Goal: Task Accomplishment & Management: Use online tool/utility

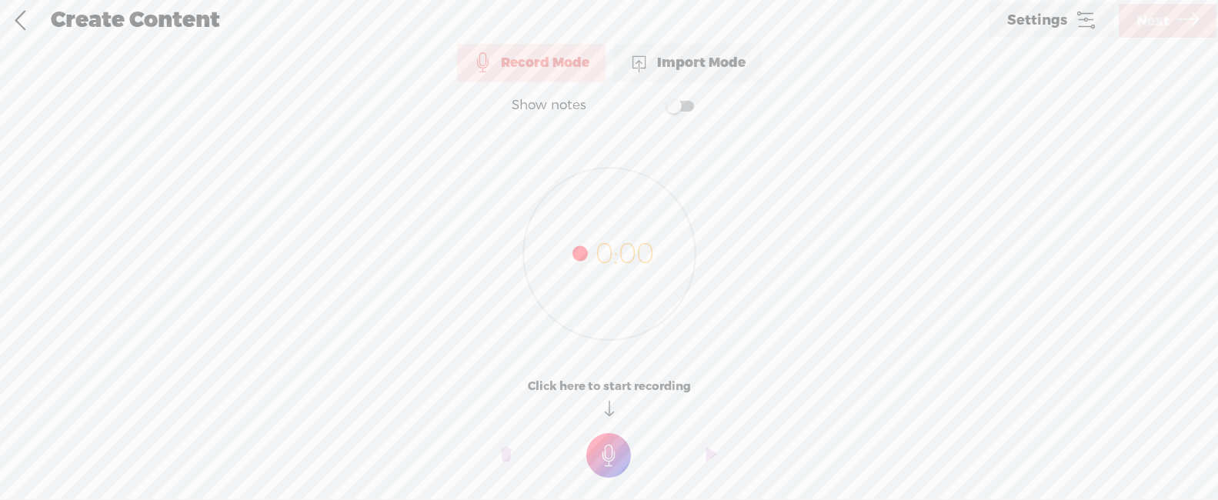
click at [732, 66] on div "Import Mode" at bounding box center [687, 63] width 148 height 38
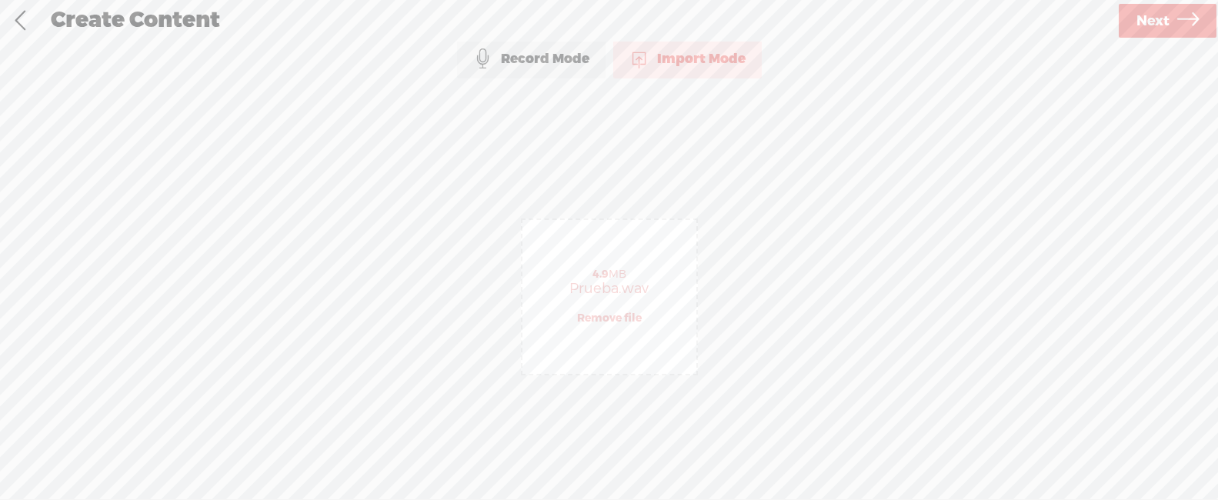
click at [1141, 24] on span "Next" at bounding box center [1152, 21] width 33 height 39
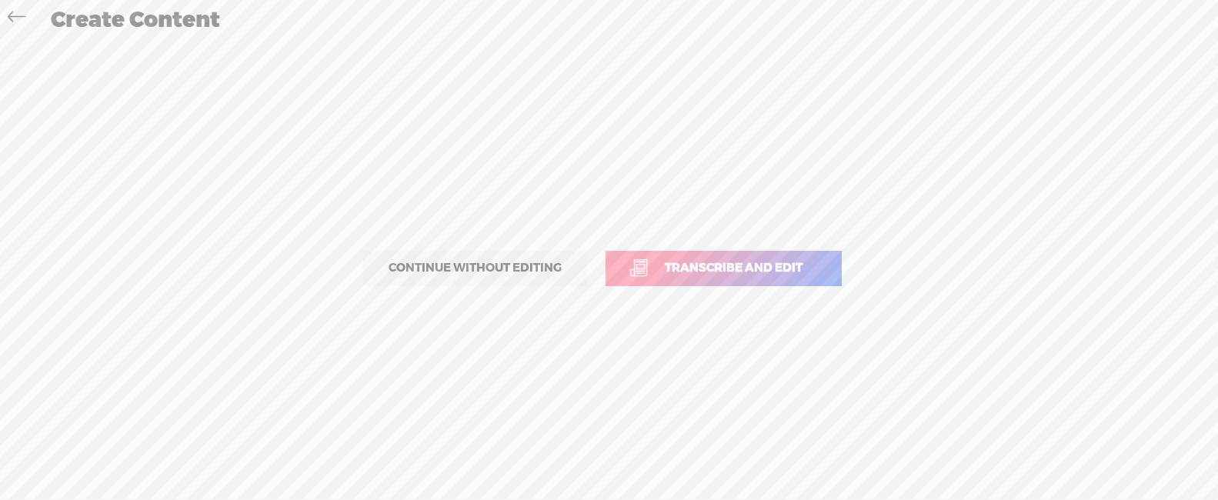
click at [702, 267] on span "Transcribe and edit" at bounding box center [733, 268] width 170 height 18
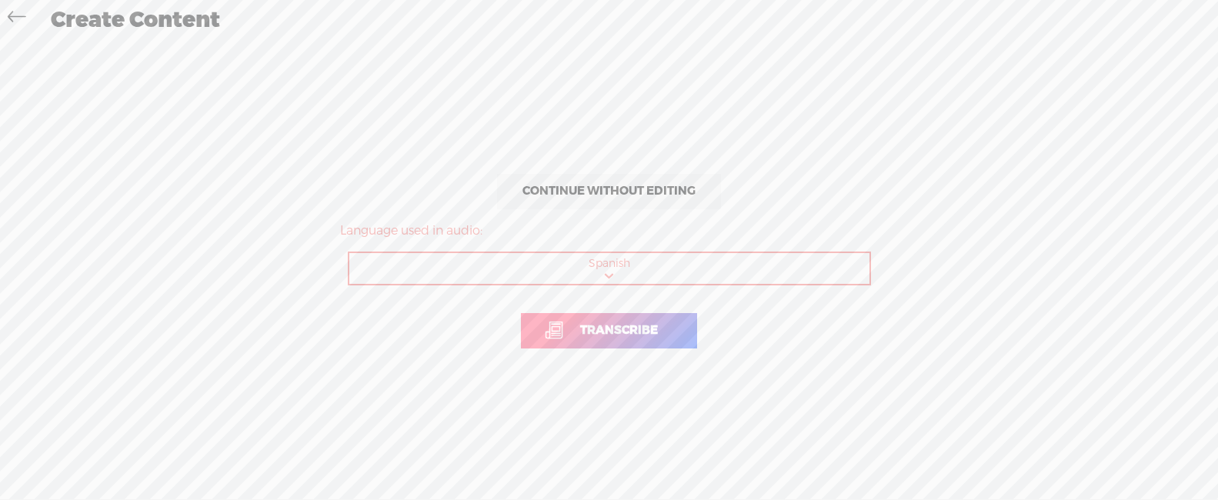
click at [636, 331] on span "Transcribe" at bounding box center [619, 331] width 110 height 18
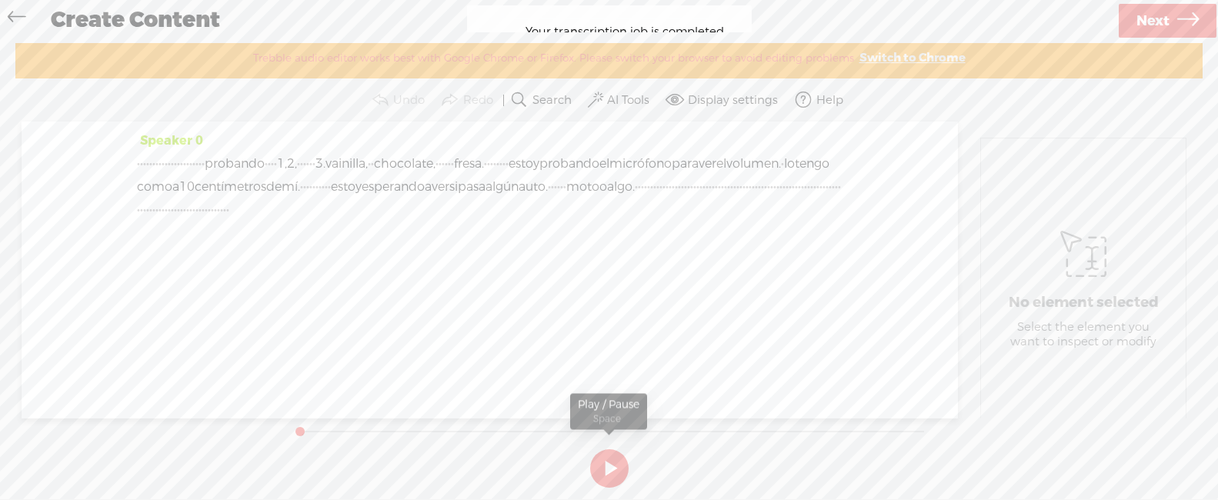
click at [598, 464] on button at bounding box center [609, 468] width 38 height 38
click at [601, 464] on button at bounding box center [609, 468] width 38 height 38
click at [368, 162] on span "vainilla," at bounding box center [346, 163] width 42 height 23
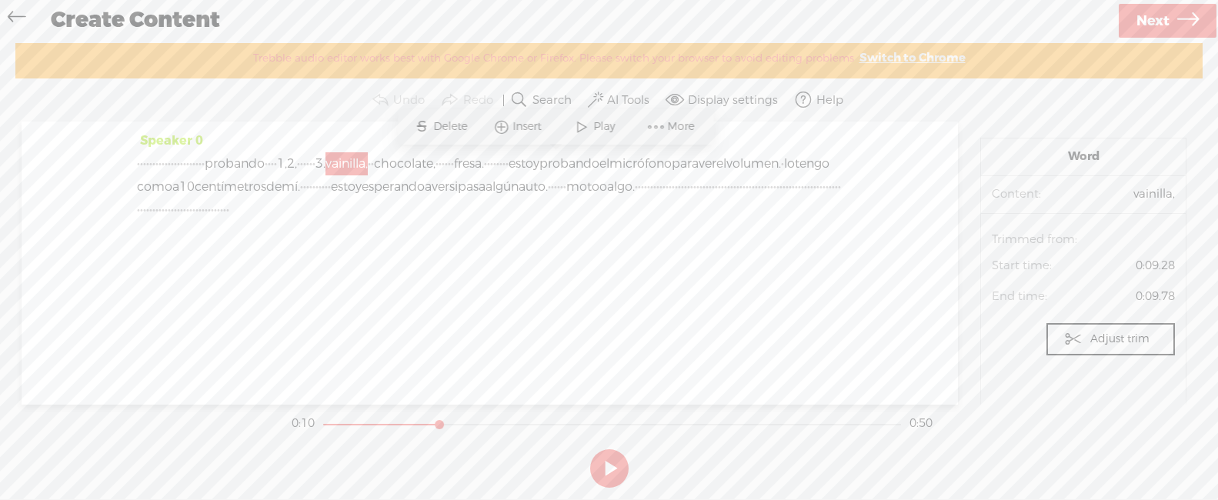
click at [368, 160] on span "vainilla," at bounding box center [346, 163] width 42 height 23
click at [368, 161] on span "vainilla," at bounding box center [346, 163] width 42 height 23
click at [368, 162] on span "vainilla," at bounding box center [346, 163] width 42 height 23
drag, startPoint x: 578, startPoint y: 163, endPoint x: 599, endPoint y: 160, distance: 21.0
click at [581, 163] on div "· · · · · · · · · · · · · · · · · · · · · · probando · · · · 1, 2, · · · · · · …" at bounding box center [489, 186] width 705 height 69
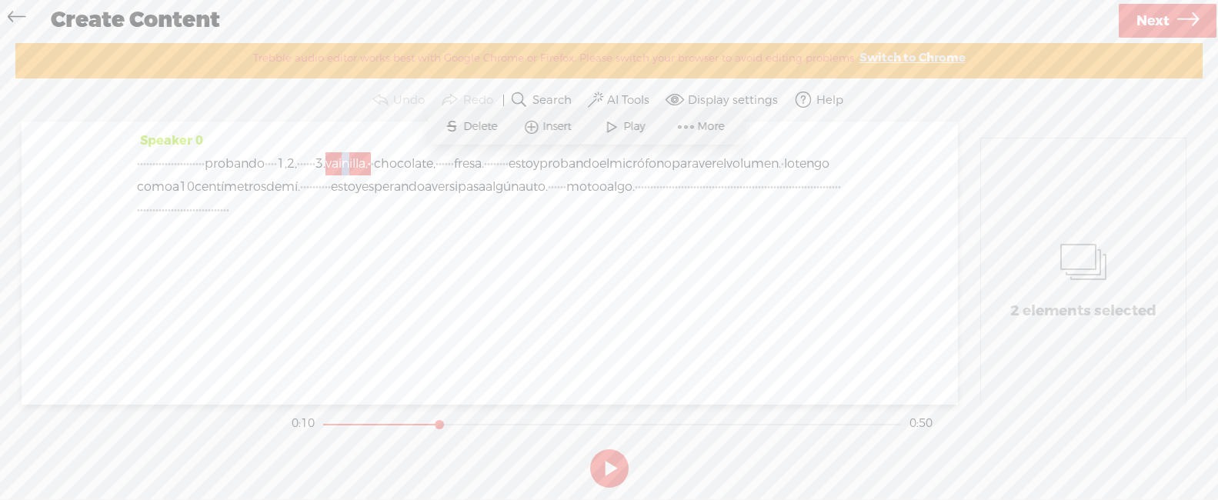
drag, startPoint x: 550, startPoint y: 159, endPoint x: 541, endPoint y: 159, distance: 9.2
click at [368, 159] on span "vainilla," at bounding box center [346, 163] width 42 height 23
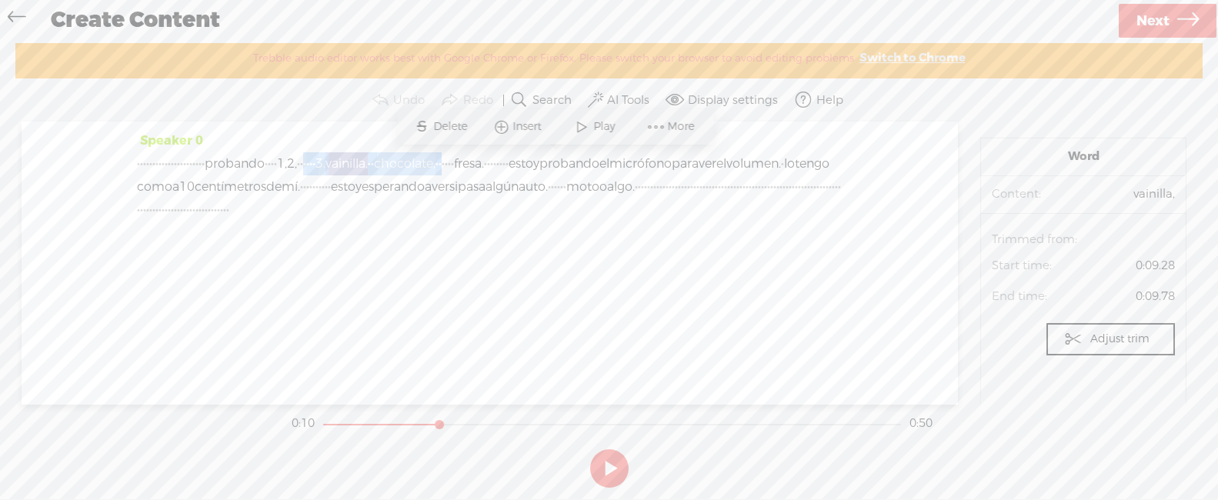
drag, startPoint x: 480, startPoint y: 159, endPoint x: 680, endPoint y: 165, distance: 200.1
click at [680, 165] on div "· · · · · · · · · · · · · · · · · · · · · · probando · · · · 1, 2, · · · · · · …" at bounding box center [489, 186] width 705 height 69
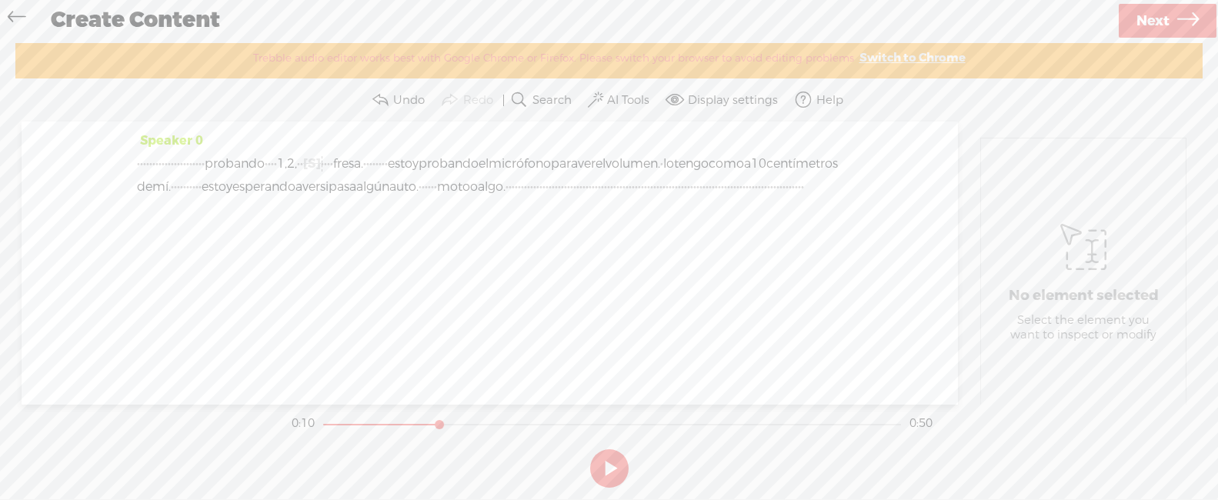
click at [205, 163] on span "·" at bounding box center [203, 163] width 3 height 23
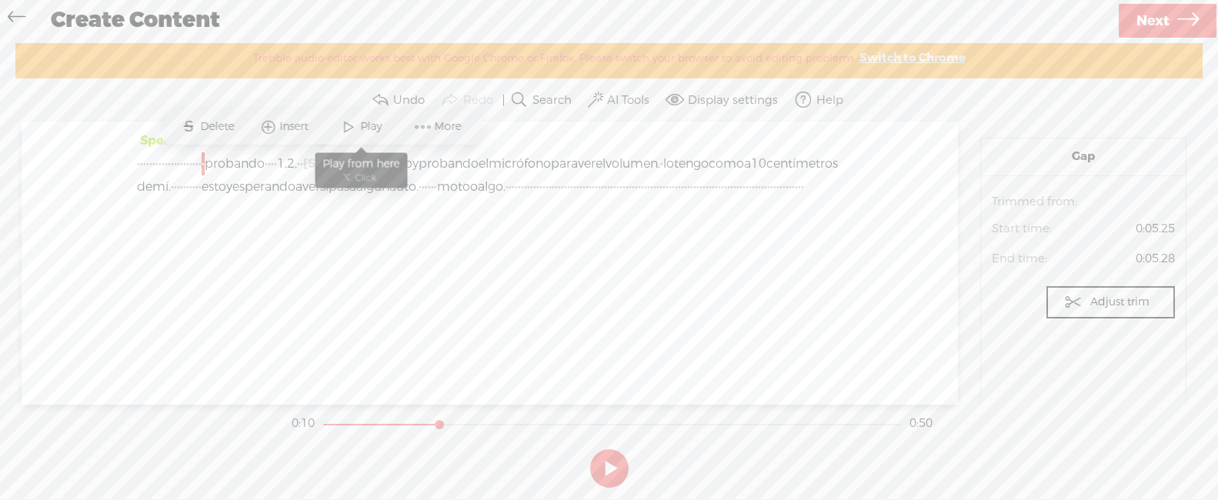
click at [343, 125] on span at bounding box center [348, 127] width 23 height 28
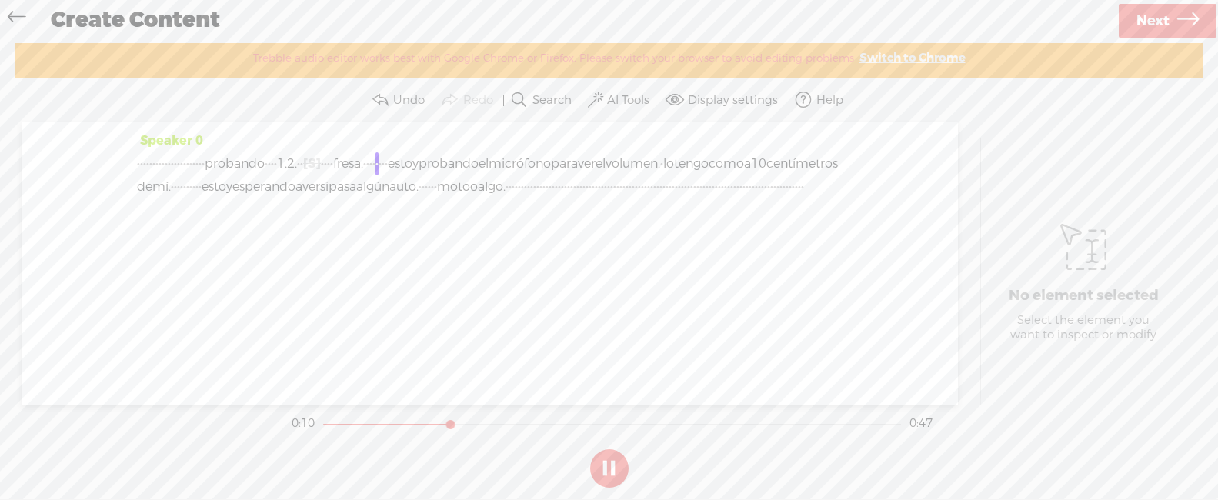
click at [608, 457] on button at bounding box center [609, 468] width 38 height 38
click at [324, 162] on span "·" at bounding box center [322, 163] width 3 height 23
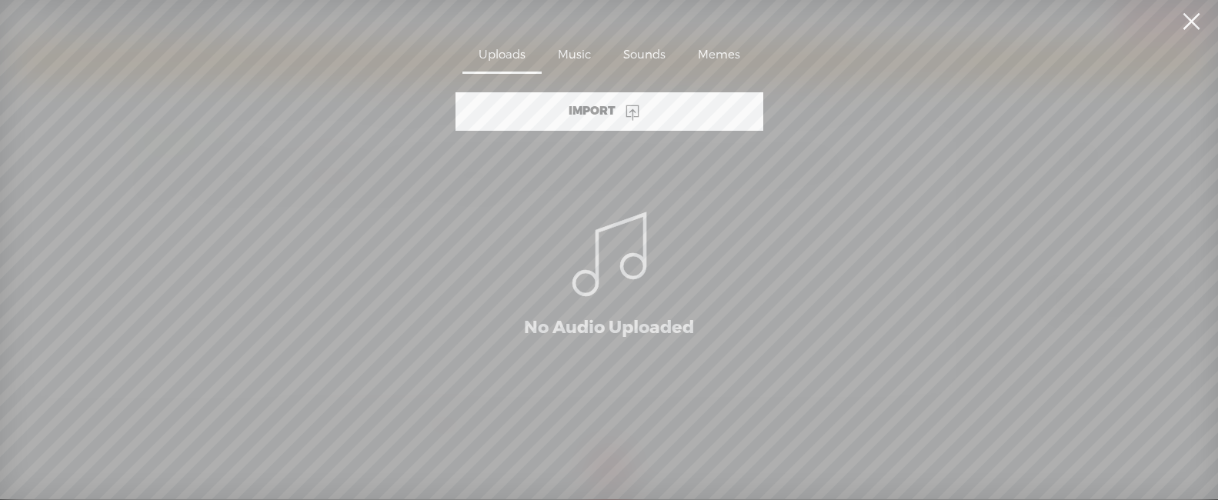
click at [907, 328] on section "Import No Audio Uploaded" at bounding box center [608, 276] width 1201 height 369
click at [1190, 27] on link at bounding box center [1190, 21] width 38 height 43
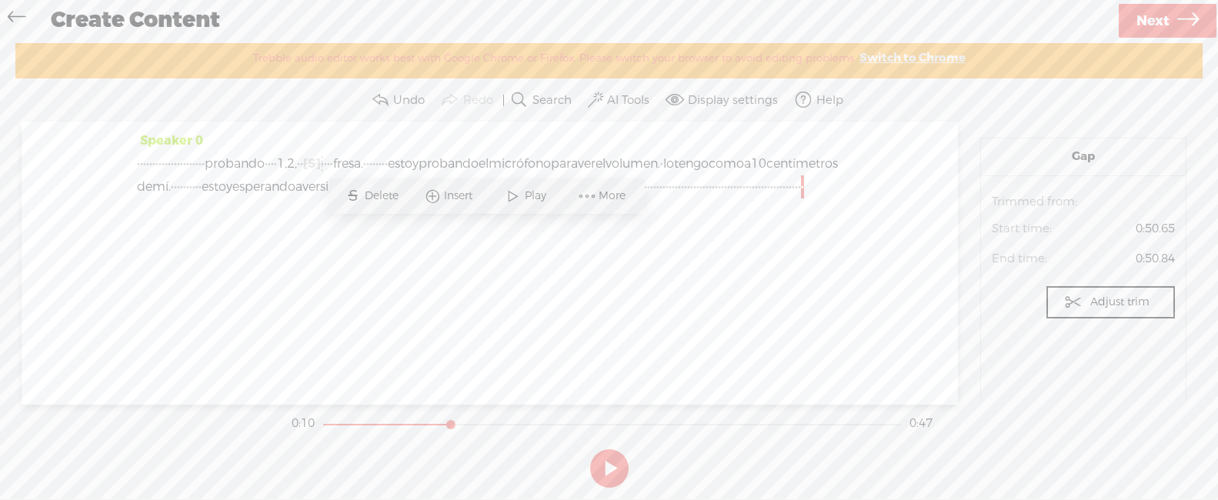
click at [333, 162] on span "·" at bounding box center [331, 163] width 3 height 23
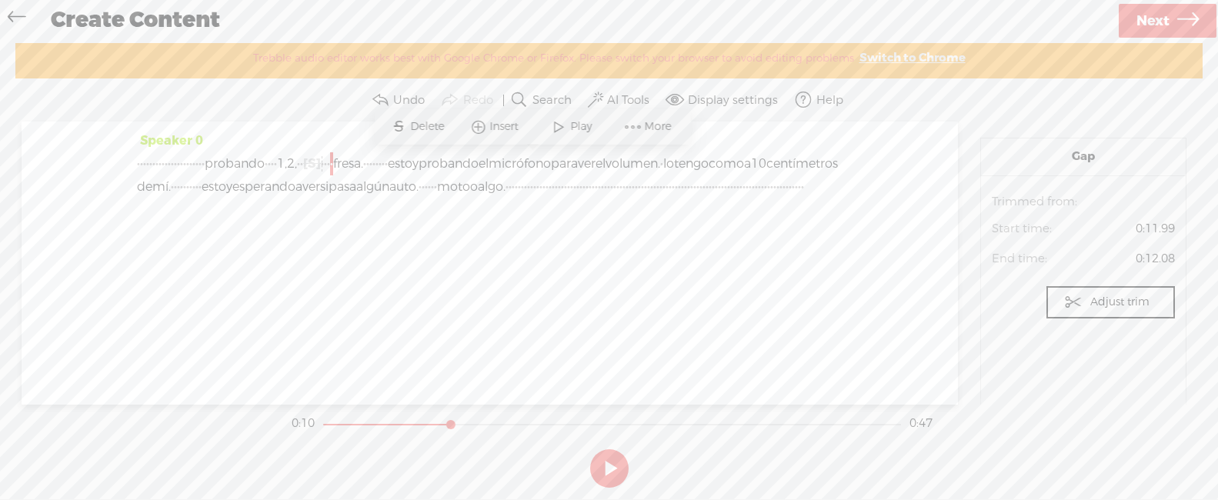
click at [511, 132] on span "Insert" at bounding box center [506, 126] width 32 height 15
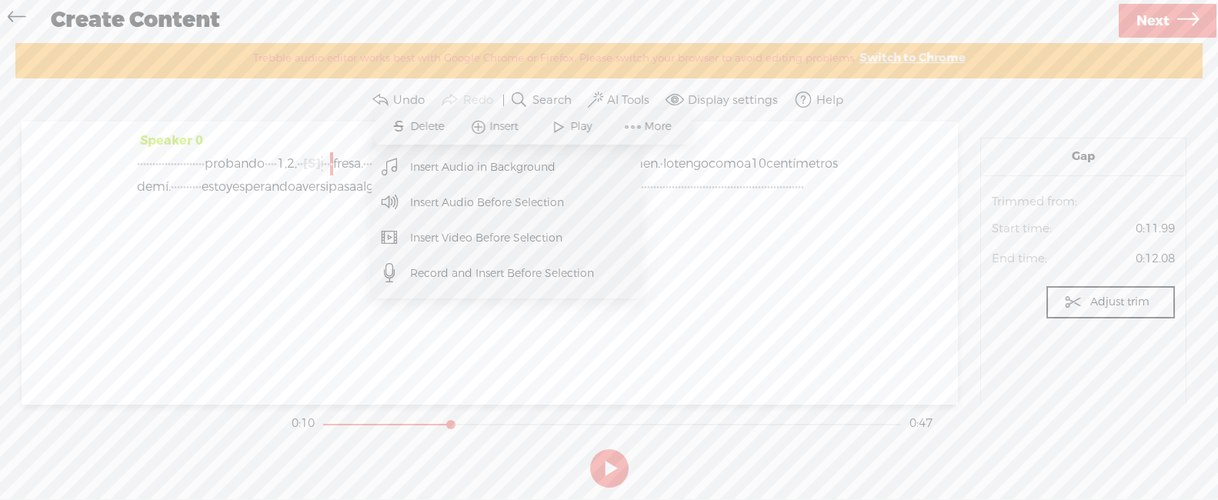
click at [486, 335] on div "Speaker 0 · · · · · · · · · · · · · · · · · · · · · · probando · · · · 1, 2, · …" at bounding box center [490, 263] width 936 height 282
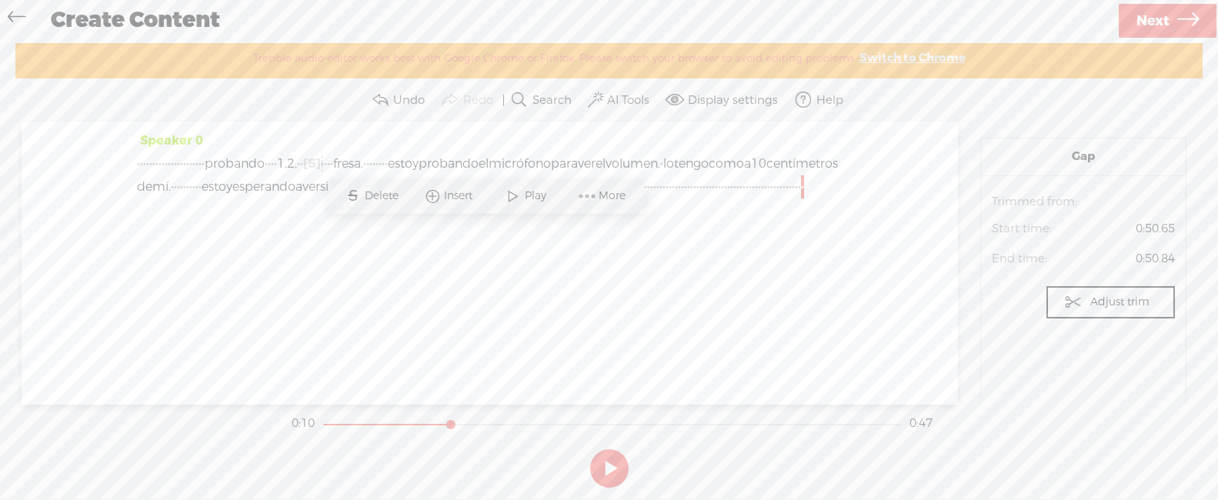
click at [475, 201] on span "Insert" at bounding box center [460, 195] width 32 height 15
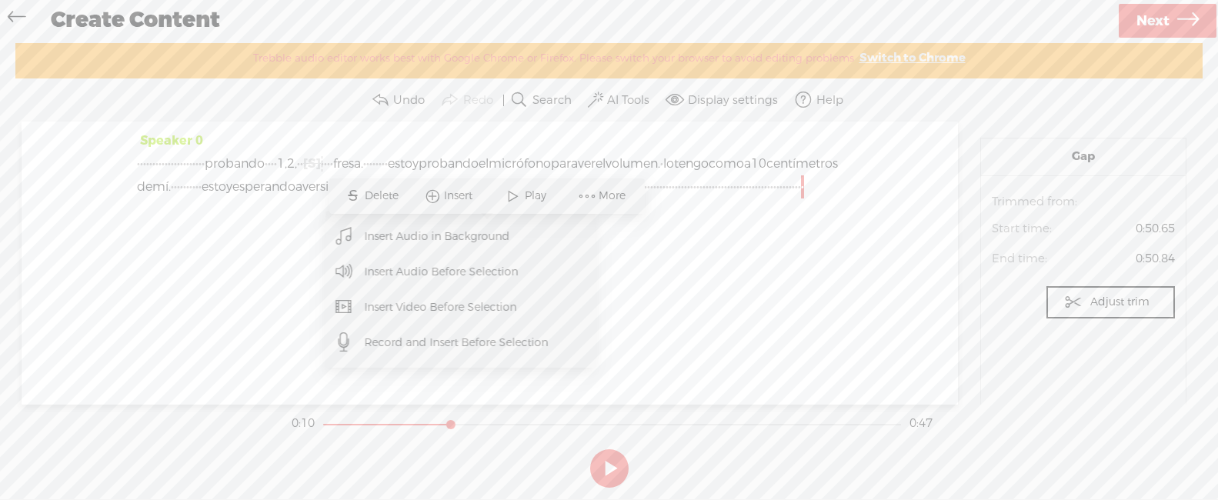
click at [724, 258] on div "Speaker 0 · · · · · · · · · · · · · · · · · · · · · · probando · · · · 1, 2, · …" at bounding box center [490, 263] width 936 height 282
click at [418, 157] on span "estoy" at bounding box center [403, 163] width 31 height 23
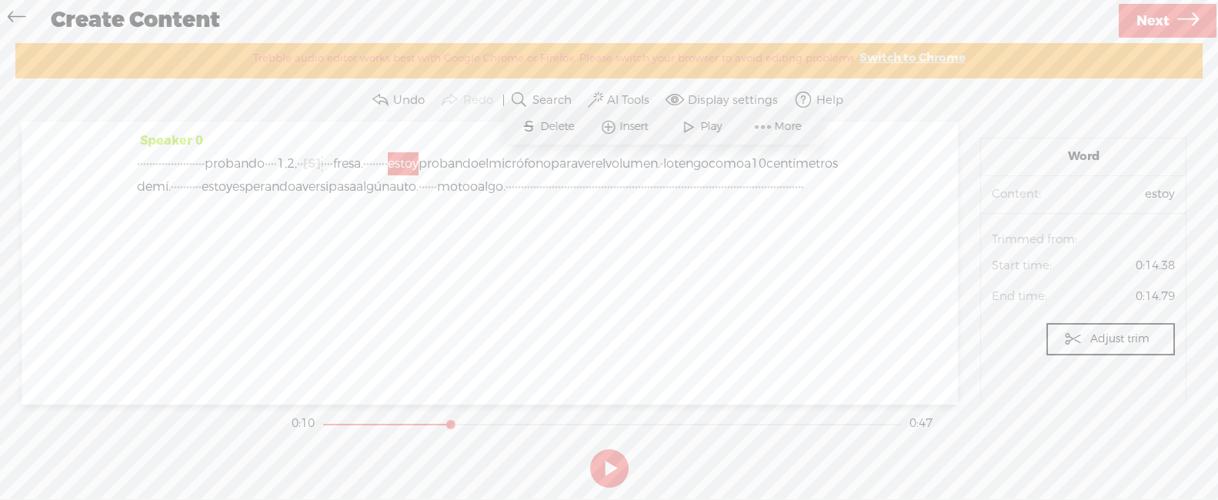
click at [274, 168] on div "· · · · · · · · · · · · · · · · · · · · · · probando · · · · 1, 2, · · [S] · · …" at bounding box center [489, 175] width 705 height 46
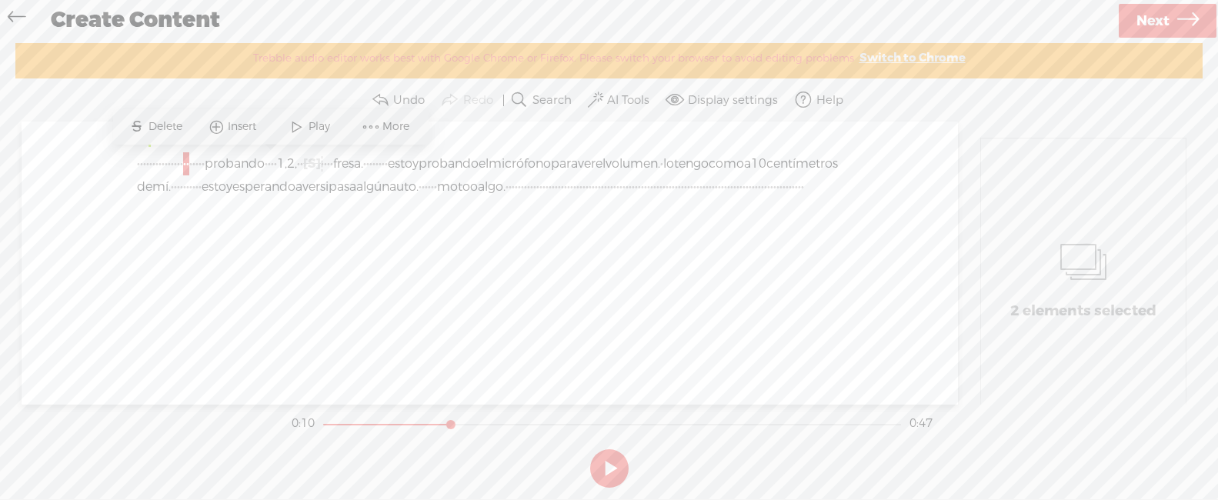
click at [112, 160] on div "Speaker 0 · · · · · · · · · · · · · · · · · · · · · · probando · · · · 1, 2, · …" at bounding box center [490, 263] width 936 height 282
click at [132, 158] on div "Speaker 0 · · · · · · · · · · · · · · · · · · · · · · probando · · · · 1, 2, · …" at bounding box center [490, 263] width 936 height 282
click at [140, 162] on span "·" at bounding box center [138, 163] width 3 height 23
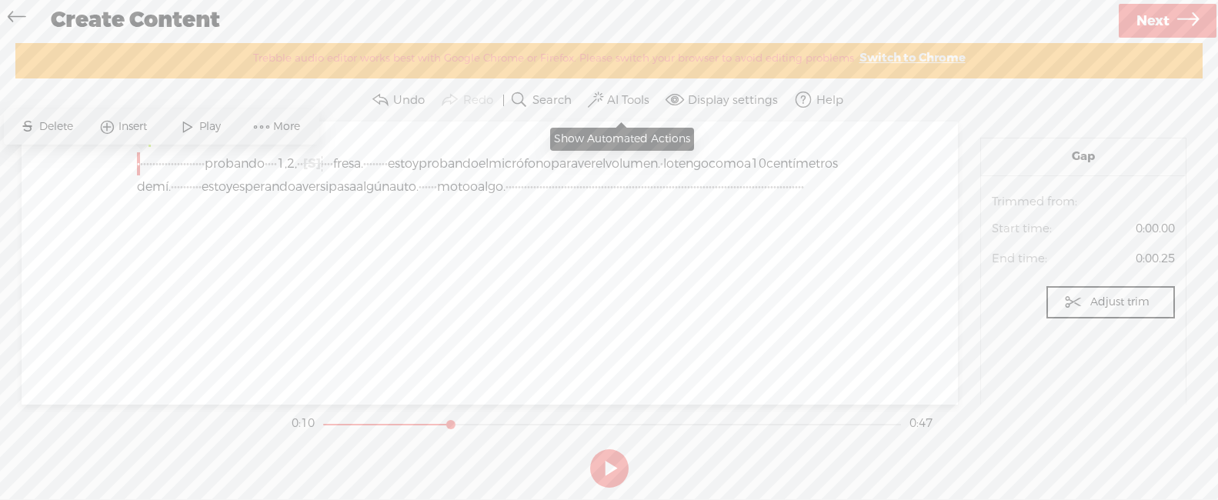
click at [617, 99] on label "AI Tools" at bounding box center [628, 100] width 42 height 15
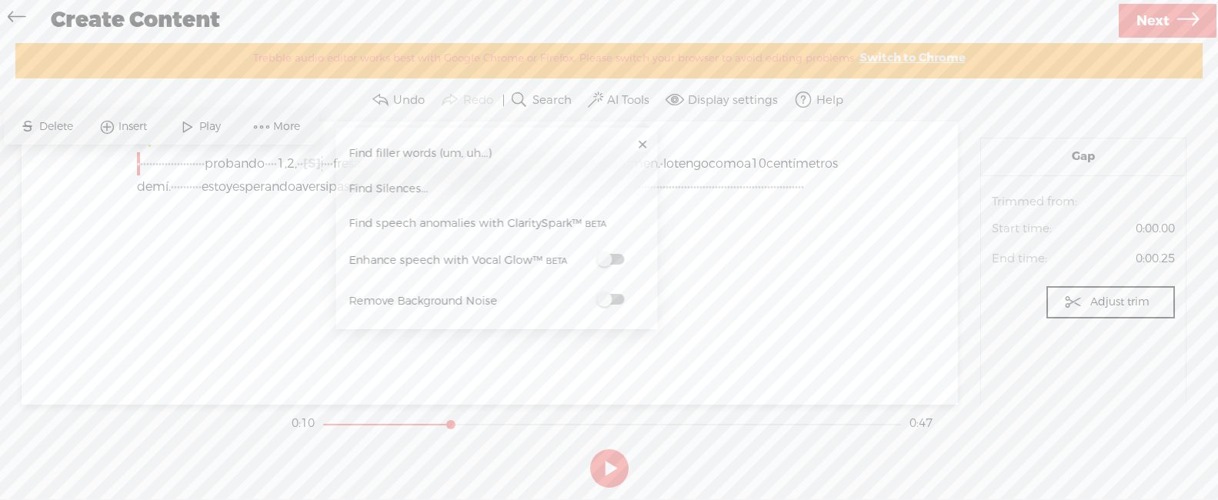
click at [607, 302] on span at bounding box center [610, 299] width 28 height 11
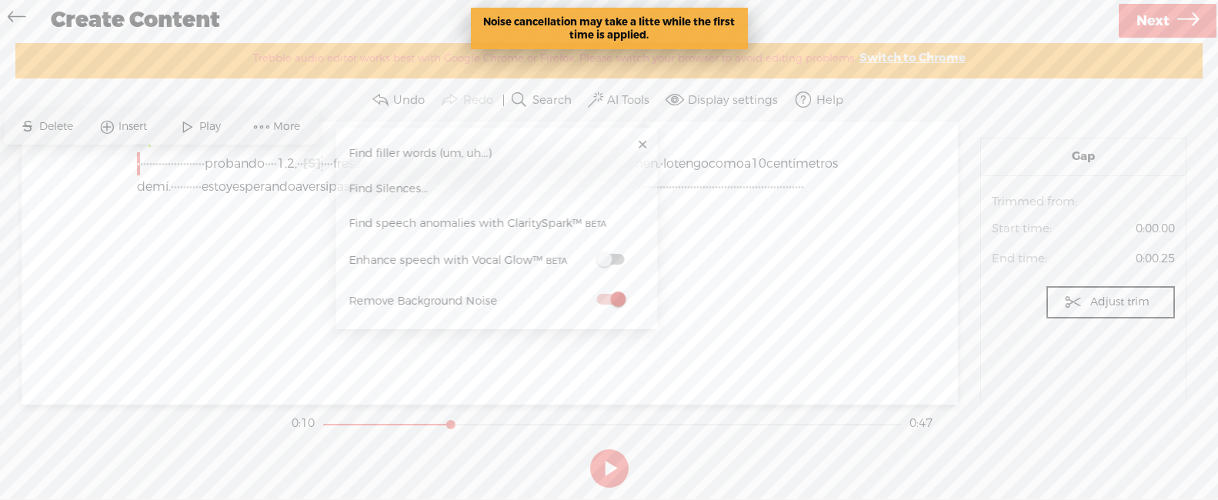
click at [754, 277] on div "Speaker 0 · · · · · · · · · · · · · · · · · · · · · · probando · · · · 1, 2, · …" at bounding box center [490, 263] width 936 height 282
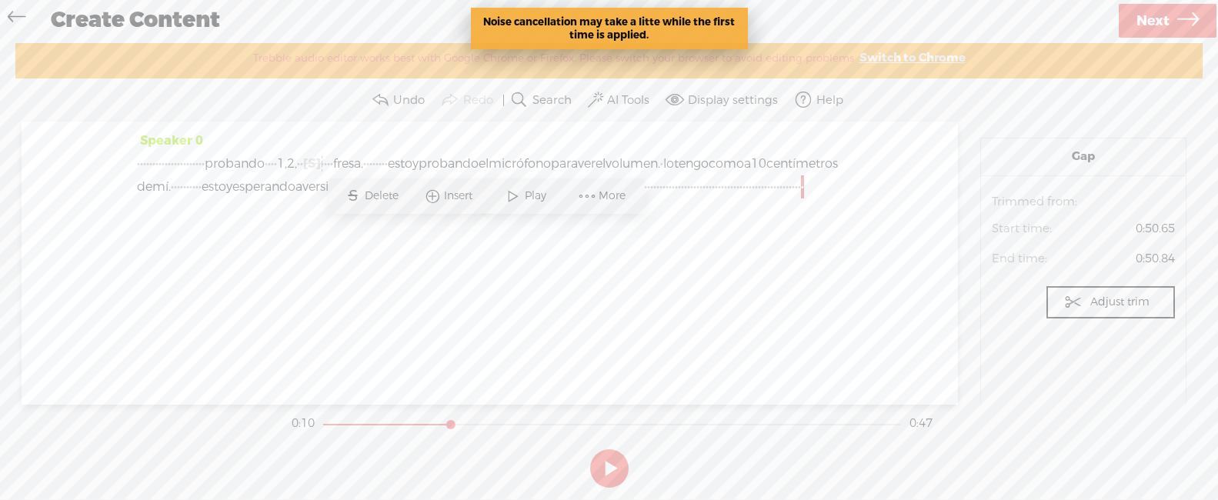
click at [140, 161] on span "·" at bounding box center [138, 163] width 3 height 23
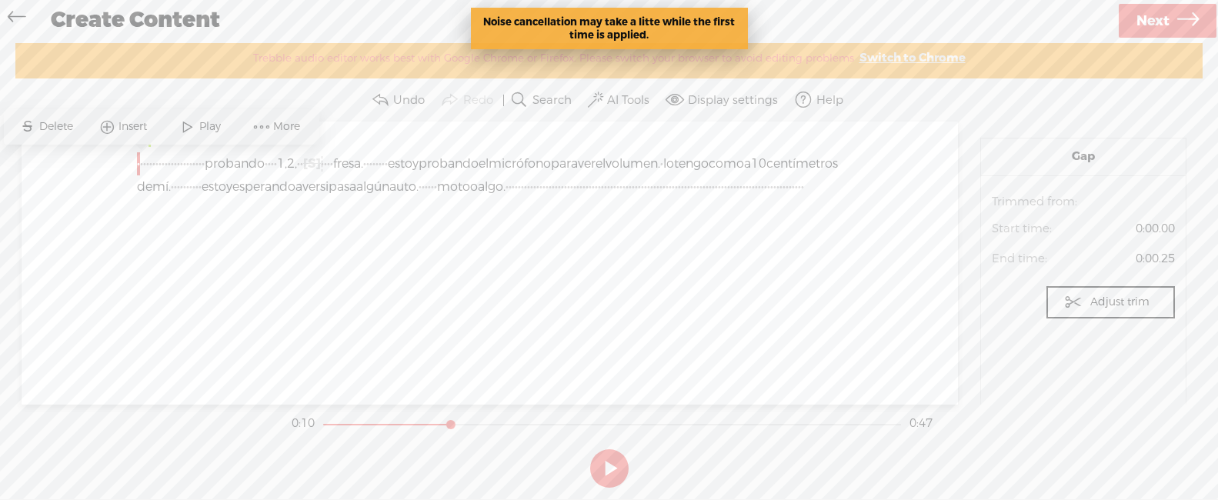
click at [181, 131] on span at bounding box center [187, 127] width 23 height 28
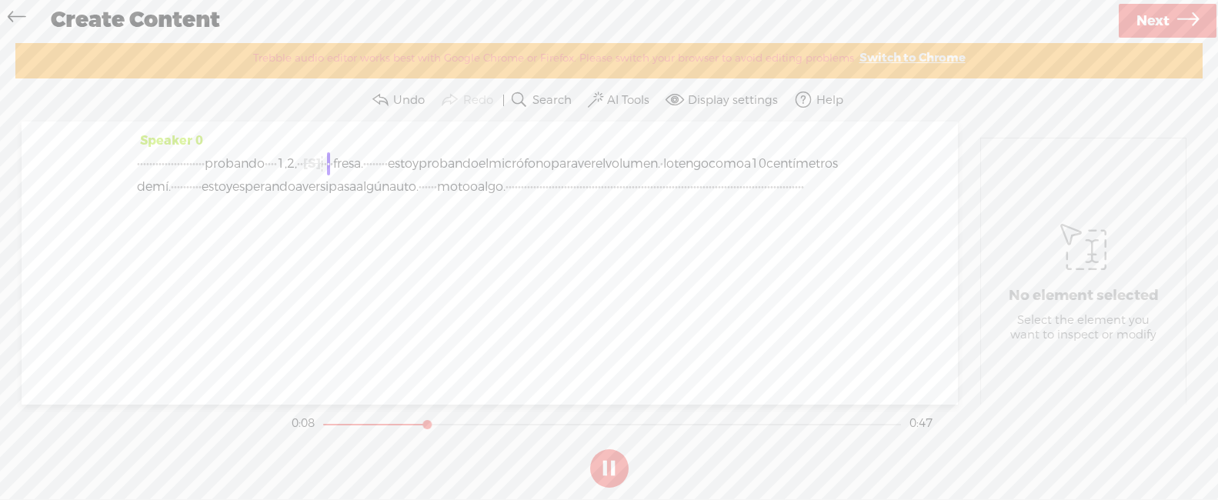
click at [623, 473] on button at bounding box center [609, 468] width 38 height 38
click at [140, 162] on span "·" at bounding box center [138, 163] width 3 height 23
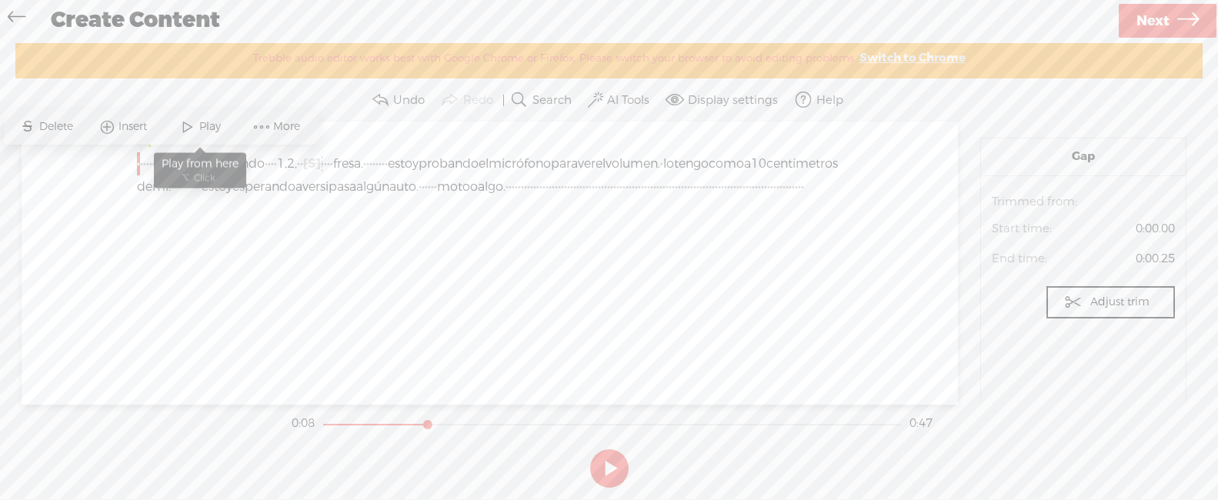
click at [206, 133] on span "Play" at bounding box center [211, 126] width 25 height 15
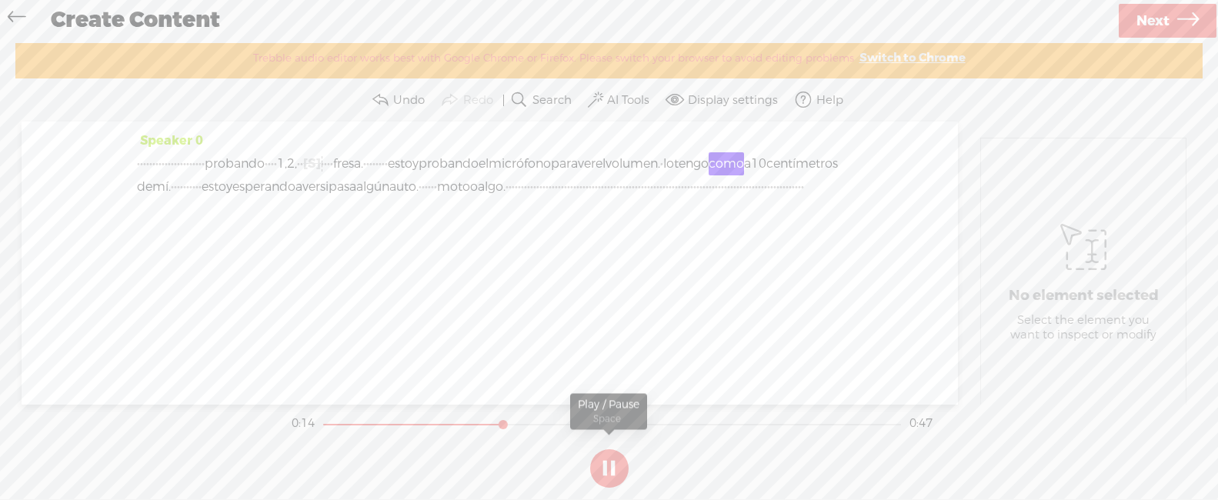
click at [596, 465] on button at bounding box center [609, 468] width 38 height 38
click at [663, 175] on span "lo" at bounding box center [668, 163] width 11 height 23
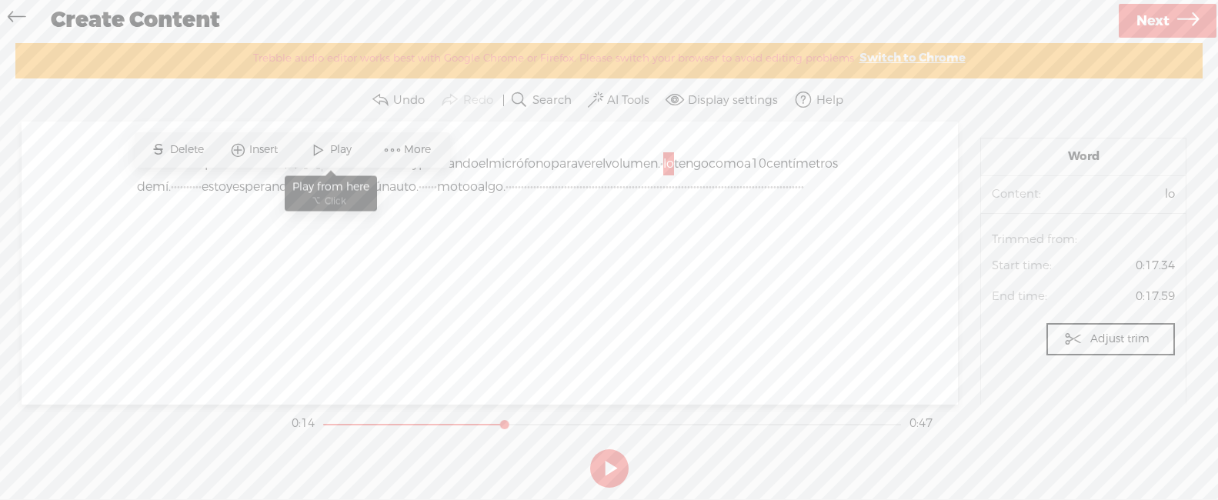
click at [336, 150] on span "Play" at bounding box center [342, 149] width 25 height 15
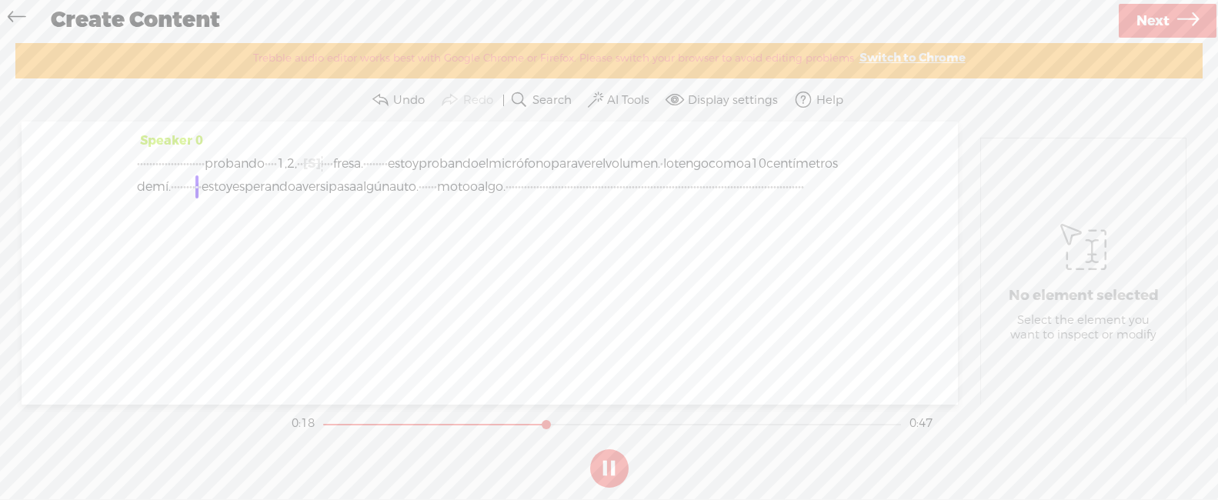
click at [599, 455] on button at bounding box center [609, 468] width 38 height 38
click at [152, 185] on span "de" at bounding box center [144, 186] width 15 height 23
click at [751, 175] on span "10" at bounding box center [758, 163] width 15 height 23
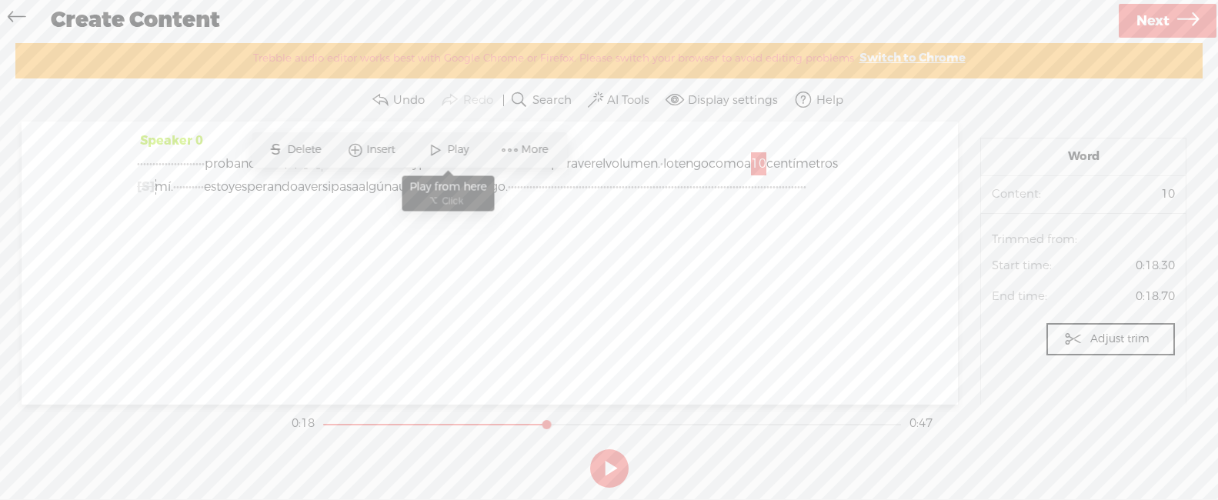
click at [442, 149] on span at bounding box center [435, 150] width 23 height 28
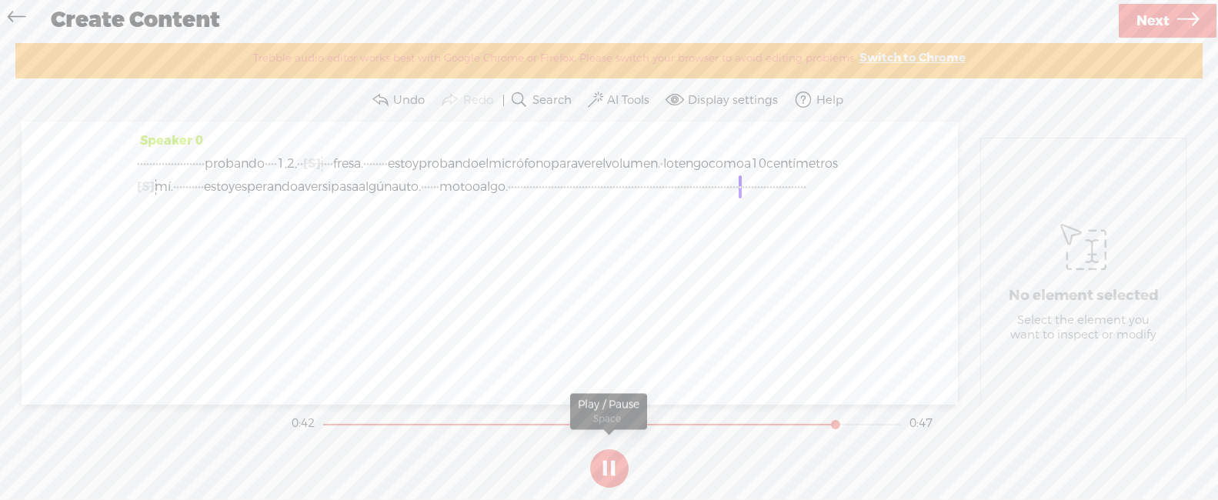
click at [611, 459] on button at bounding box center [609, 468] width 38 height 38
click at [695, 198] on span "·" at bounding box center [696, 186] width 3 height 23
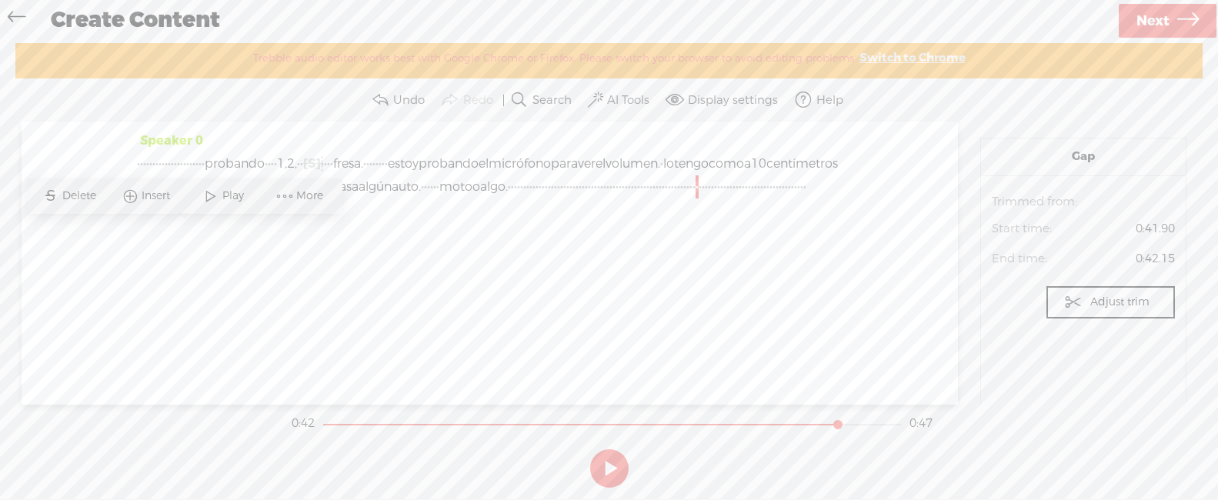
click at [235, 198] on span "Play" at bounding box center [234, 195] width 25 height 15
click at [439, 198] on span "moto" at bounding box center [455, 186] width 33 height 23
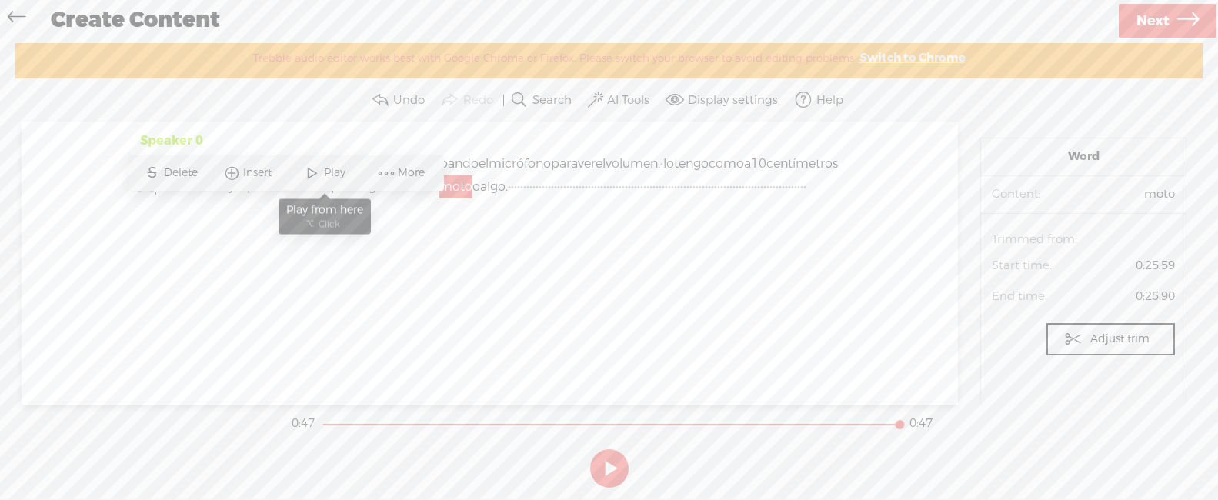
click at [306, 173] on span at bounding box center [312, 173] width 23 height 28
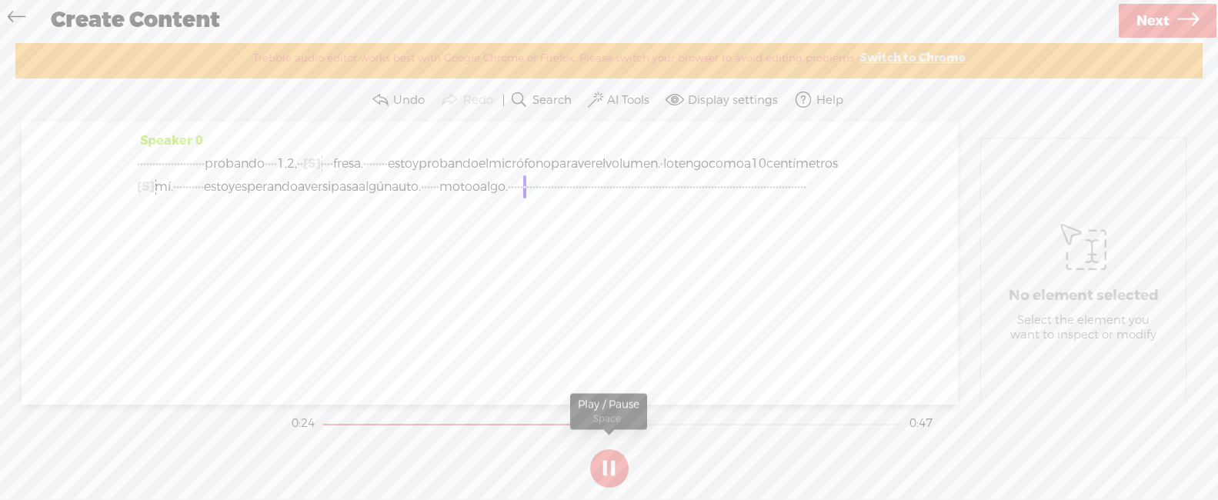
click at [615, 466] on button at bounding box center [609, 468] width 38 height 38
click at [480, 198] on span "algo." at bounding box center [494, 186] width 28 height 23
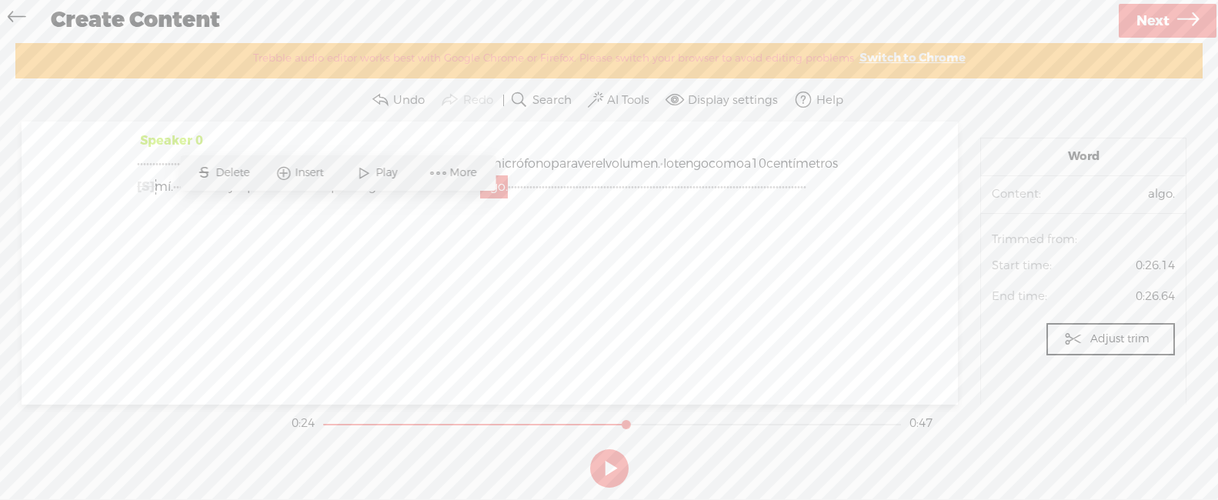
click at [608, 96] on label "AI Tools" at bounding box center [628, 100] width 42 height 15
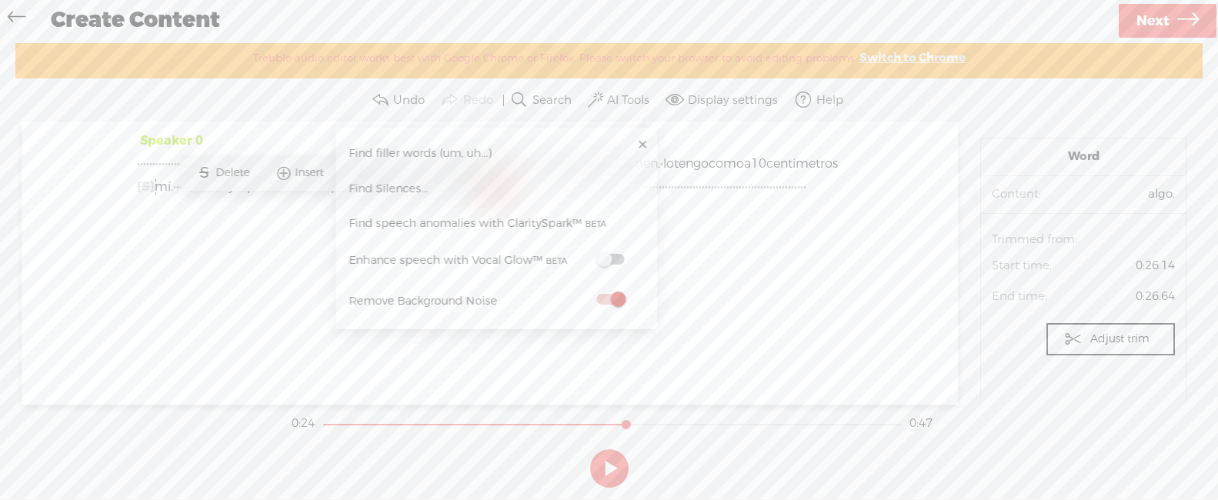
click at [608, 292] on label at bounding box center [610, 298] width 68 height 19
click at [692, 277] on div "Speaker 0 · · · · · · · · · · · · · · · · · · · · · · probando · · · · 1, 2, · …" at bounding box center [490, 263] width 936 height 282
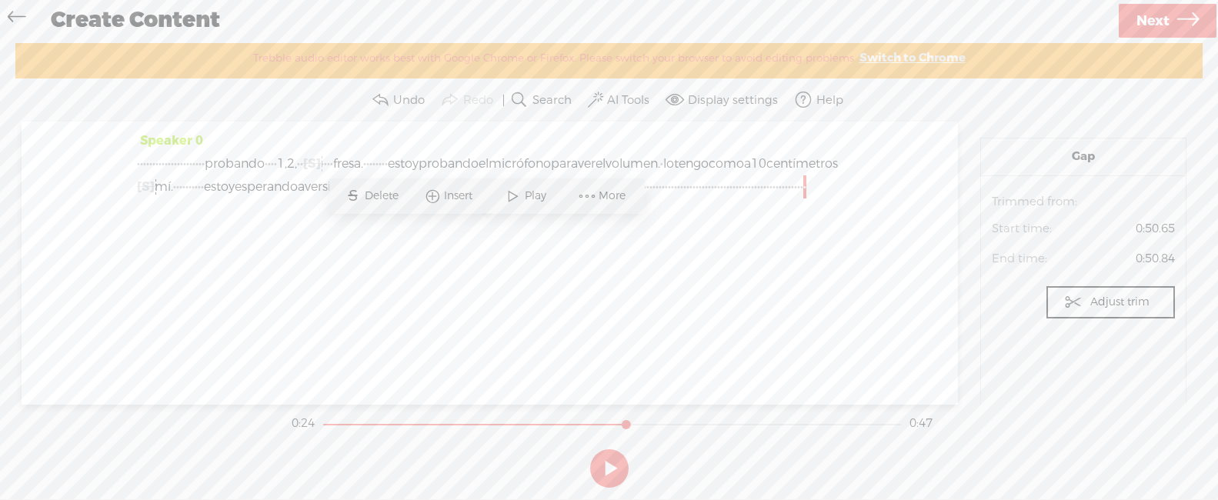
drag, startPoint x: 486, startPoint y: 249, endPoint x: 423, endPoint y: 235, distance: 64.6
click at [486, 210] on div "Speaker 0 · · · · · · · · · · · · · · · · · · · · · · probando · · · · 1, 2, · …" at bounding box center [489, 169] width 705 height 81
click at [472, 198] on span "o" at bounding box center [476, 186] width 8 height 23
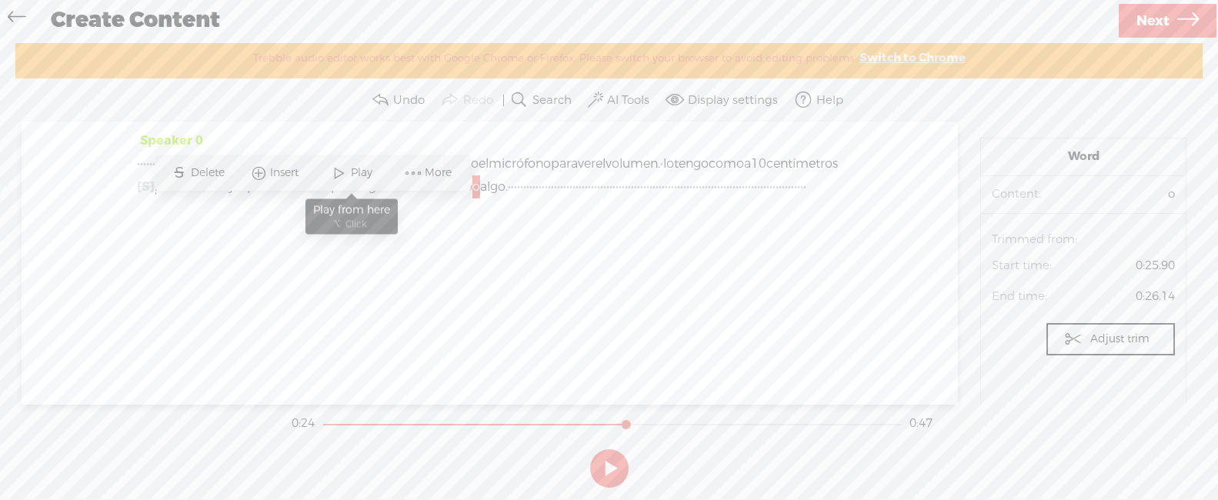
click at [341, 172] on span at bounding box center [339, 173] width 23 height 28
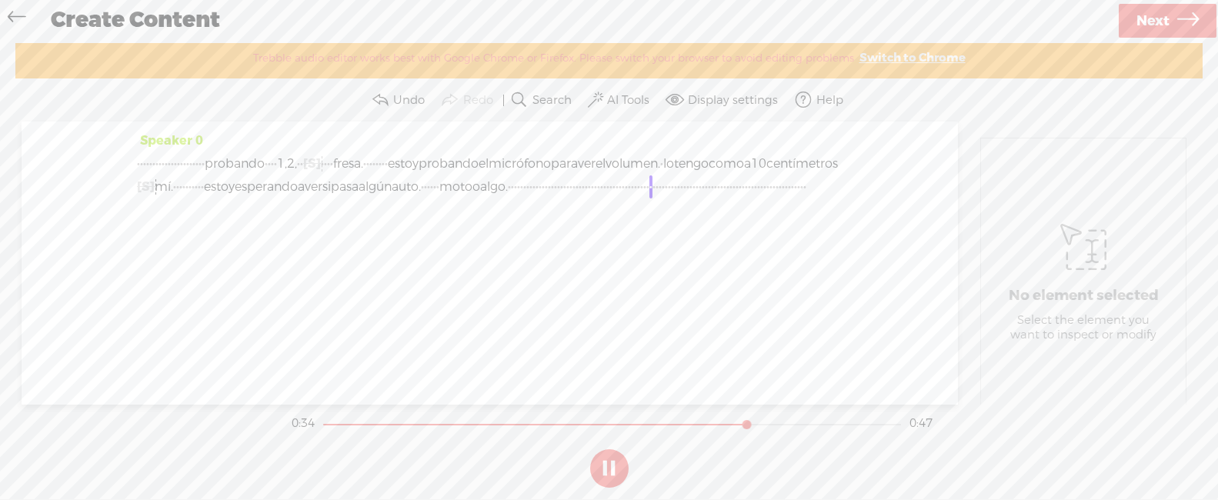
click at [615, 458] on button at bounding box center [609, 468] width 38 height 38
click at [408, 103] on label "Undo" at bounding box center [409, 100] width 32 height 15
click at [405, 103] on label "Undo" at bounding box center [409, 100] width 32 height 15
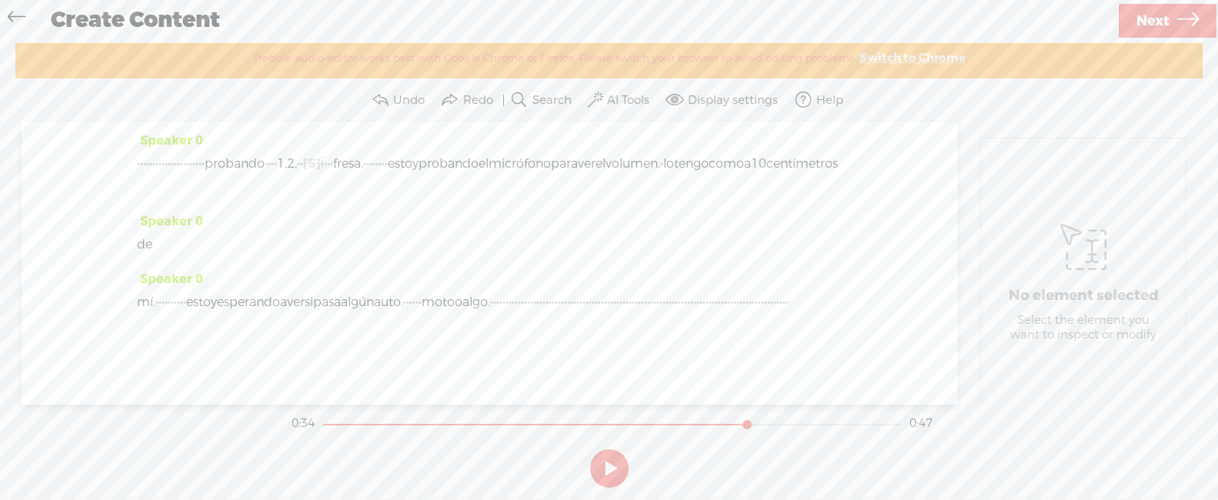
click at [403, 102] on label "Undo" at bounding box center [409, 100] width 32 height 15
click at [404, 102] on label "Undo" at bounding box center [409, 100] width 32 height 15
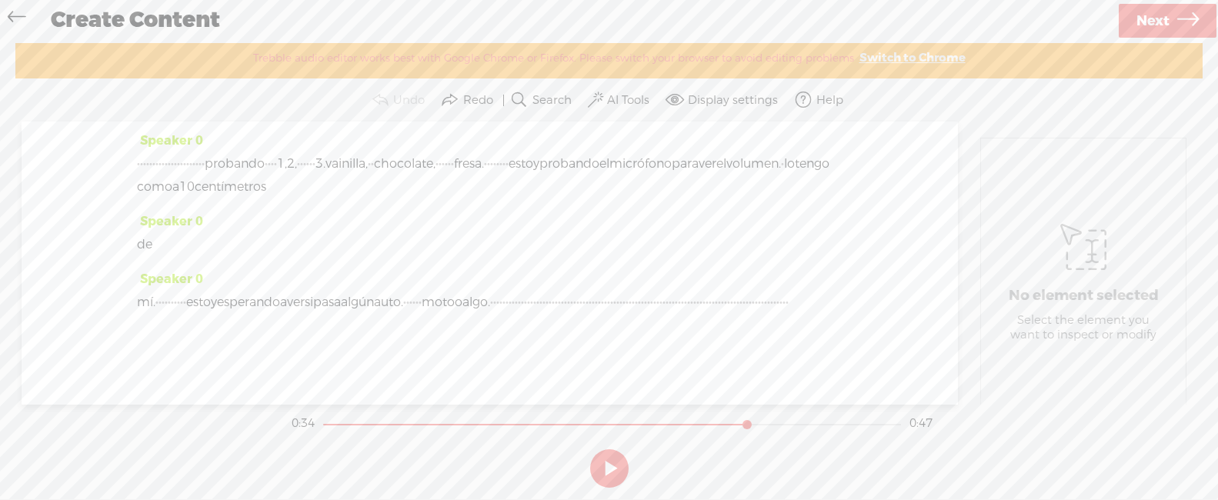
click at [404, 102] on label "Undo" at bounding box center [409, 100] width 32 height 15
click at [455, 291] on span "moto" at bounding box center [438, 302] width 33 height 23
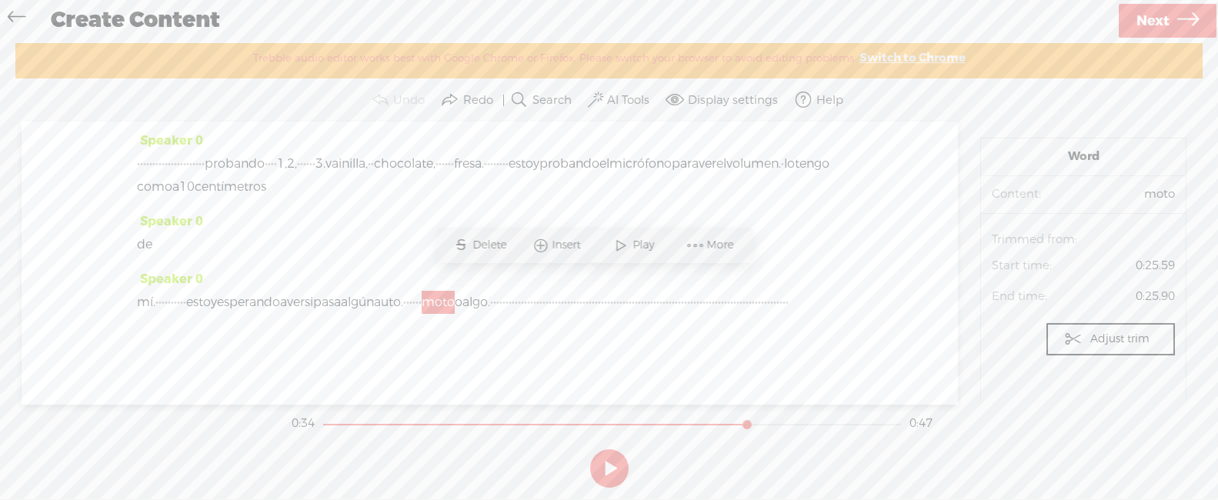
click at [633, 248] on span "Play" at bounding box center [644, 245] width 25 height 15
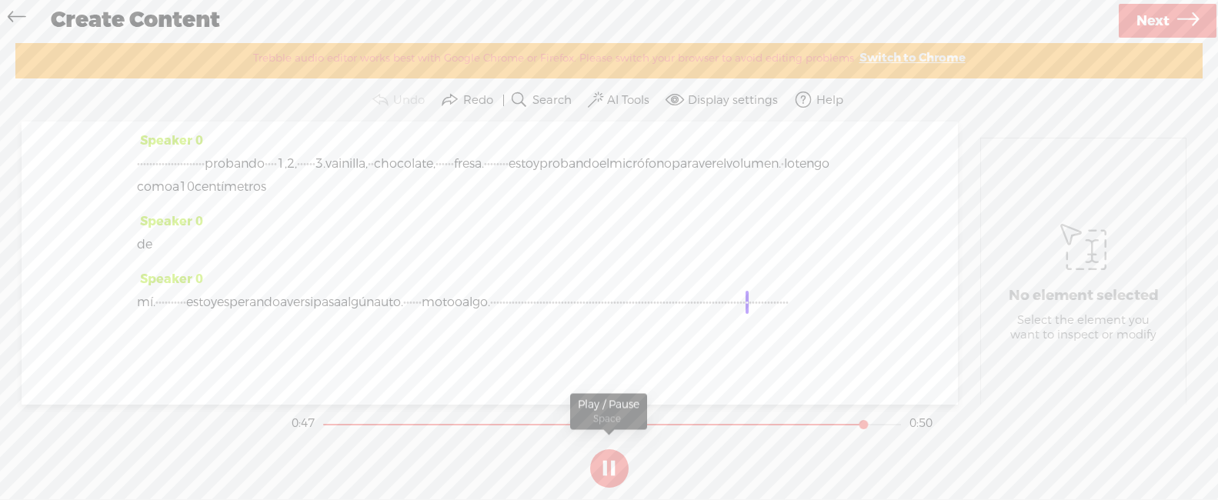
click at [604, 457] on button at bounding box center [609, 468] width 38 height 38
click at [595, 100] on span at bounding box center [595, 100] width 15 height 18
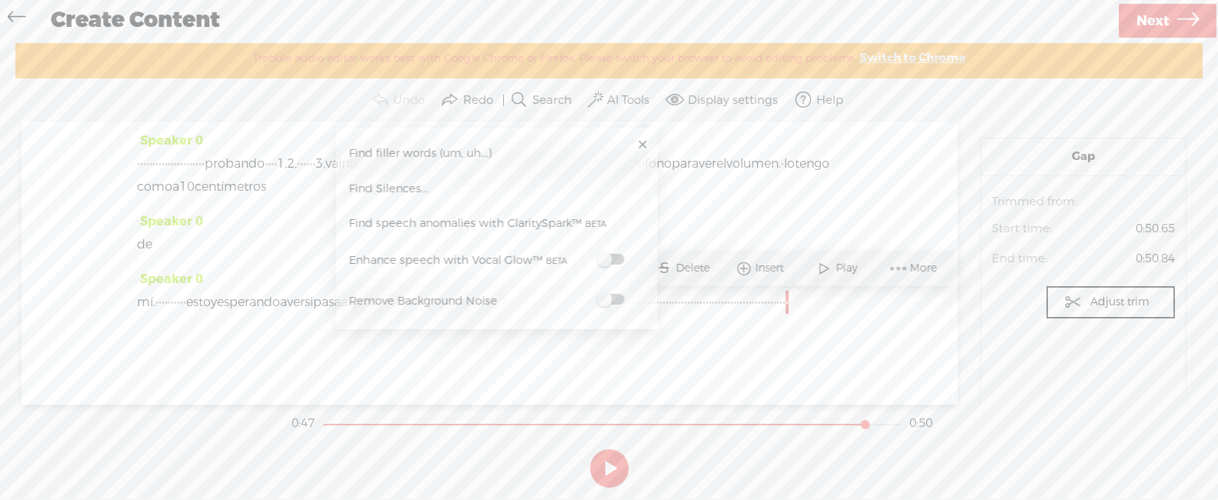
click at [758, 368] on div "Speaker 0 · · · · · · · · · · · · · · · · · · · · · · probando · · · · 1, 2, · …" at bounding box center [490, 263] width 936 height 282
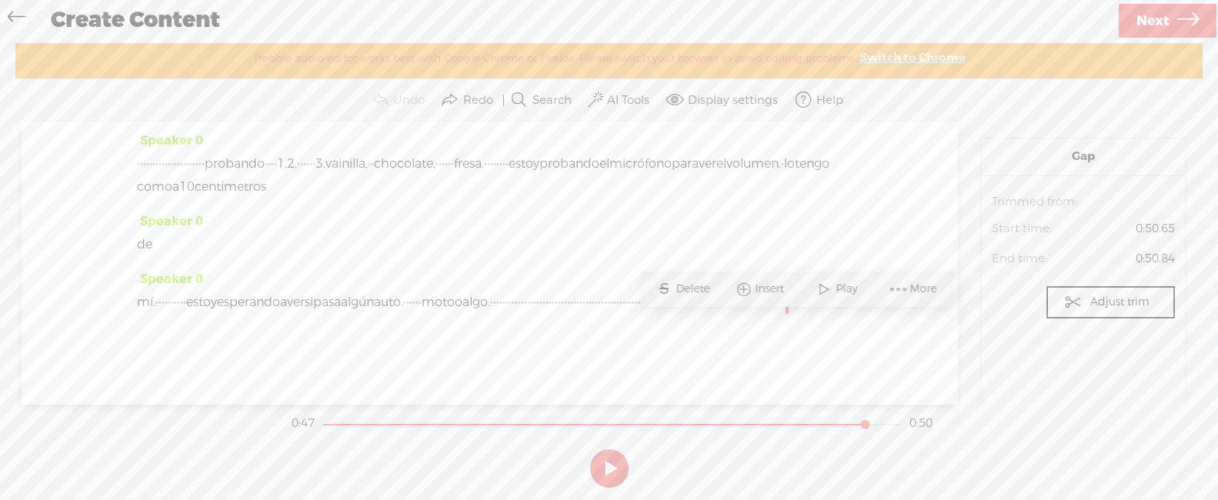
scroll to position [0, 0]
click at [911, 59] on link "Switch to Chrome" at bounding box center [912, 58] width 106 height 15
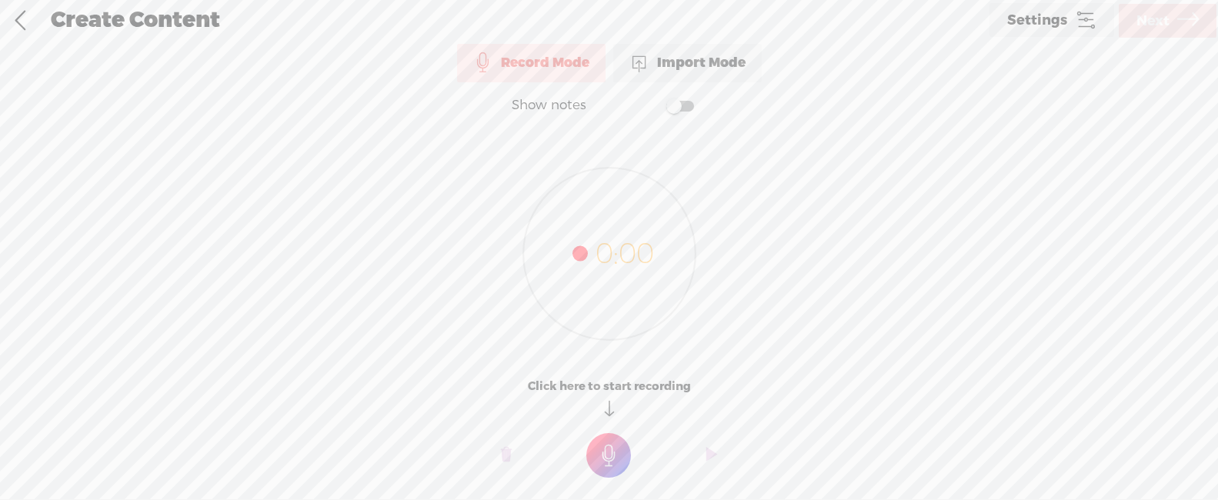
click at [707, 66] on div "Import Mode" at bounding box center [687, 63] width 148 height 38
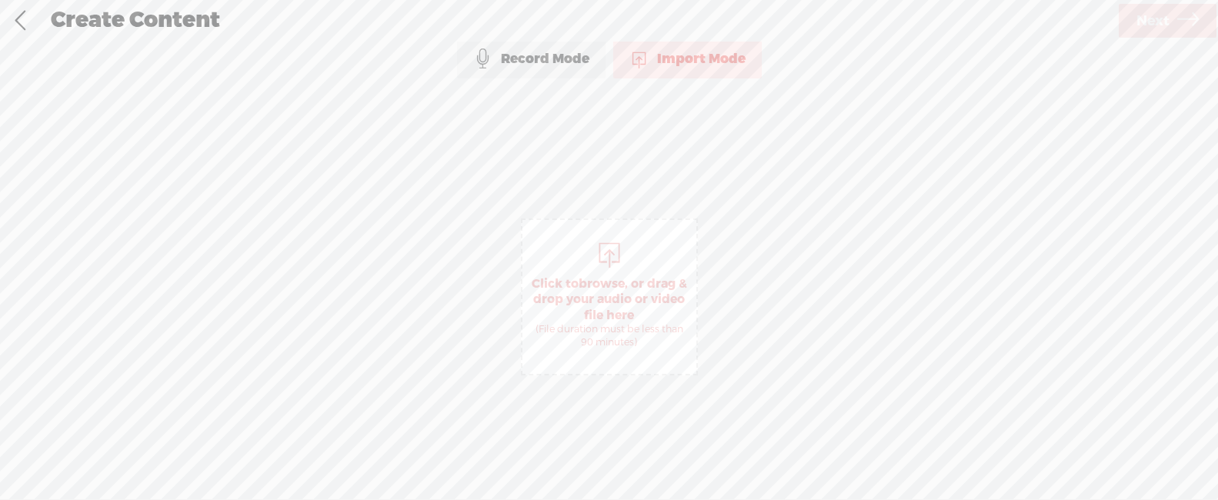
click at [592, 60] on div "Record Mode" at bounding box center [531, 59] width 148 height 38
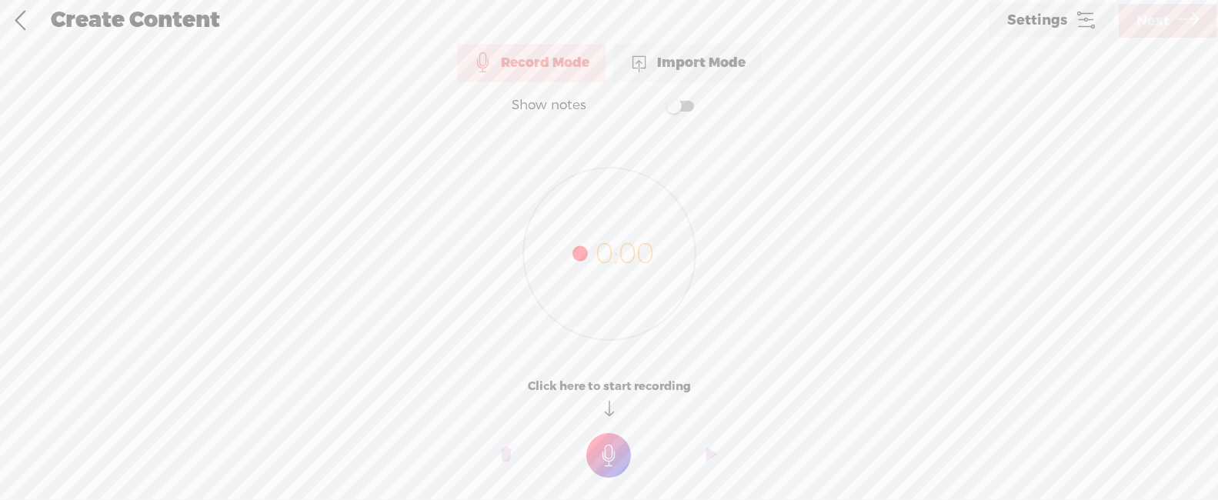
click at [686, 63] on div "Import Mode" at bounding box center [687, 63] width 148 height 38
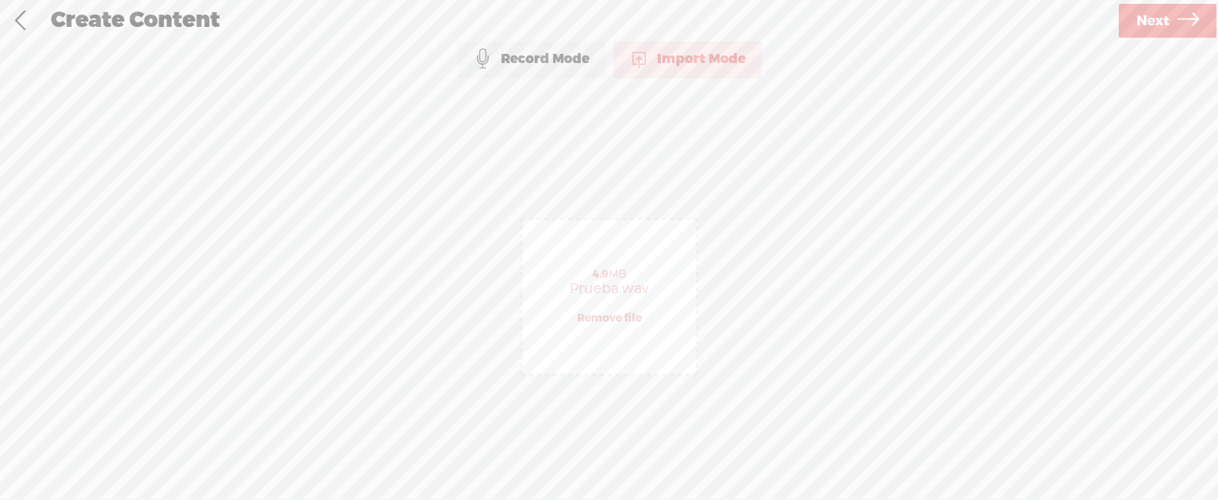
click at [643, 318] on div "4.9 MB Prueba.wav Remove file" at bounding box center [609, 297] width 174 height 154
click at [1135, 25] on link "Next" at bounding box center [1167, 21] width 98 height 34
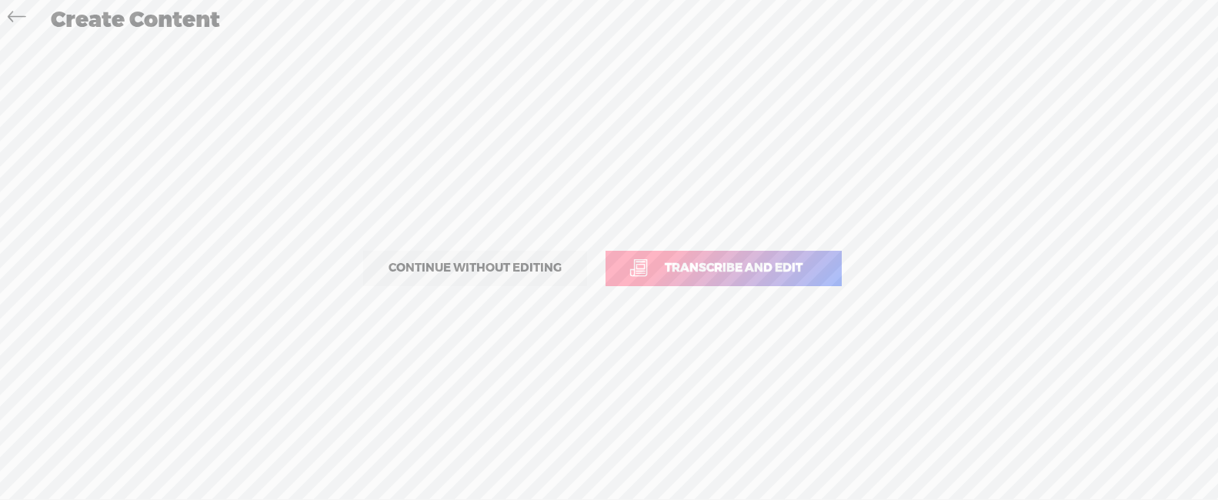
click at [758, 270] on span "Transcribe and edit" at bounding box center [733, 268] width 170 height 18
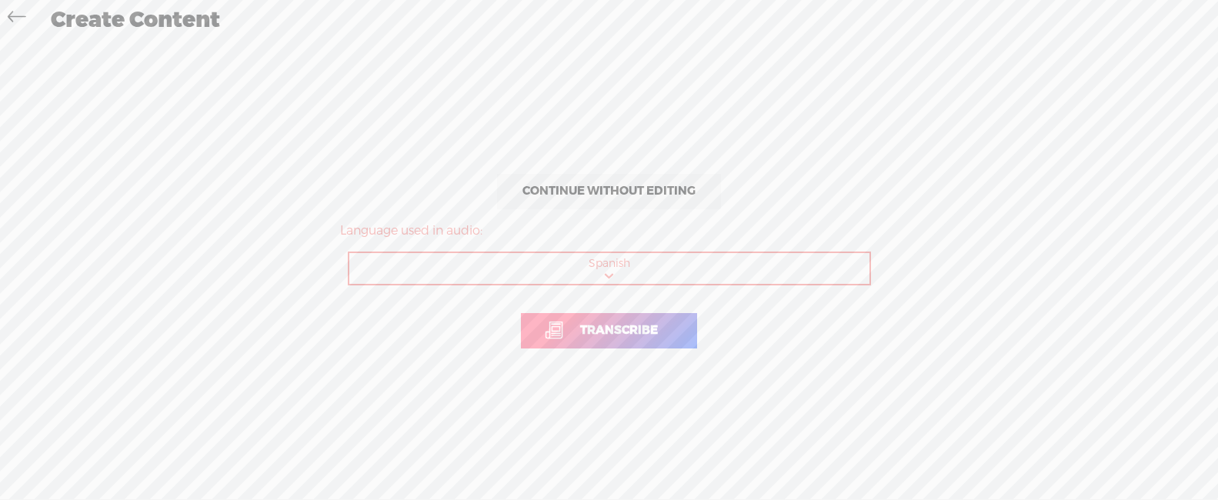
click at [623, 325] on span "Transcribe" at bounding box center [619, 331] width 110 height 18
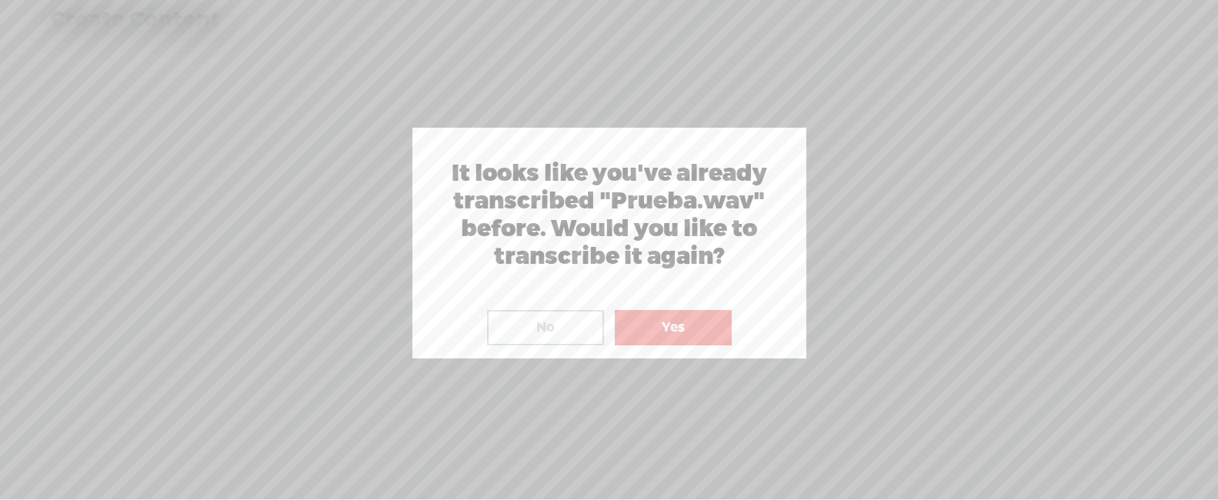
drag, startPoint x: 658, startPoint y: 320, endPoint x: 651, endPoint y: 316, distance: 7.9
click at [658, 320] on button "Yes" at bounding box center [673, 327] width 117 height 35
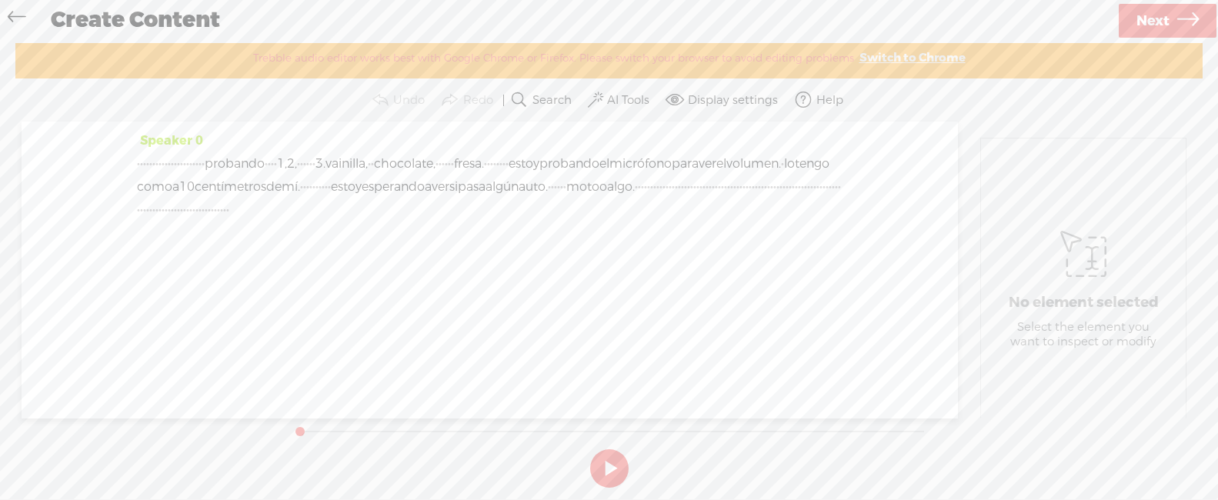
click at [205, 164] on span "·" at bounding box center [203, 163] width 3 height 23
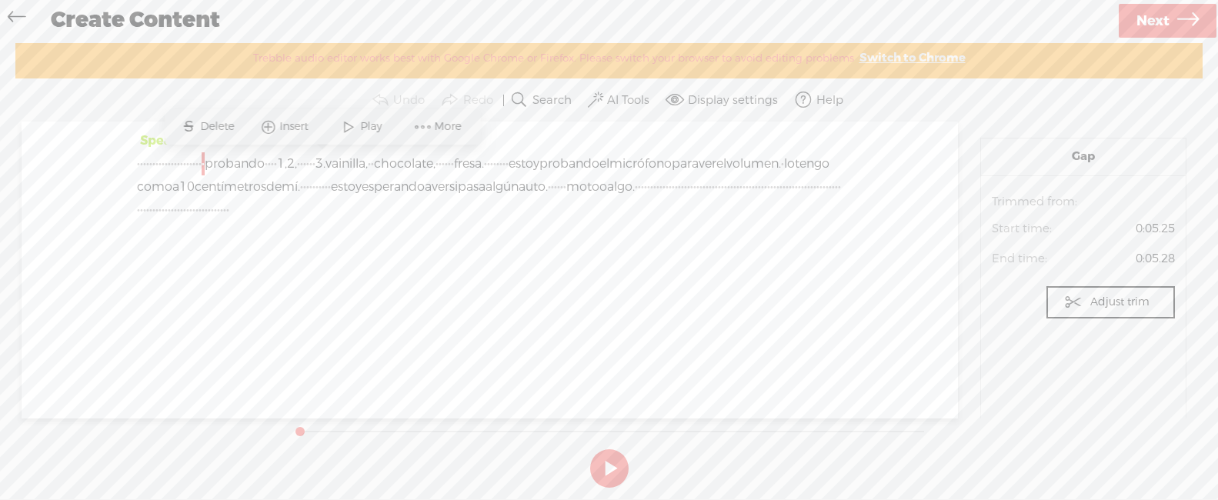
click at [807, 198] on span "·" at bounding box center [808, 186] width 3 height 23
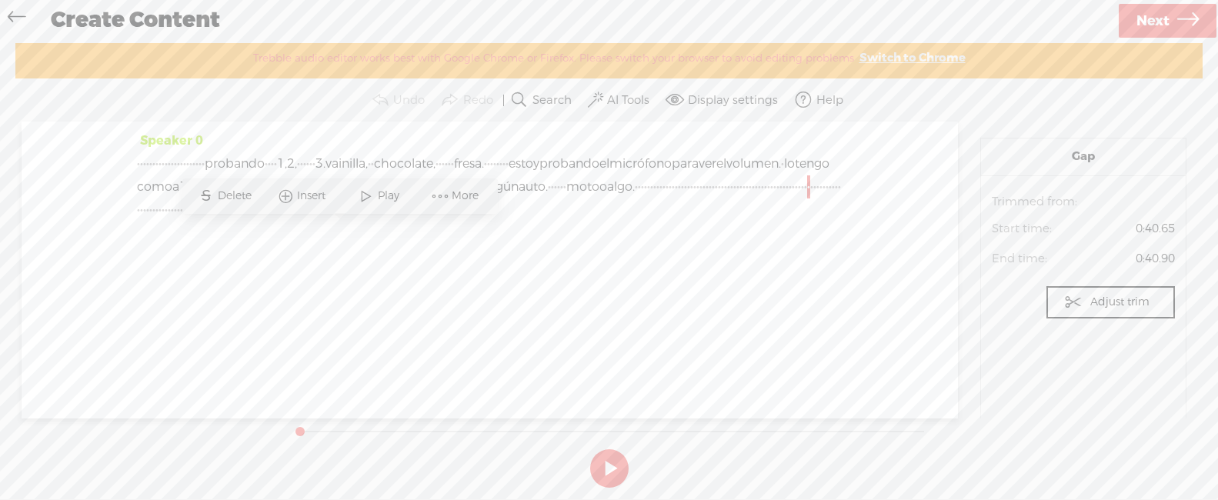
drag, startPoint x: 129, startPoint y: 163, endPoint x: 142, endPoint y: 161, distance: 12.5
click at [130, 163] on div "Speaker 0 · · · · · · · · · · · · · · · · · · · · · · probando · · · · 1, 2, · …" at bounding box center [490, 270] width 936 height 296
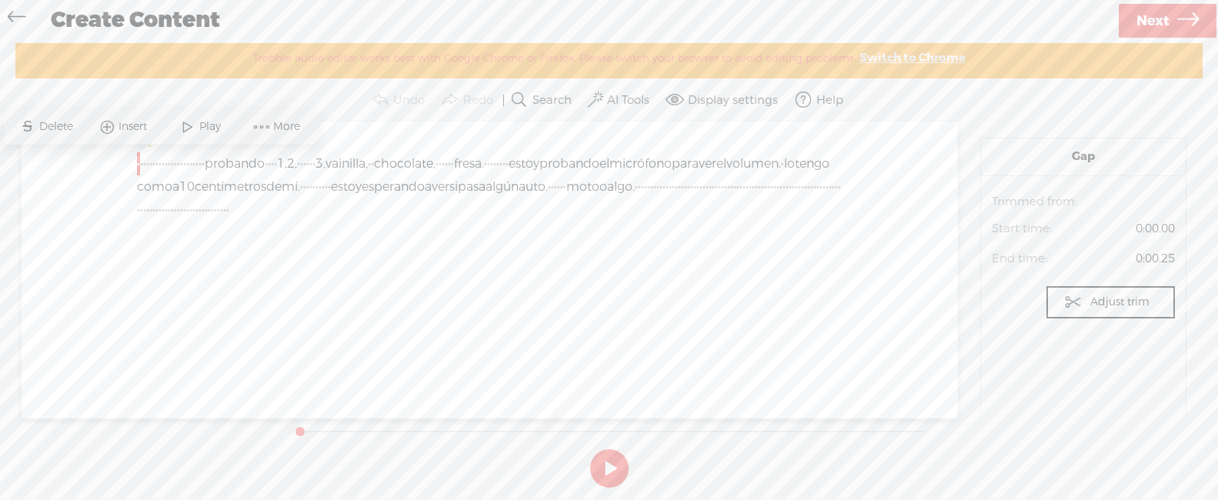
click at [602, 94] on span at bounding box center [595, 100] width 15 height 18
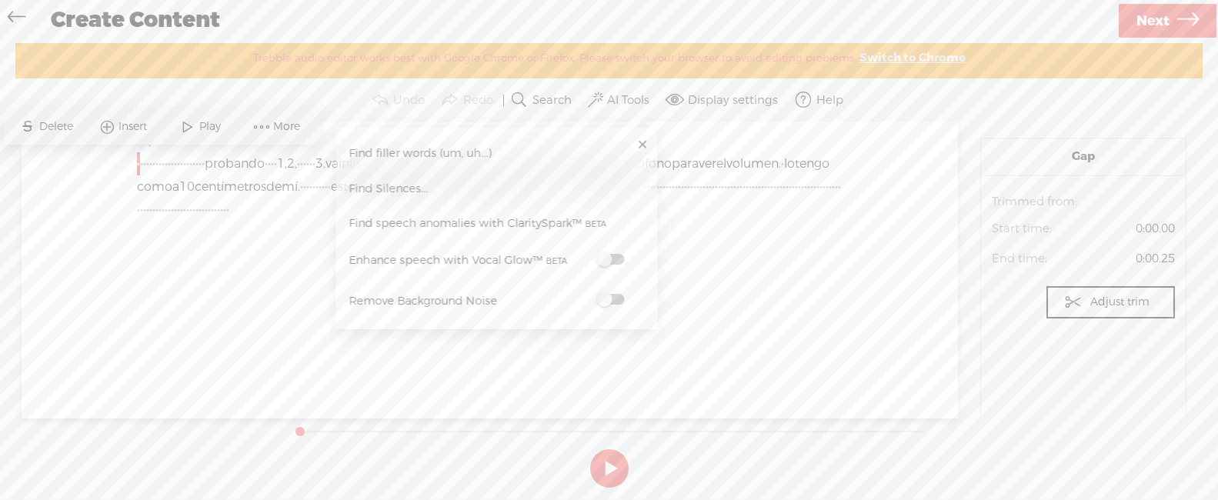
click at [382, 192] on span "Find Silences..." at bounding box center [388, 189] width 90 height 35
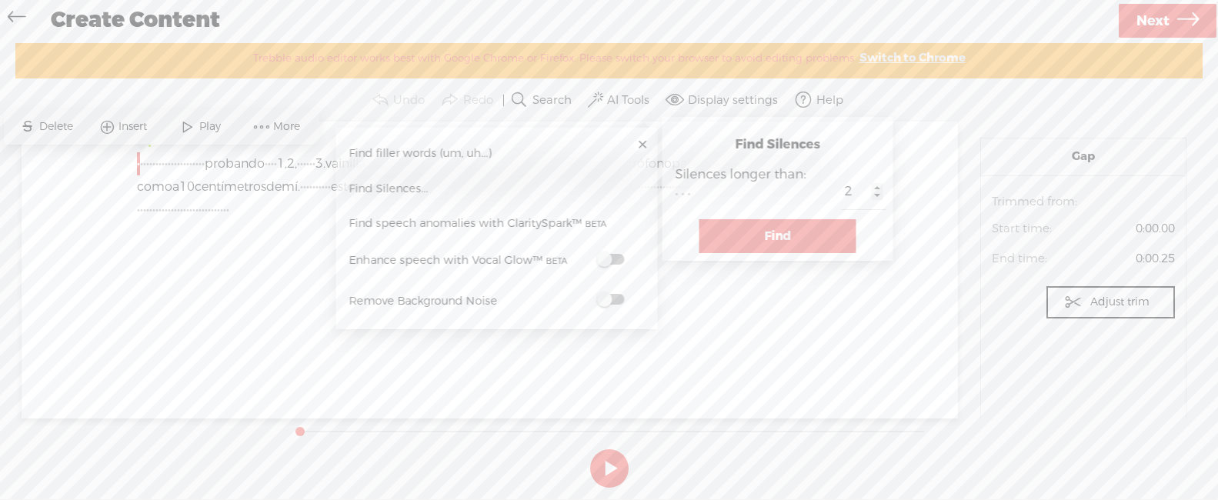
click at [877, 194] on input "2" at bounding box center [863, 192] width 45 height 35
click at [877, 192] on input "1" at bounding box center [863, 192] width 45 height 35
type input "2"
click at [877, 189] on input "2" at bounding box center [863, 192] width 45 height 35
click at [805, 235] on button "Find" at bounding box center [777, 236] width 157 height 34
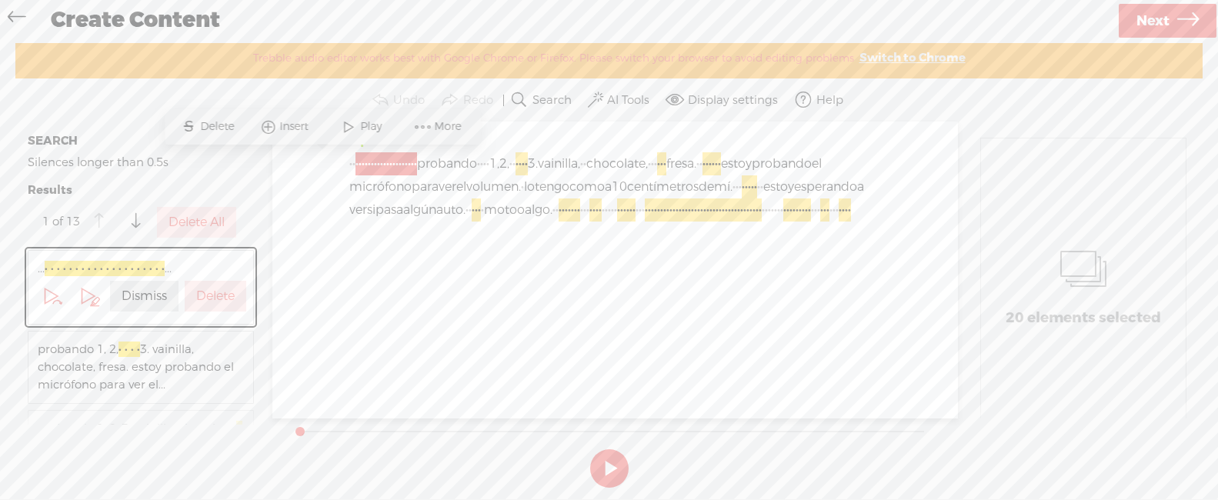
click at [558, 222] on span "·" at bounding box center [556, 209] width 3 height 23
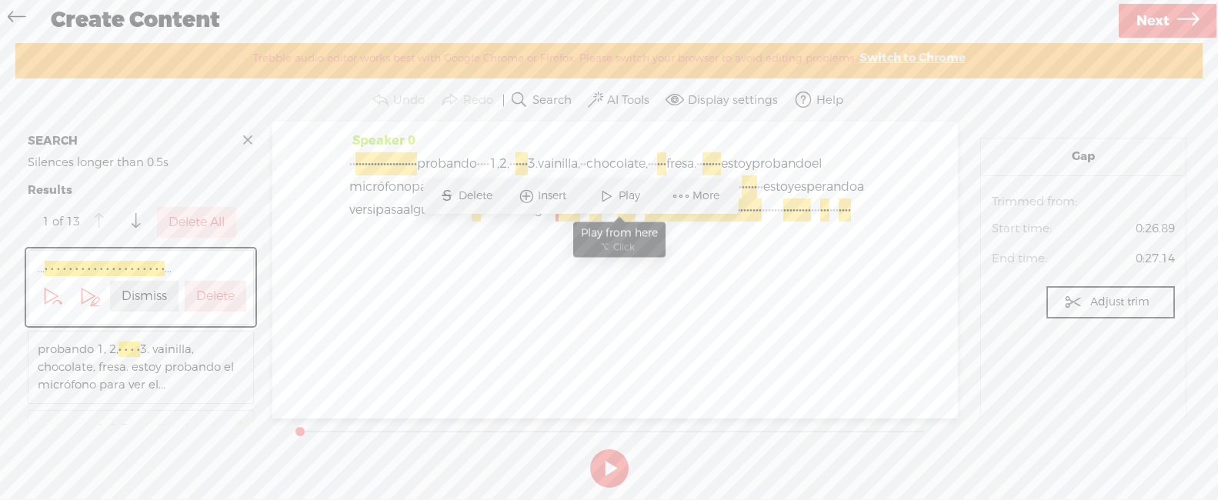
click at [610, 196] on span at bounding box center [606, 196] width 23 height 28
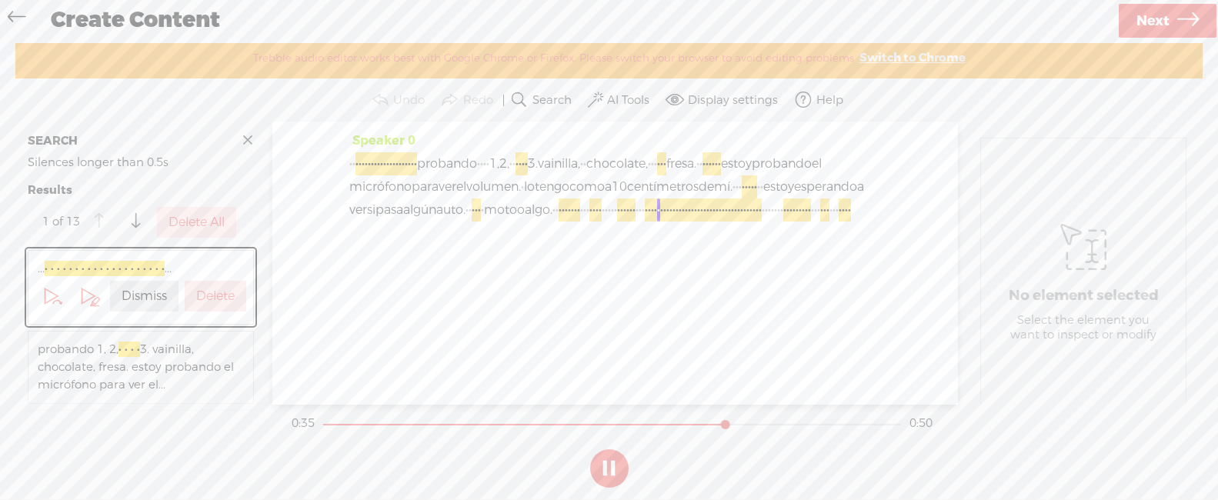
click at [623, 476] on button at bounding box center [609, 468] width 38 height 38
click at [761, 222] on span "·" at bounding box center [762, 209] width 3 height 23
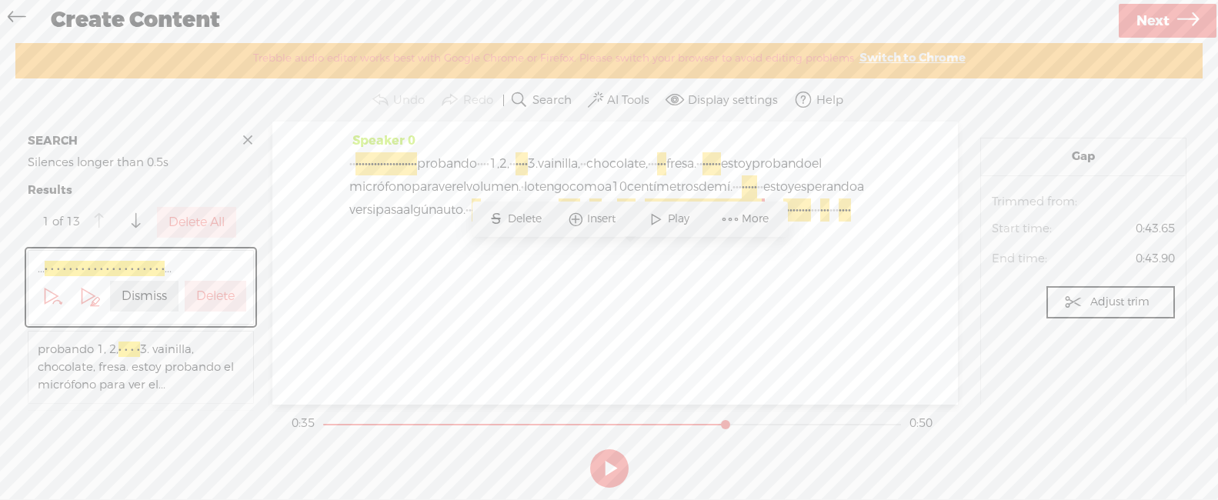
click at [608, 456] on button at bounding box center [609, 468] width 38 height 38
click at [662, 217] on span at bounding box center [656, 219] width 23 height 28
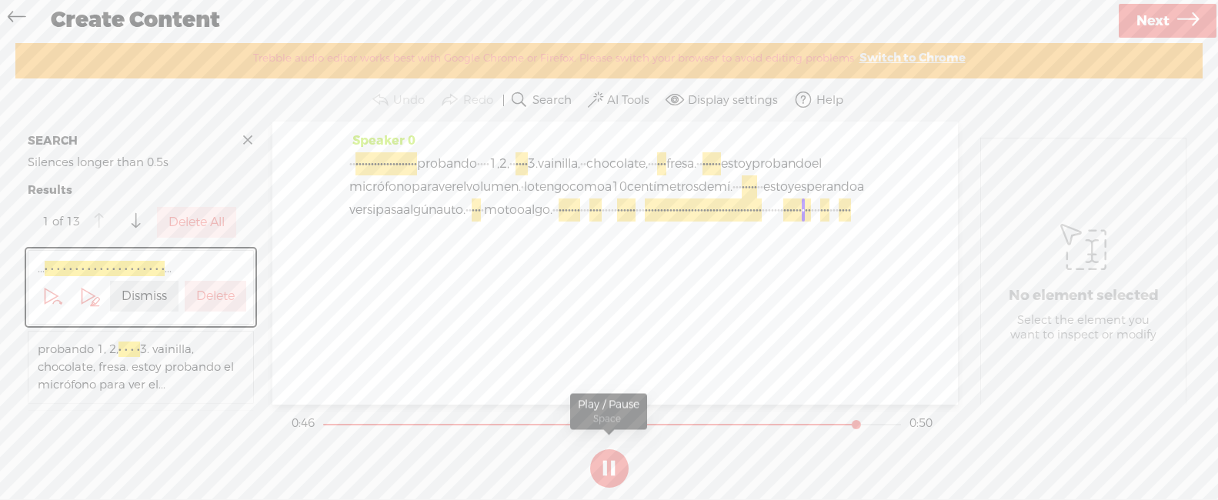
click at [603, 472] on button at bounding box center [609, 468] width 38 height 38
click at [725, 222] on span "·" at bounding box center [726, 209] width 3 height 23
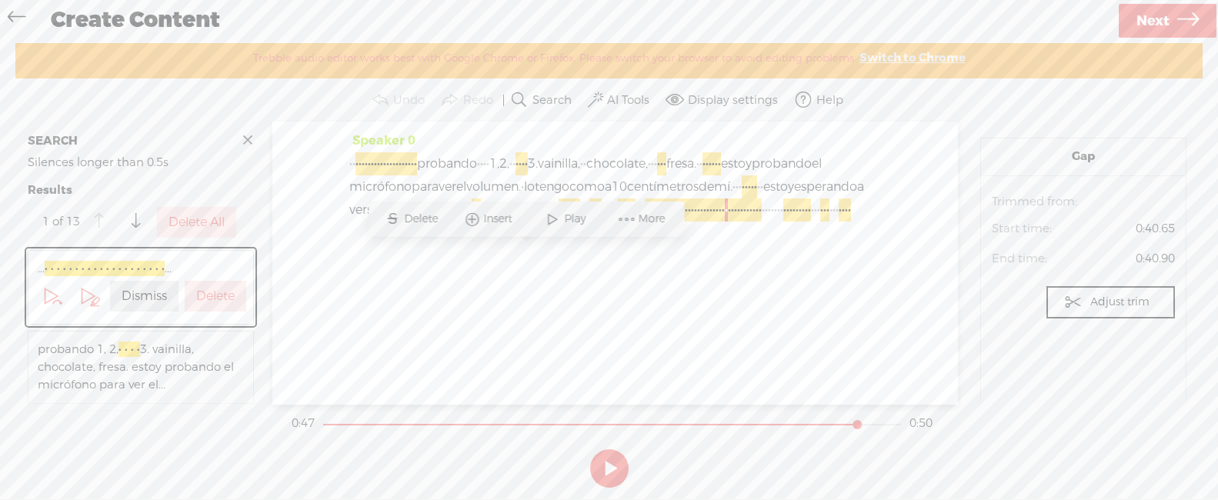
click at [528, 245] on div "· · · · · · · · · · · · · · · · · · · · · · probando · · · · 1, 2, · · · · · · …" at bounding box center [615, 198] width 532 height 92
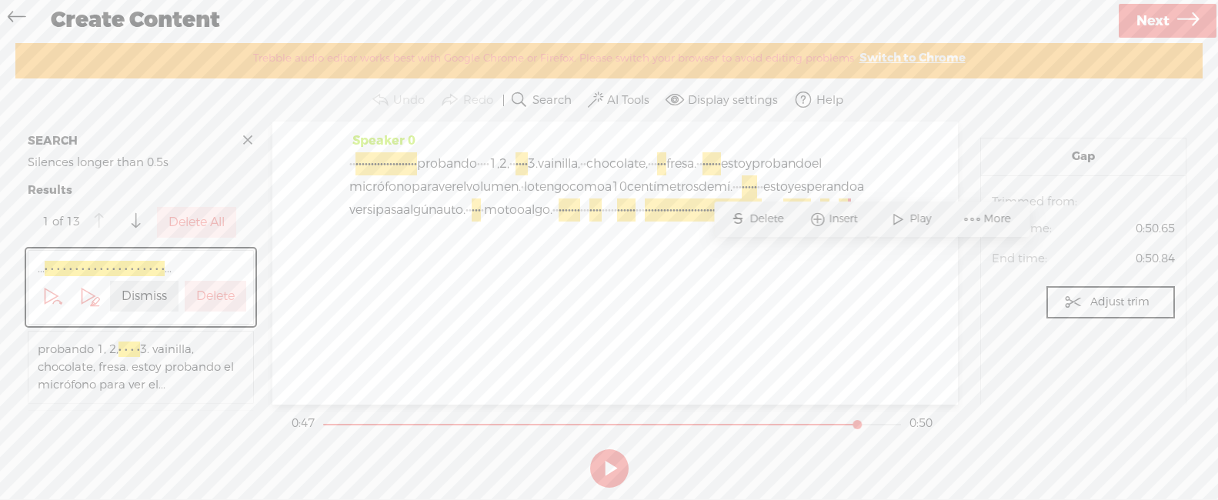
drag, startPoint x: 530, startPoint y: 255, endPoint x: 443, endPoint y: 253, distance: 86.9
click at [443, 245] on div "· · · · · · · · · · · · · · · · · · · · · · probando · · · · 1, 2, · · · · · · …" at bounding box center [615, 198] width 532 height 92
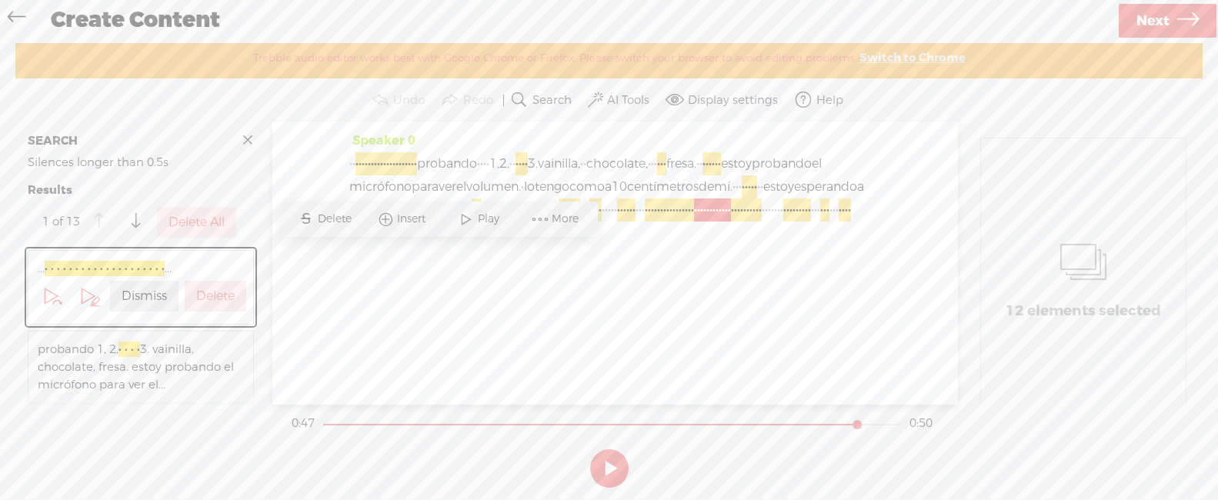
click at [548, 225] on span at bounding box center [539, 219] width 23 height 28
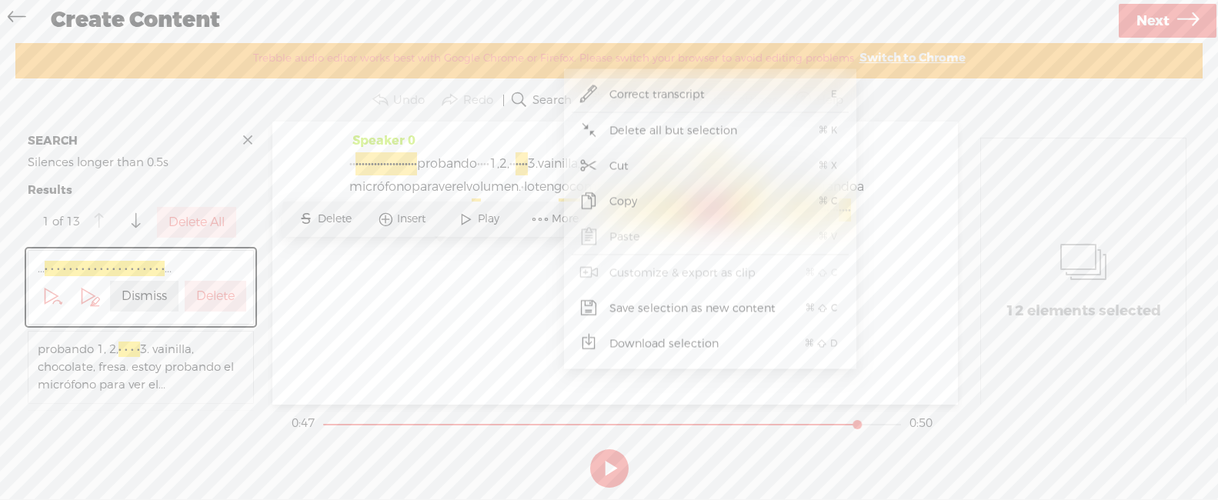
click at [611, 200] on span "Copy" at bounding box center [623, 201] width 88 height 35
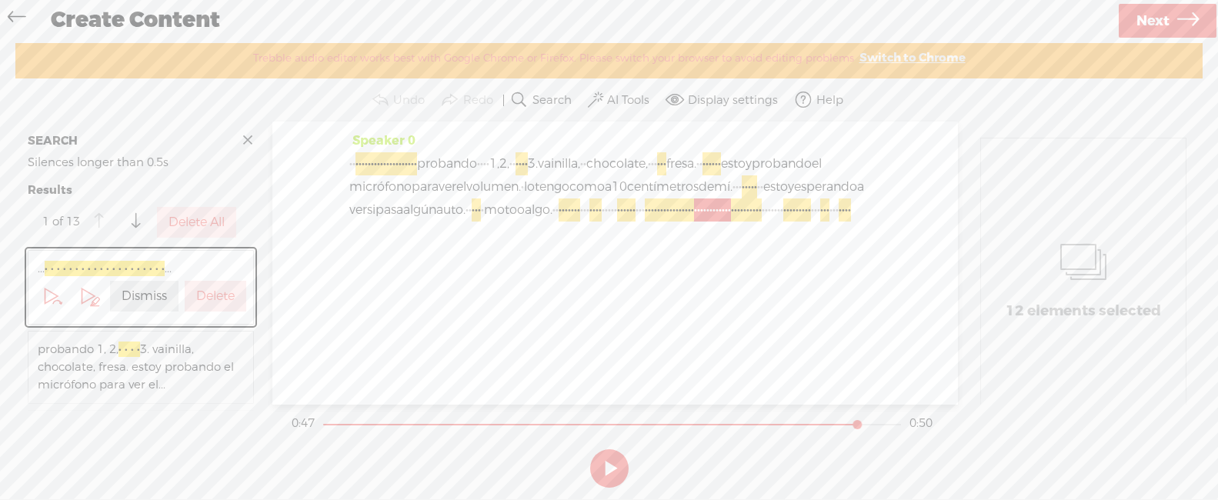
click at [509, 163] on span "2," at bounding box center [504, 163] width 10 height 23
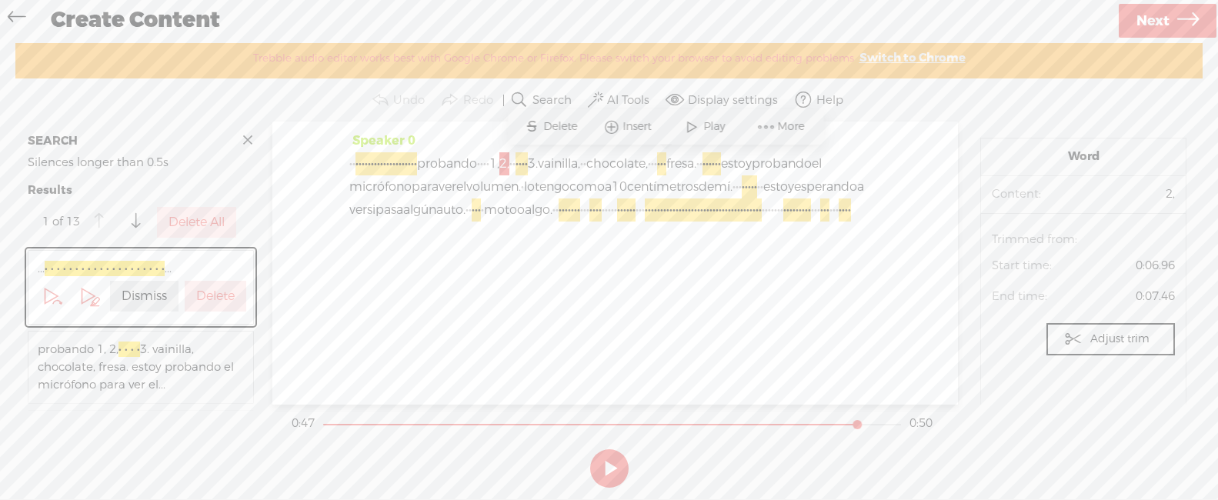
click at [509, 162] on span "2," at bounding box center [504, 163] width 10 height 23
click at [512, 158] on span "·" at bounding box center [510, 163] width 3 height 23
click at [489, 162] on span "·" at bounding box center [487, 163] width 3 height 23
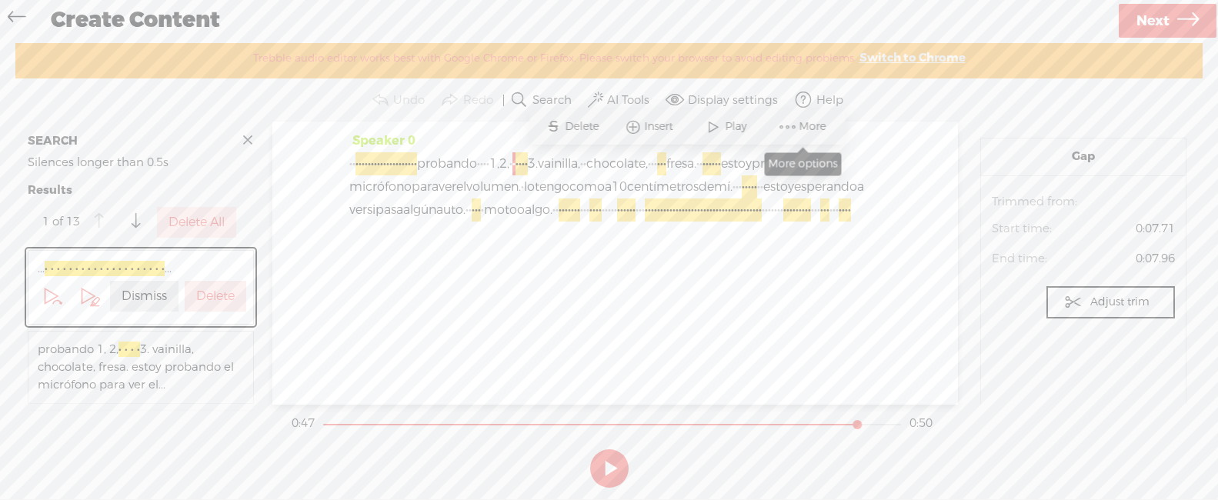
click at [780, 122] on span at bounding box center [787, 127] width 23 height 28
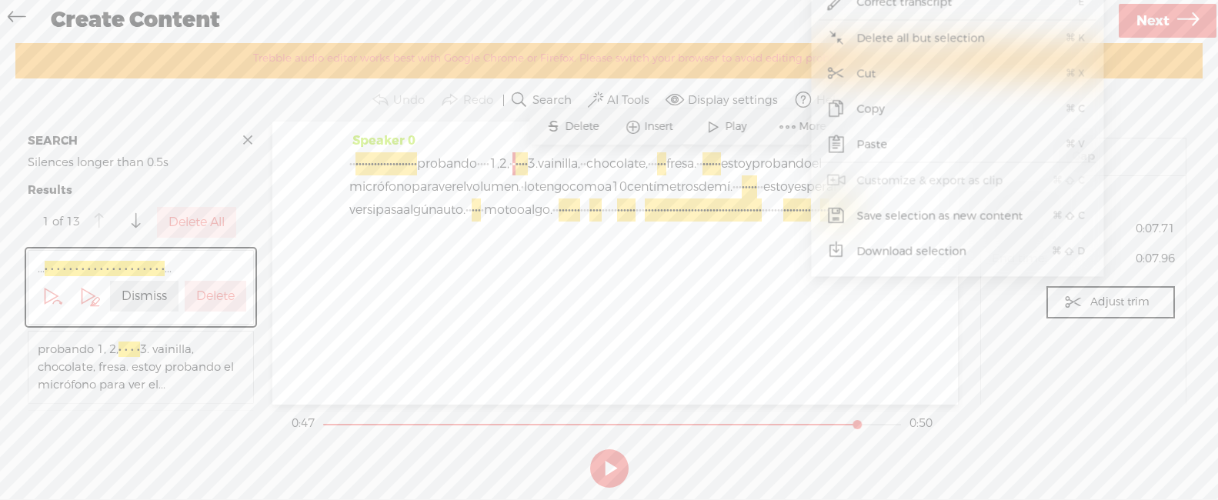
click at [870, 138] on span "Paste" at bounding box center [873, 144] width 92 height 35
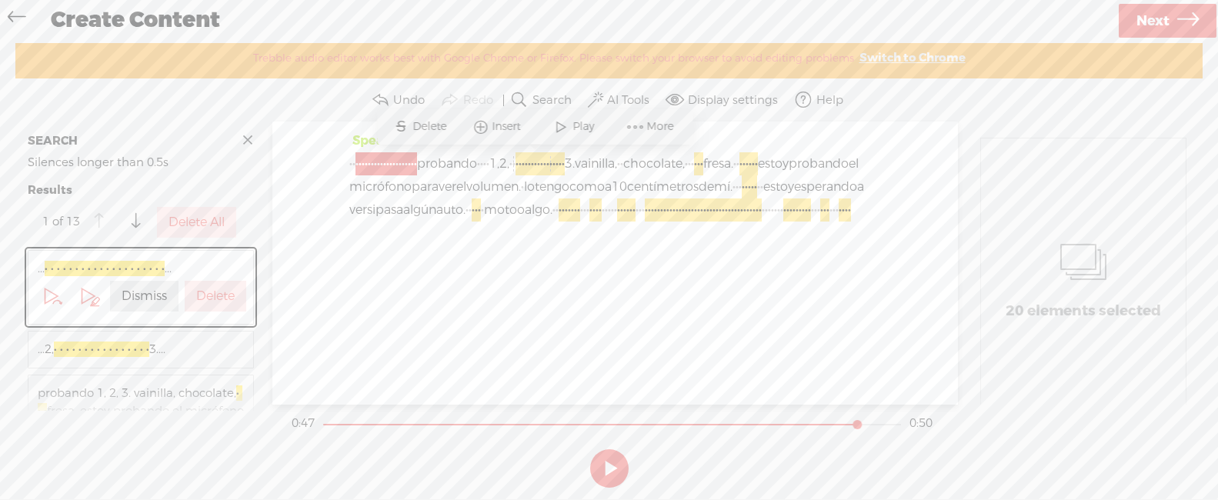
click at [499, 160] on span "1," at bounding box center [494, 163] width 10 height 23
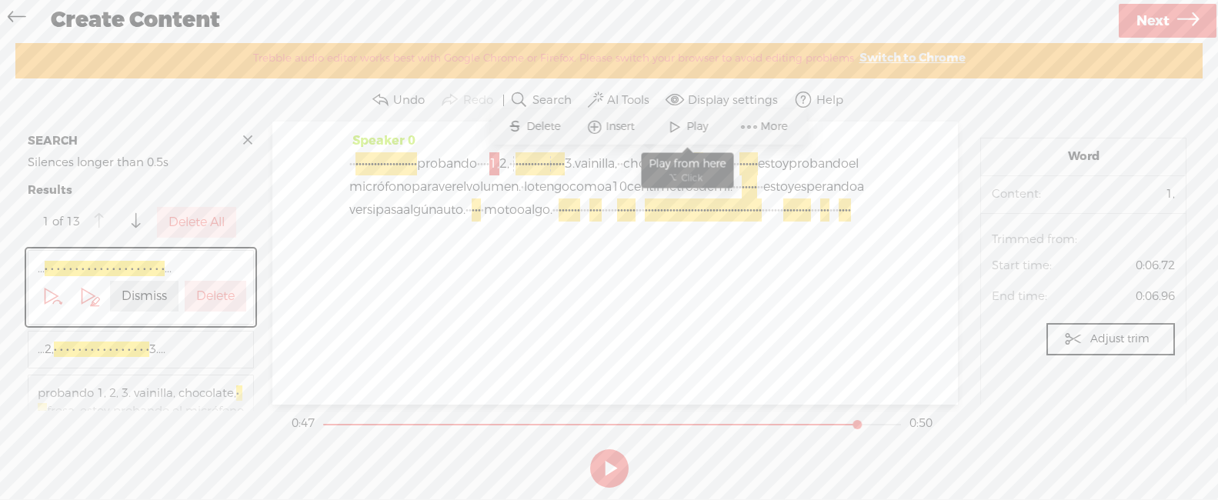
click at [672, 126] on span at bounding box center [674, 127] width 23 height 28
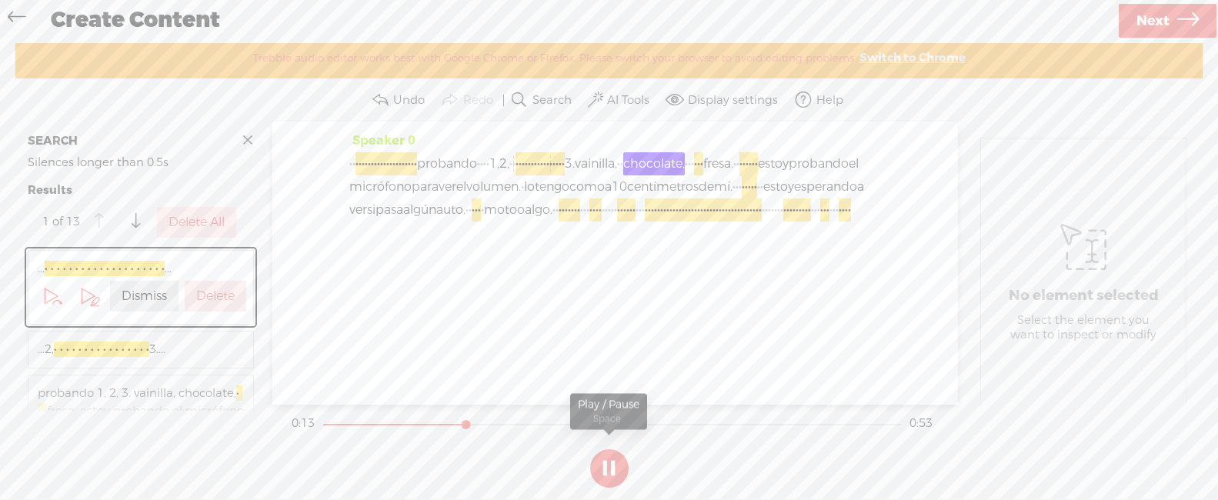
click at [618, 460] on button at bounding box center [609, 468] width 38 height 38
click at [405, 108] on button "Undo" at bounding box center [400, 100] width 64 height 31
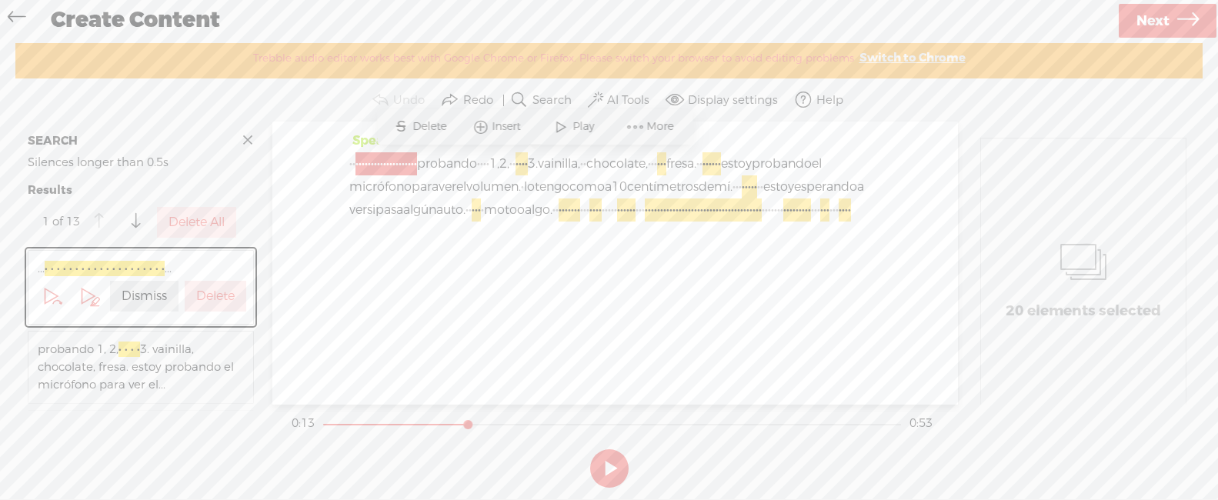
click at [595, 332] on div "Speaker 0 · · · · · · · · · · · · · · · · · · · · · · probando · · · · 1, 2, · …" at bounding box center [614, 263] width 685 height 282
click at [511, 132] on span "Insert" at bounding box center [508, 126] width 32 height 15
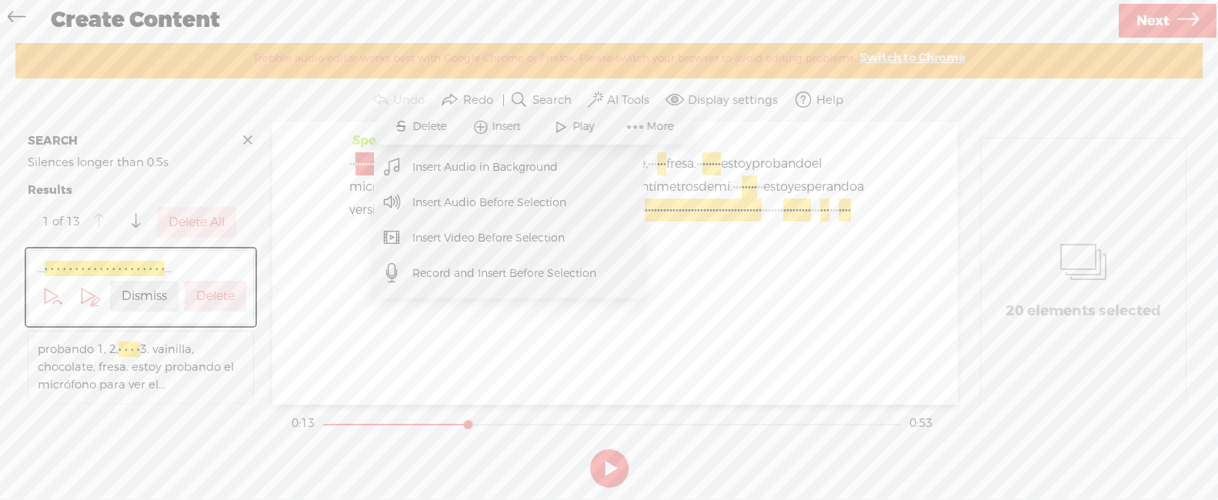
click at [756, 324] on div "Speaker 0 · · · · · · · · · · · · · · · · · · · · · · probando · · · · 1, 2, · …" at bounding box center [614, 263] width 685 height 282
click at [682, 245] on div "· · · · · · · · · · · · · · · · · · · · · · probando · · · · 1, 2, · · · · · · …" at bounding box center [615, 198] width 532 height 92
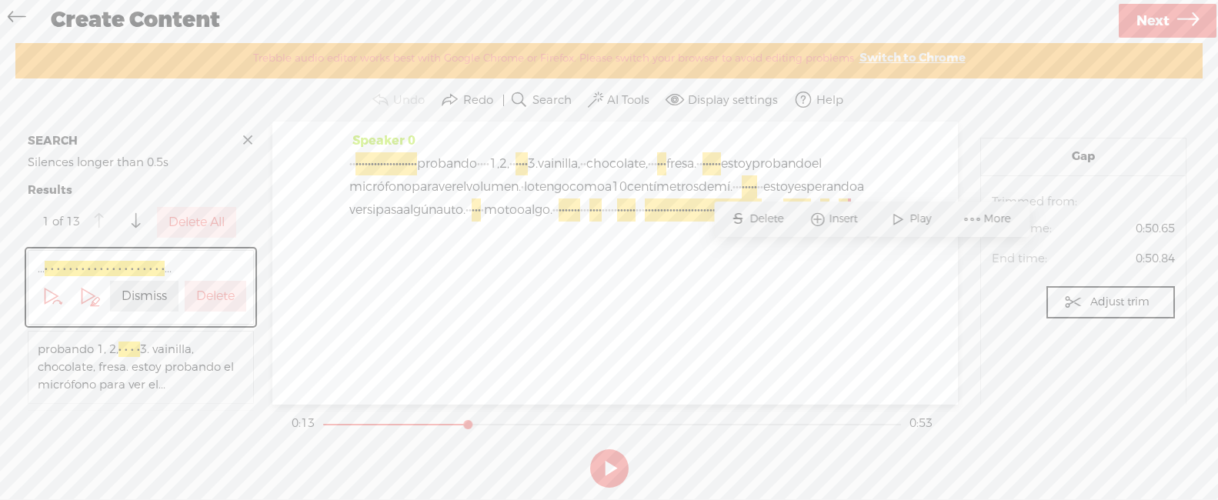
click at [661, 245] on div "· · · · · · · · · · · · · · · · · · · · · · probando · · · · 1, 2, · · · · · · …" at bounding box center [615, 198] width 532 height 92
click at [721, 256] on div "Speaker 0 · · · · · · · · · · · · · · · · · · · · · · probando · · · · 1, 2, · …" at bounding box center [615, 192] width 532 height 127
click at [618, 101] on label "AI Tools" at bounding box center [628, 100] width 42 height 15
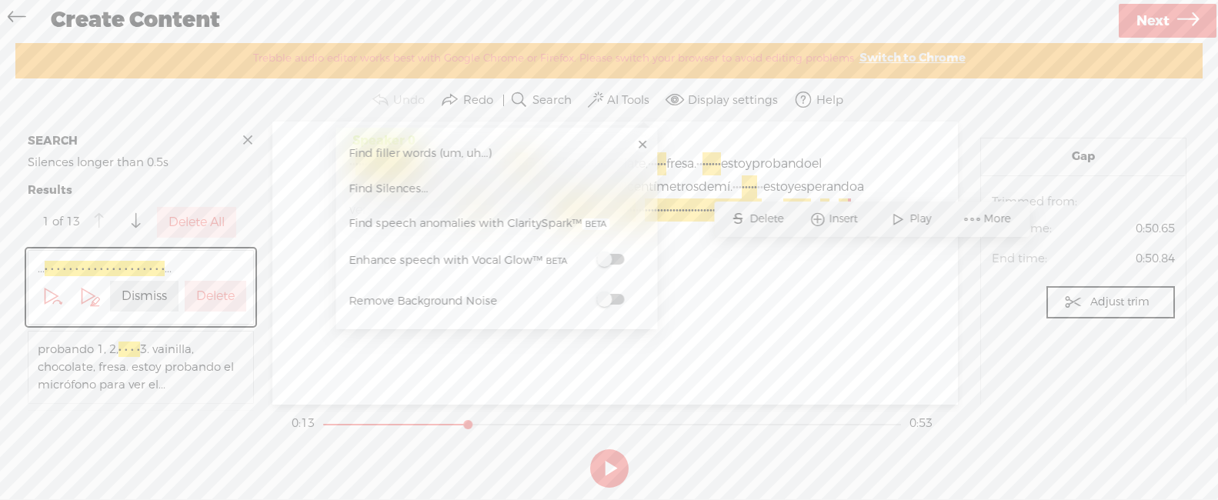
click at [606, 298] on span at bounding box center [610, 299] width 28 height 11
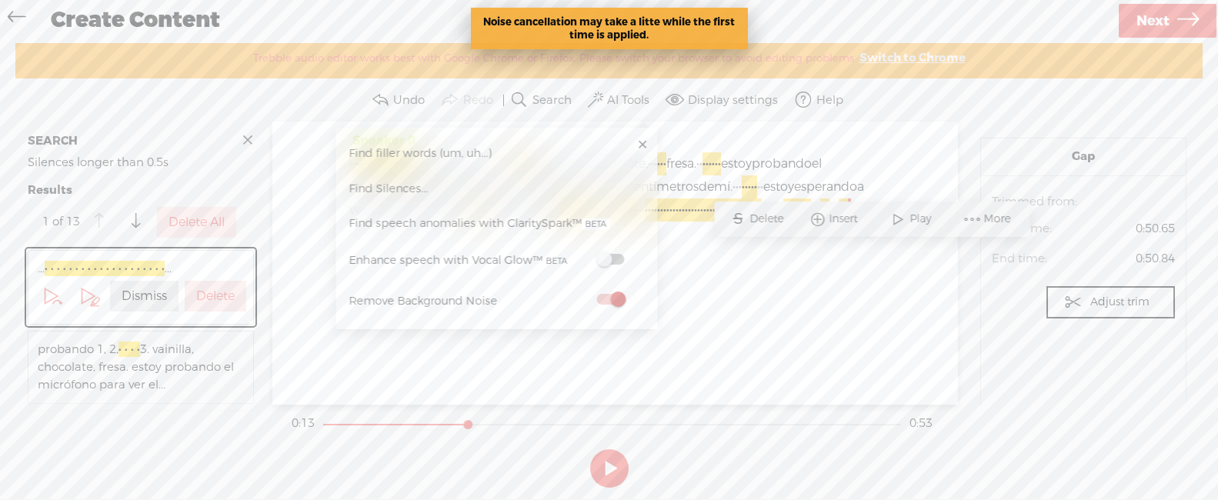
click at [704, 311] on div "Speaker 0 · · · · · · · · · · · · · · · · · · · · · · probando · · · · 1, 2, · …" at bounding box center [614, 263] width 685 height 282
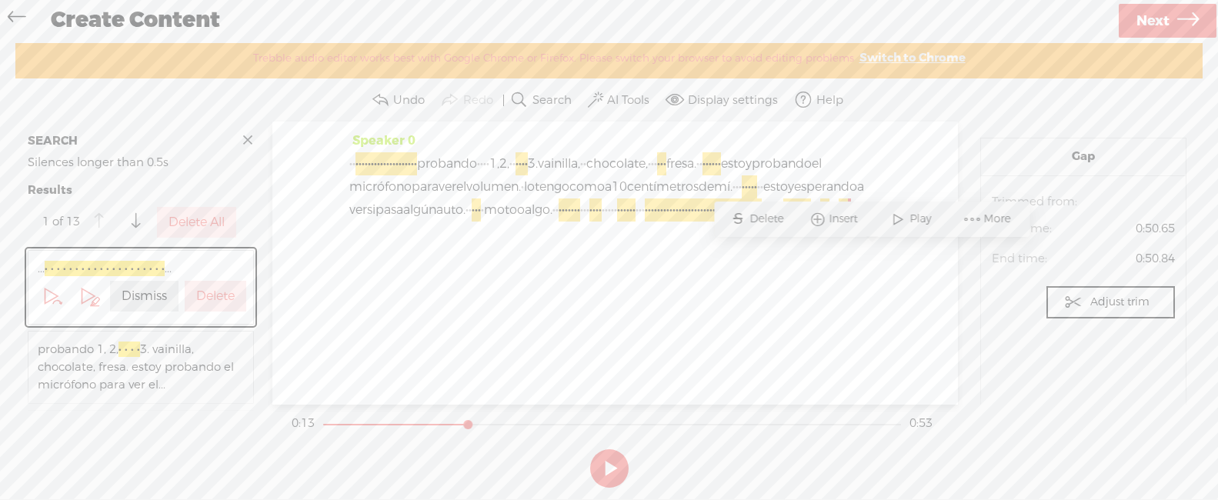
click at [472, 422] on div at bounding box center [469, 425] width 35 height 35
drag, startPoint x: 466, startPoint y: 425, endPoint x: 456, endPoint y: 427, distance: 10.3
click at [456, 427] on div at bounding box center [459, 425] width 35 height 35
drag, startPoint x: 461, startPoint y: 422, endPoint x: 324, endPoint y: 423, distance: 136.9
click at [323, 425] on div at bounding box center [324, 425] width 35 height 35
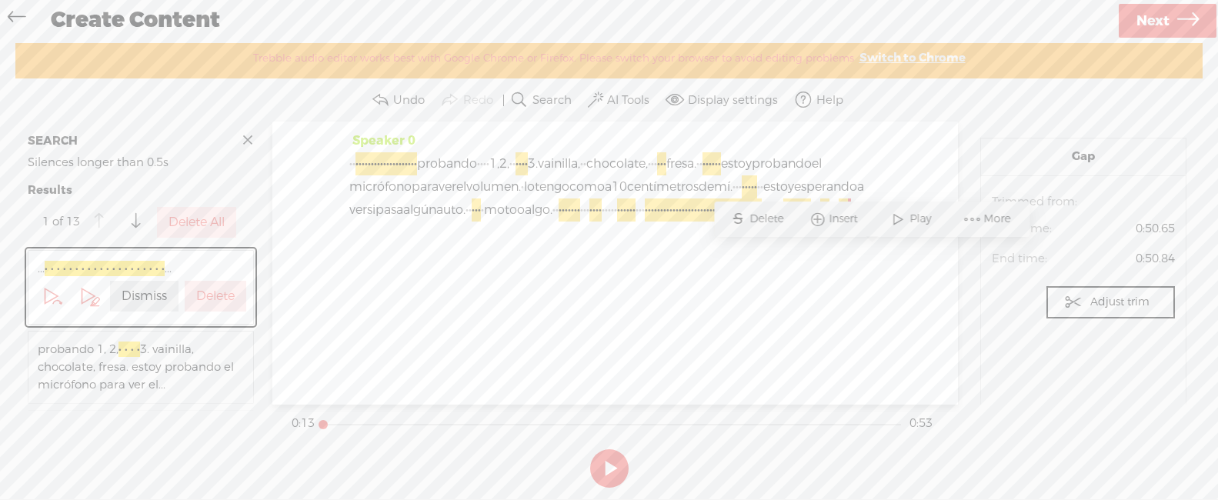
click at [355, 159] on span "·" at bounding box center [353, 163] width 3 height 23
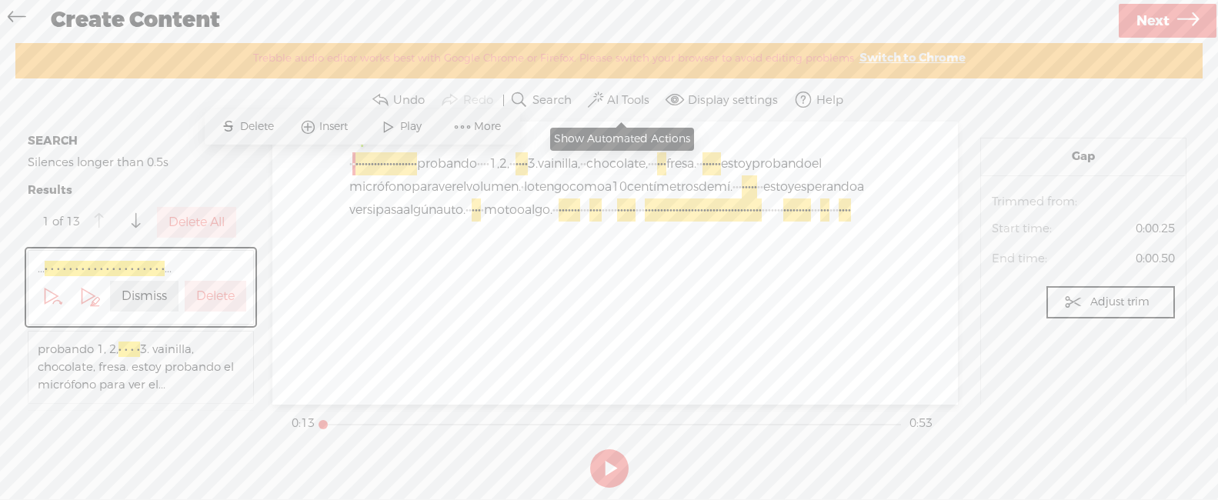
click at [622, 91] on button "AI Tools" at bounding box center [621, 100] width 72 height 31
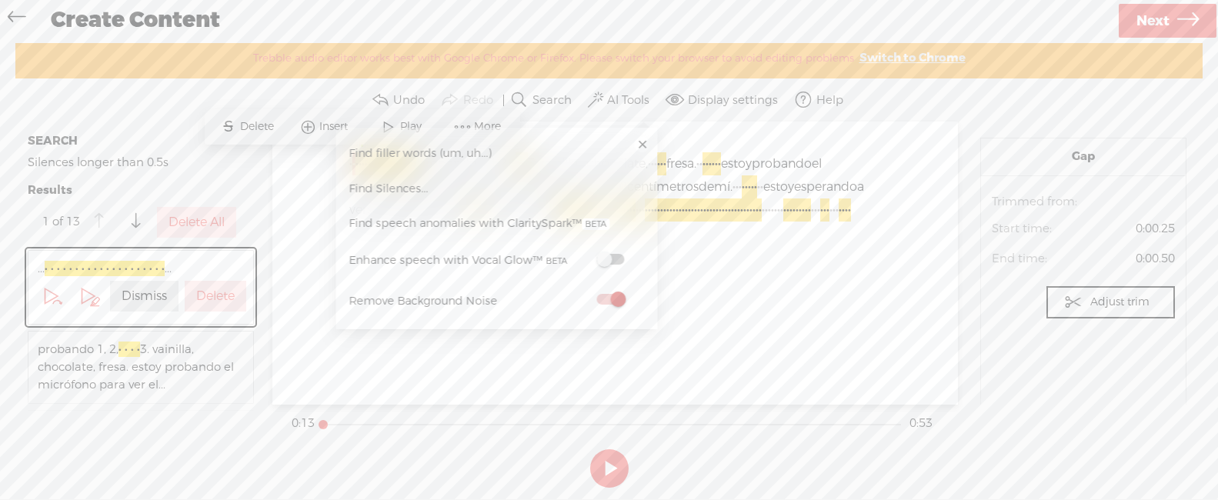
click at [606, 265] on span at bounding box center [610, 259] width 28 height 11
click at [617, 371] on div "Speaker 0 · · · · · · · · · · · · · · · · · · · · · · probando · · · · 1, 2, · …" at bounding box center [614, 263] width 685 height 282
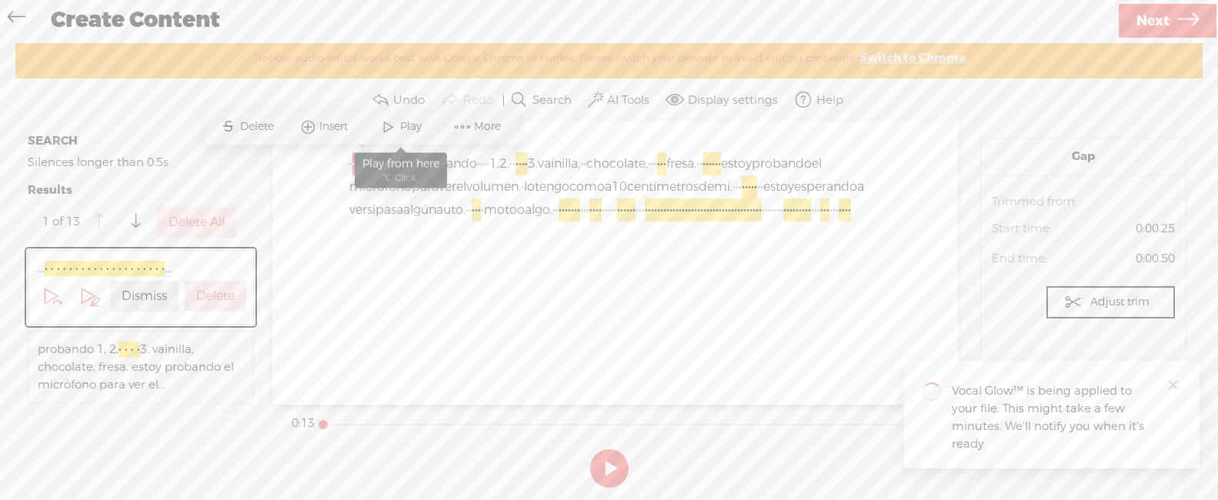
click at [395, 125] on span at bounding box center [388, 127] width 23 height 28
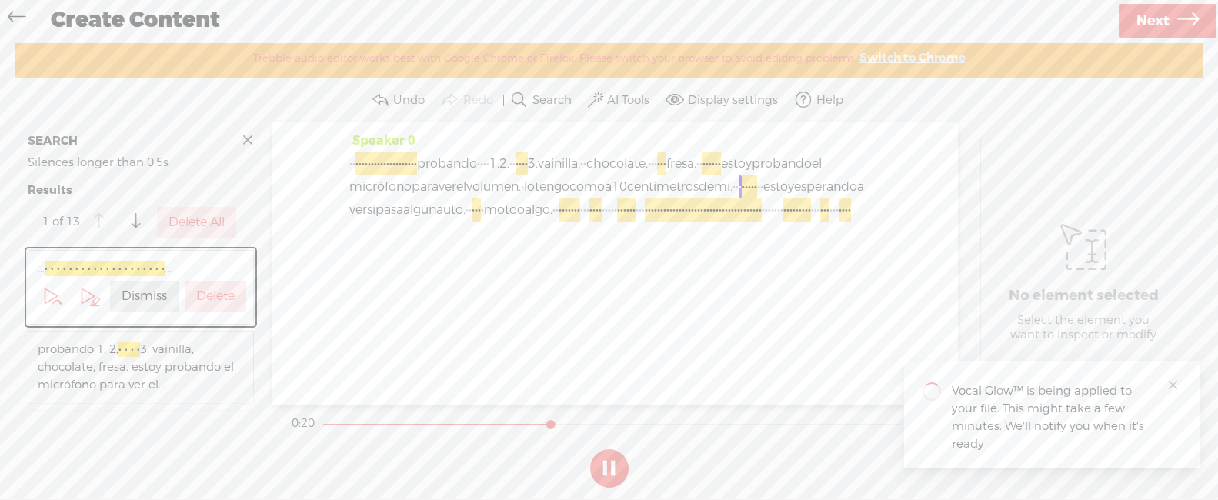
click at [598, 466] on button at bounding box center [609, 468] width 38 height 38
click at [618, 465] on button at bounding box center [609, 468] width 38 height 38
click at [605, 467] on button at bounding box center [609, 468] width 38 height 38
click at [623, 98] on label "AI Tools" at bounding box center [628, 100] width 42 height 15
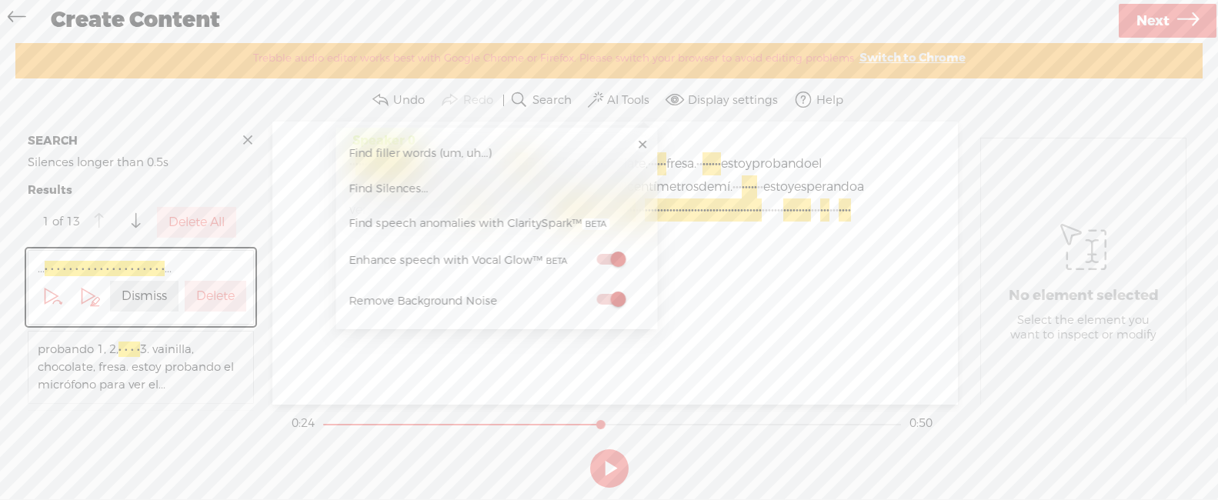
click at [534, 375] on div "Speaker 0 · · · · · · · · · · · · · · · · · · · · · · probando · · · · 1, 2, · …" at bounding box center [614, 263] width 685 height 282
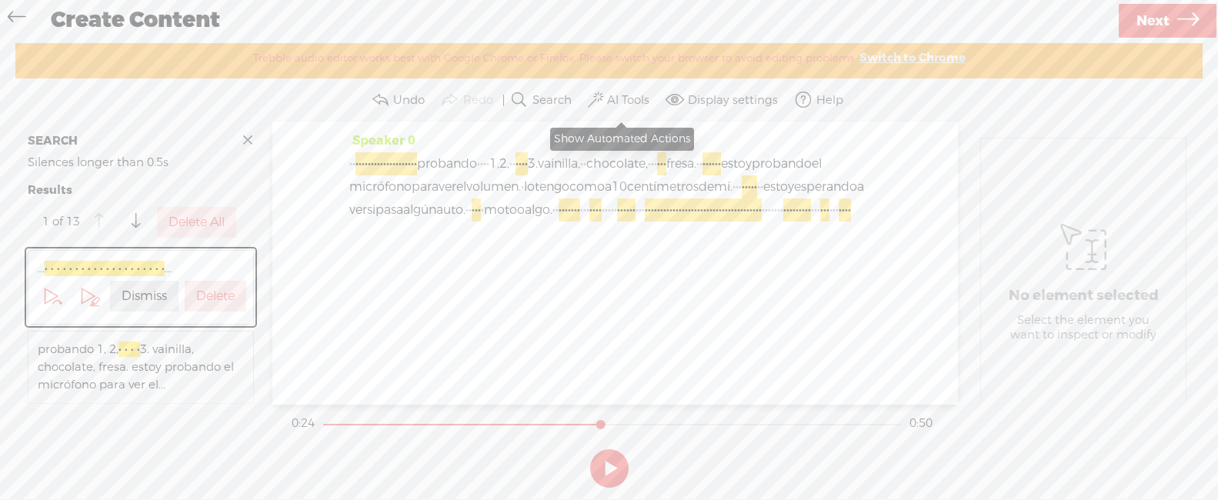
click at [627, 93] on label "AI Tools" at bounding box center [628, 100] width 42 height 15
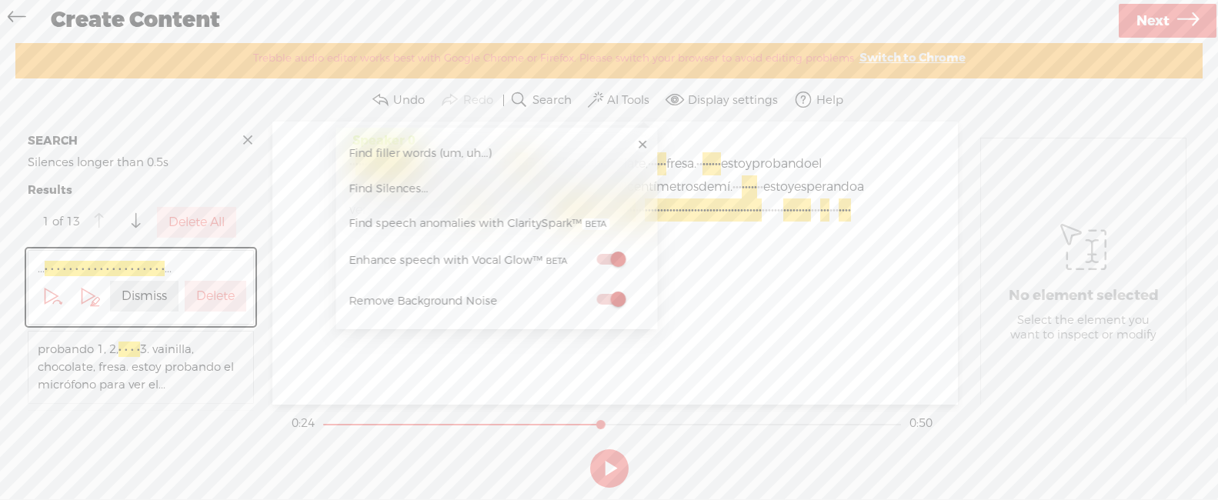
click at [733, 322] on div "Speaker 0 · · · · · · · · · · · · · · · · · · · · · · probando · · · · 1, 2, · …" at bounding box center [614, 263] width 685 height 282
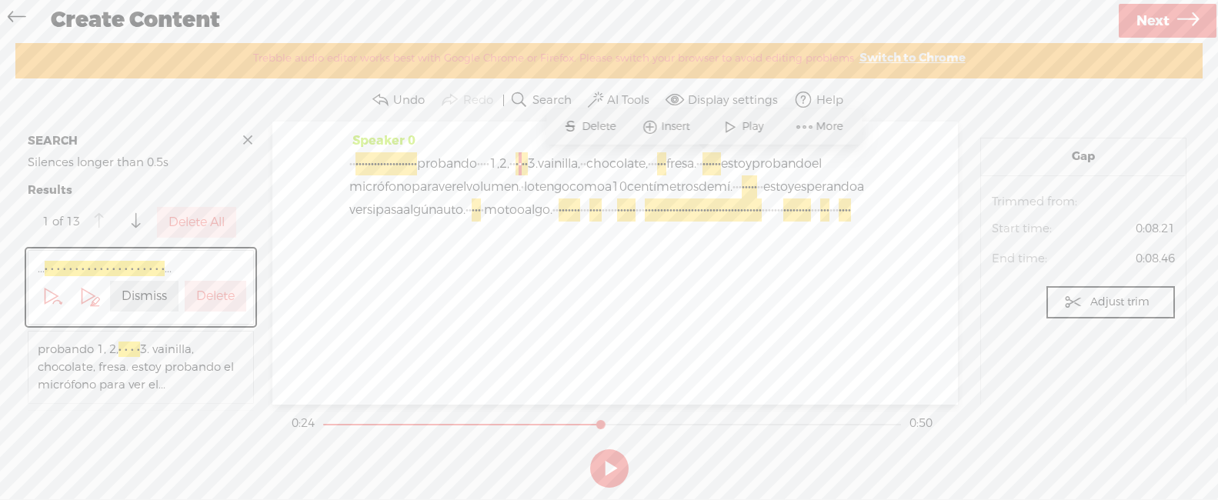
click at [688, 341] on div "Speaker 0 · · · · · · · · · · · · · · · · · · · · · · probando · · · · 1, 2, · …" at bounding box center [614, 263] width 685 height 282
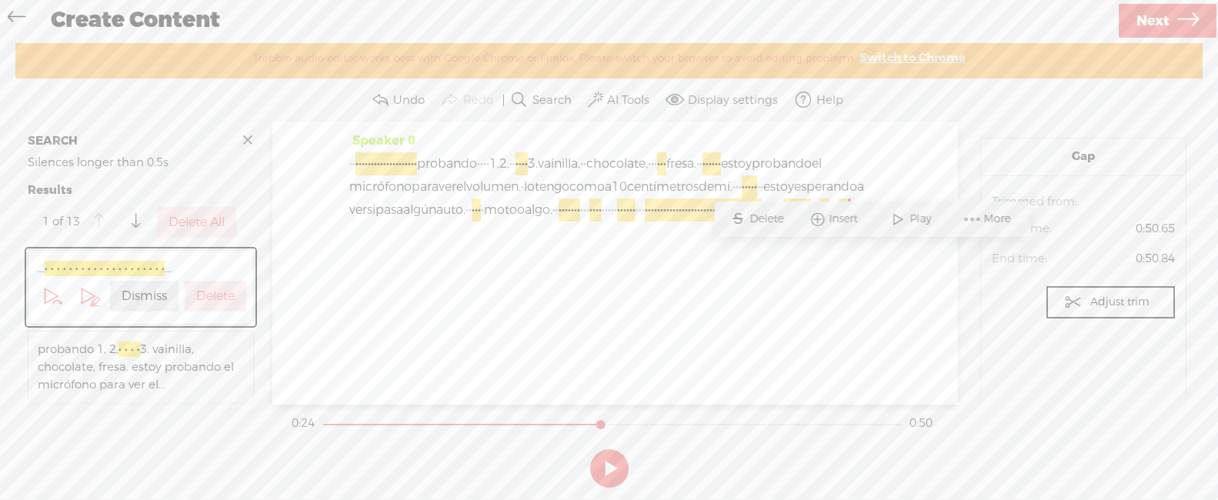
click at [535, 312] on div "Speaker 0 · · · · · · · · · · · · · · · · · · · · · · probando · · · · 1, 2, · …" at bounding box center [614, 263] width 685 height 282
click at [616, 101] on label "AI Tools" at bounding box center [628, 100] width 42 height 15
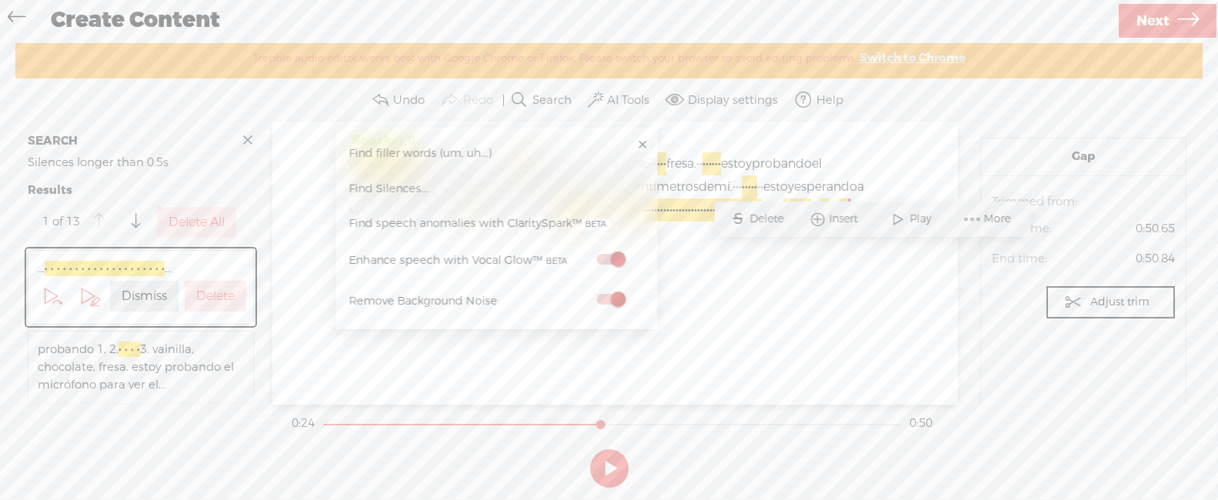
click at [436, 163] on span "Find filler words (um, uh...)" at bounding box center [420, 153] width 154 height 35
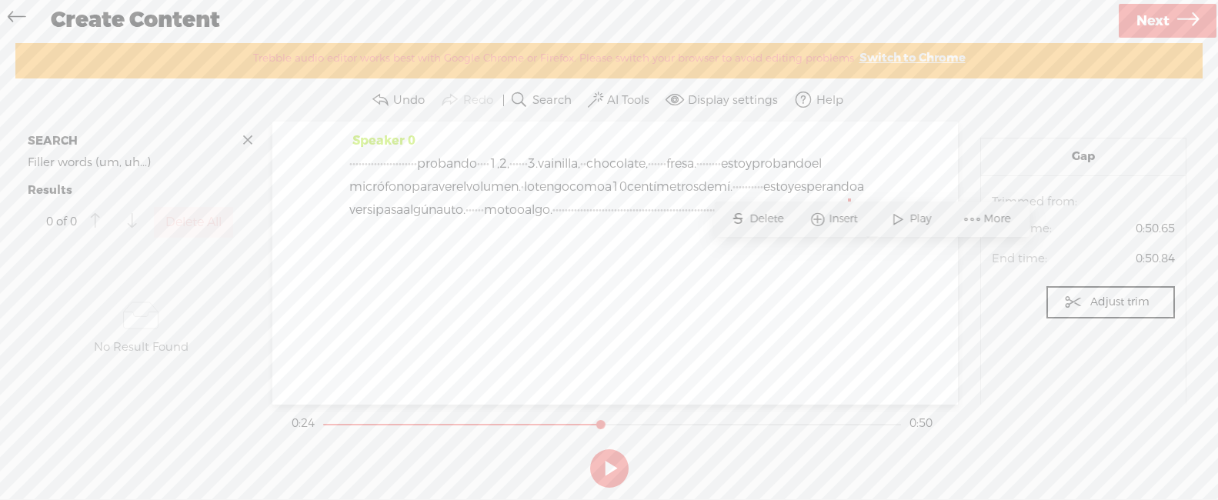
click at [798, 336] on div "Speaker 0 · · · · · · · · · · · · · · · · · · · · · · probando · · · · 1, 2, · …" at bounding box center [614, 263] width 685 height 282
drag, startPoint x: 543, startPoint y: 165, endPoint x: 542, endPoint y: 152, distance: 13.2
click at [477, 165] on span "probando" at bounding box center [447, 163] width 60 height 23
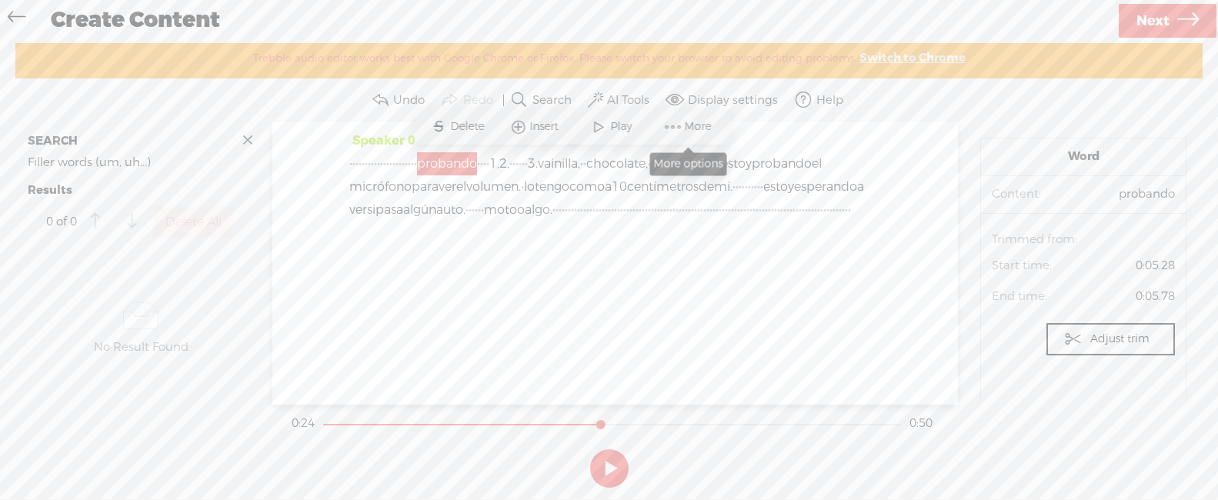
click at [681, 132] on span at bounding box center [672, 127] width 23 height 28
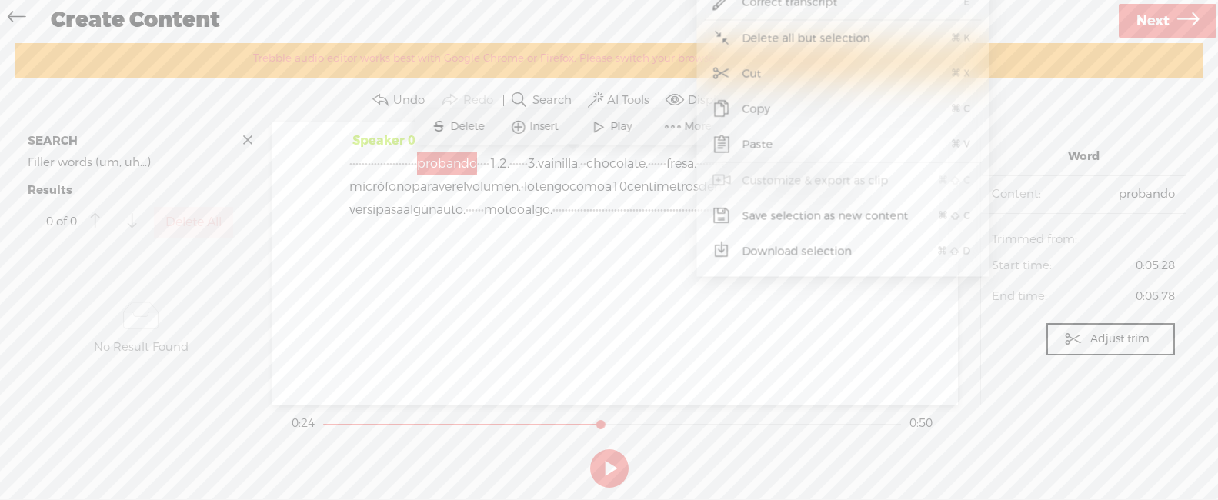
click at [549, 322] on div "Speaker 0 · · · · · · · · · · · · · · · · · · · · · · probando · · · · 1, 2, · …" at bounding box center [614, 263] width 685 height 282
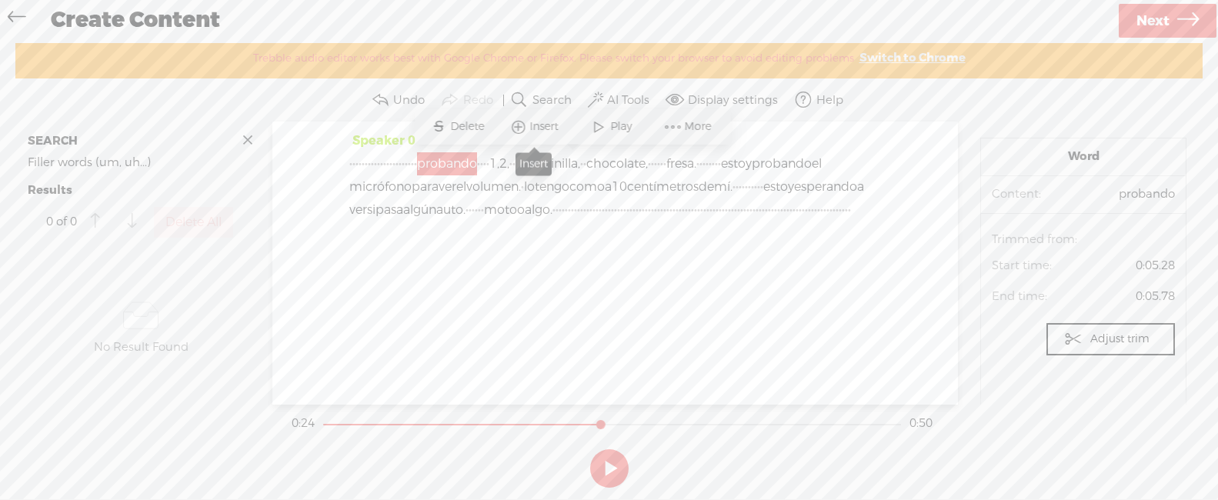
click at [547, 135] on span "Insert" at bounding box center [534, 127] width 77 height 28
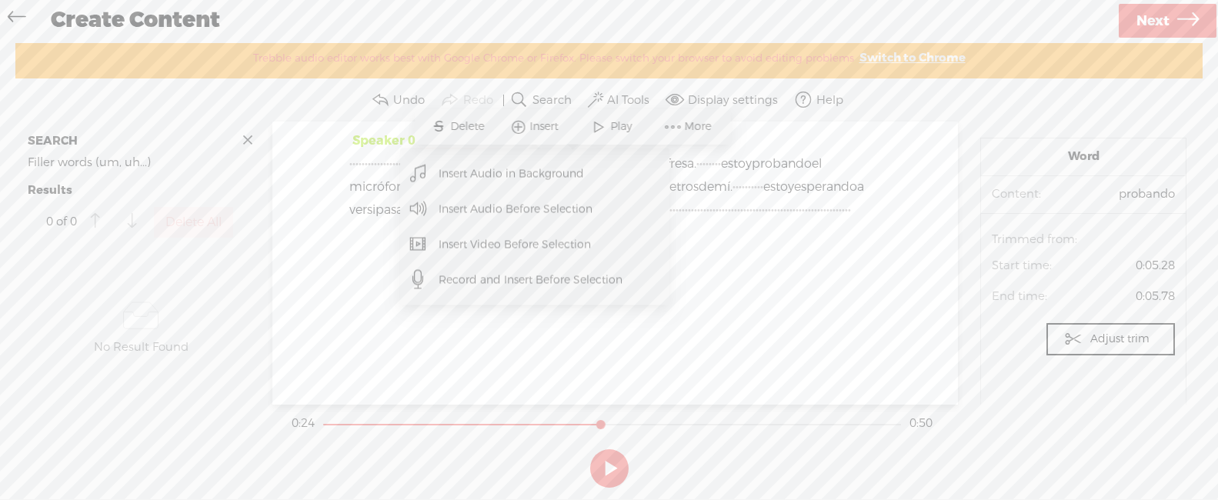
click at [514, 177] on span "Insert Audio in Background" at bounding box center [511, 173] width 206 height 35
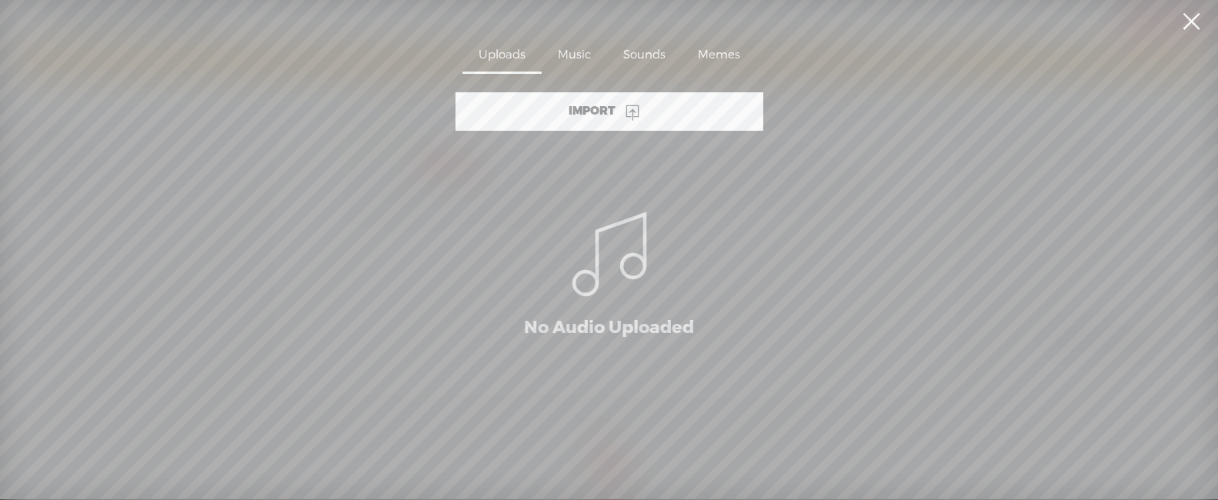
click at [1190, 22] on link at bounding box center [1190, 21] width 38 height 43
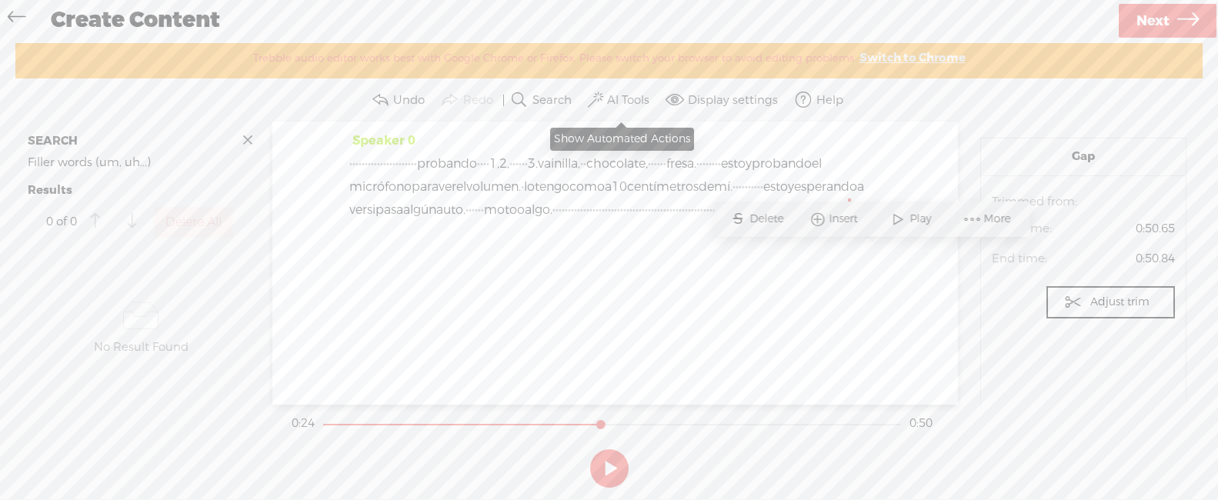
click at [622, 109] on button "AI Tools" at bounding box center [621, 100] width 72 height 31
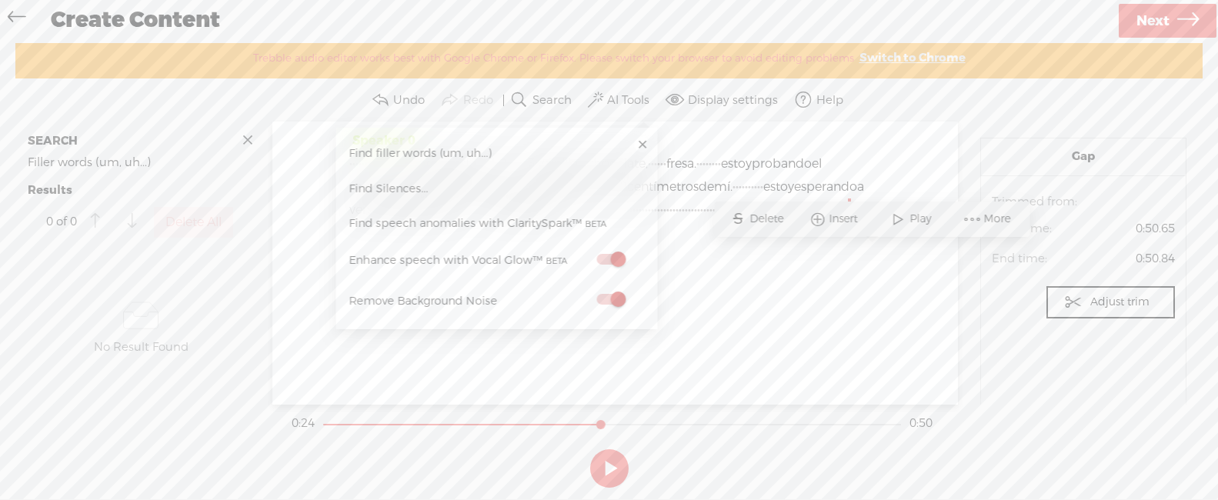
click at [641, 145] on link at bounding box center [642, 144] width 15 height 15
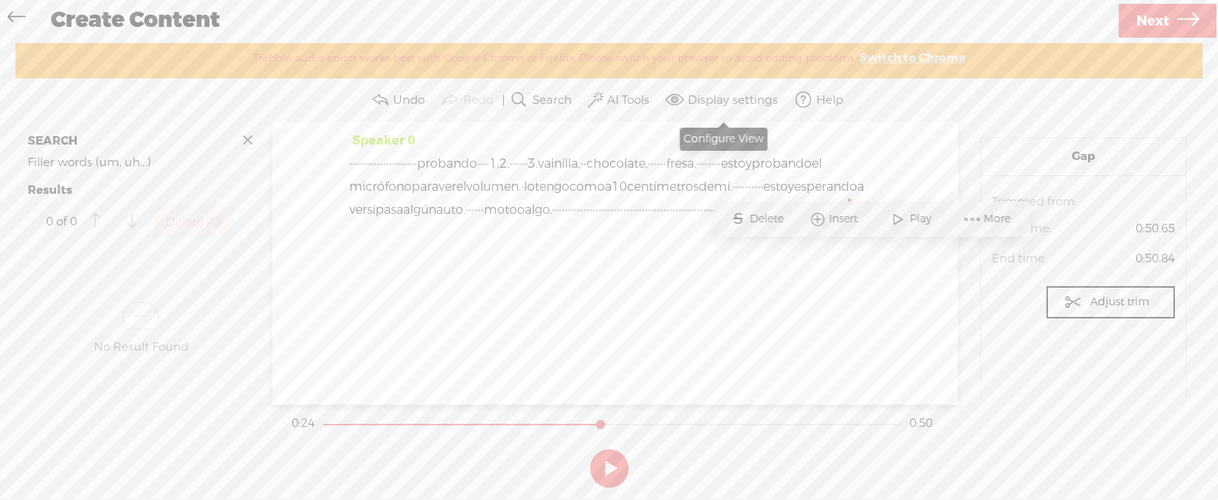
click at [694, 101] on label "Display settings" at bounding box center [733, 100] width 90 height 15
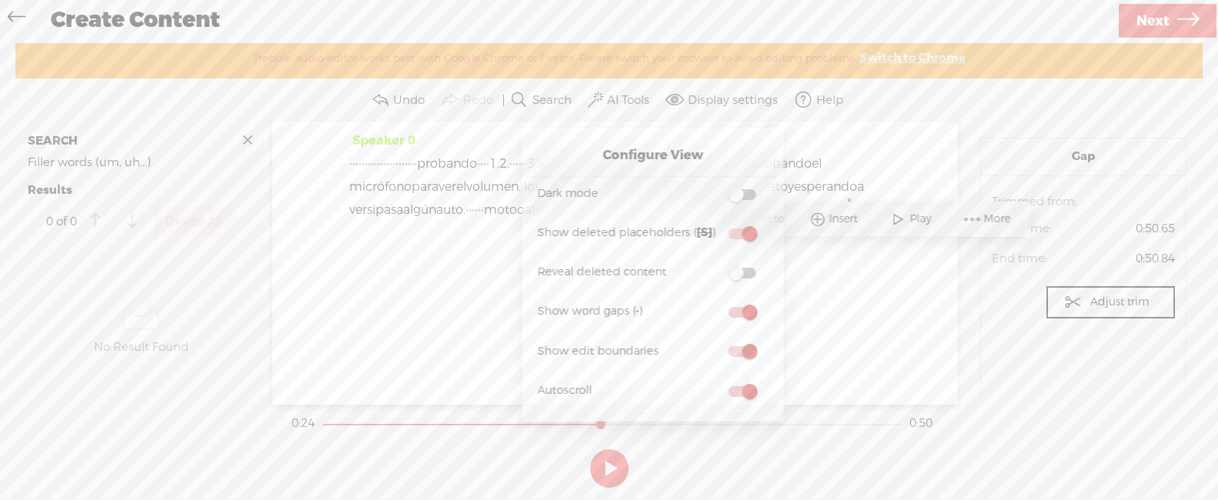
click at [731, 192] on span at bounding box center [742, 194] width 28 height 11
click at [716, 185] on input "checkbox" at bounding box center [716, 185] width 0 height 0
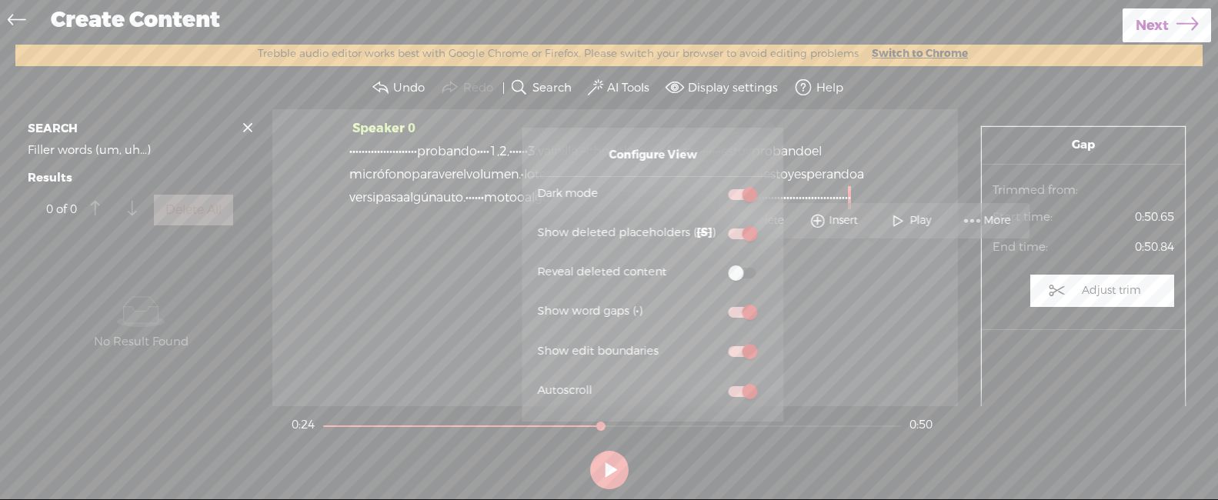
click at [733, 270] on span at bounding box center [742, 273] width 28 height 11
click at [716, 263] on input "checkbox" at bounding box center [716, 263] width 0 height 0
click at [741, 271] on span at bounding box center [742, 273] width 28 height 11
click at [716, 263] on input "checkbox" at bounding box center [716, 263] width 0 height 0
click at [880, 342] on div "Speaker 0 · · · · · · · · · · · · · · · · · · · · · · probando · · · · 1, 2, · …" at bounding box center [614, 257] width 685 height 296
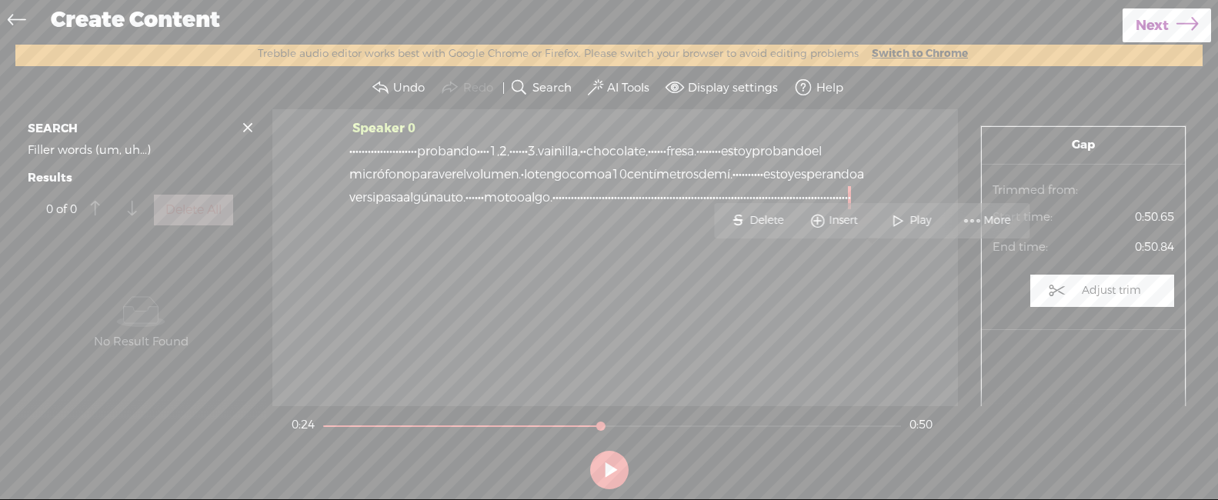
click at [1114, 317] on section "Audio source: Trimmed from: Start time: 0:50.65 End time: 0:50.84 Adjust trim R…" at bounding box center [1082, 249] width 203 height 162
click at [1039, 121] on section "Gap Audio source: Trimmed from: Start time: 0:50.65 End time: 0:50.84 Adjust tr…" at bounding box center [1083, 257] width 238 height 296
click at [1094, 286] on label "Adjust trim" at bounding box center [1111, 290] width 75 height 29
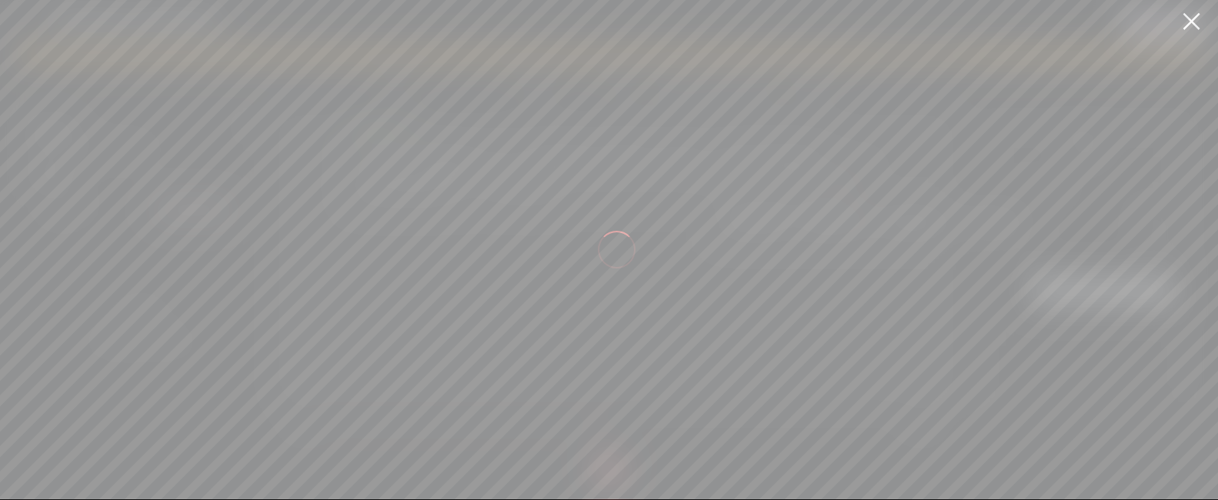
scroll to position [0, 14531]
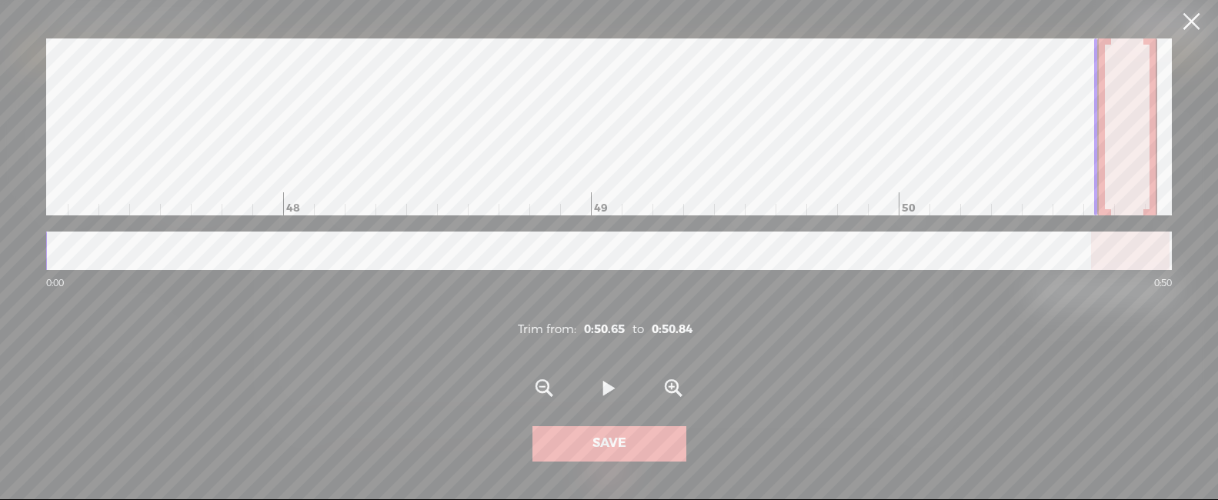
click at [1175, 23] on link at bounding box center [1190, 21] width 38 height 43
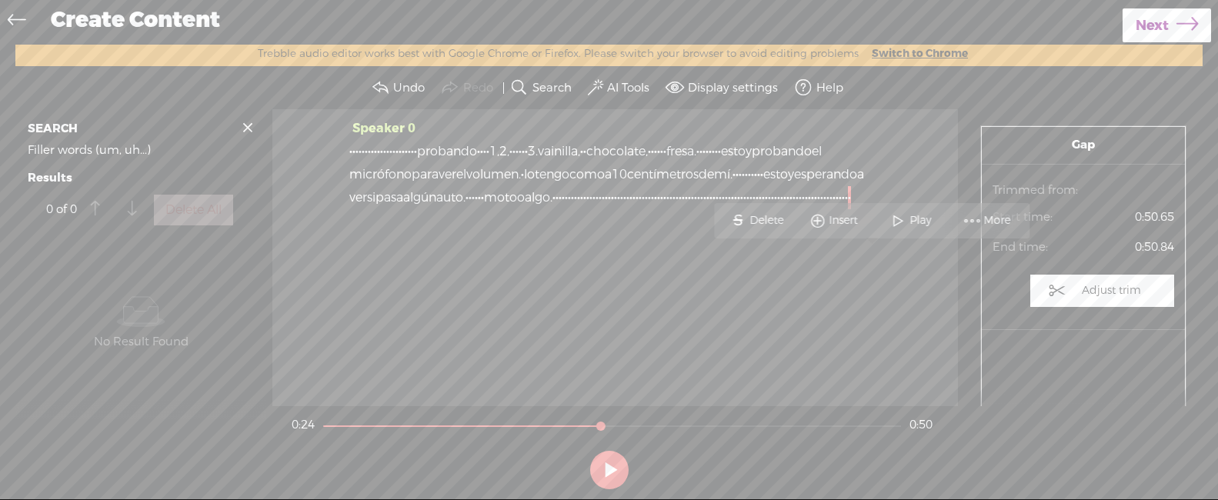
click at [1142, 29] on span "Next" at bounding box center [1151, 25] width 33 height 39
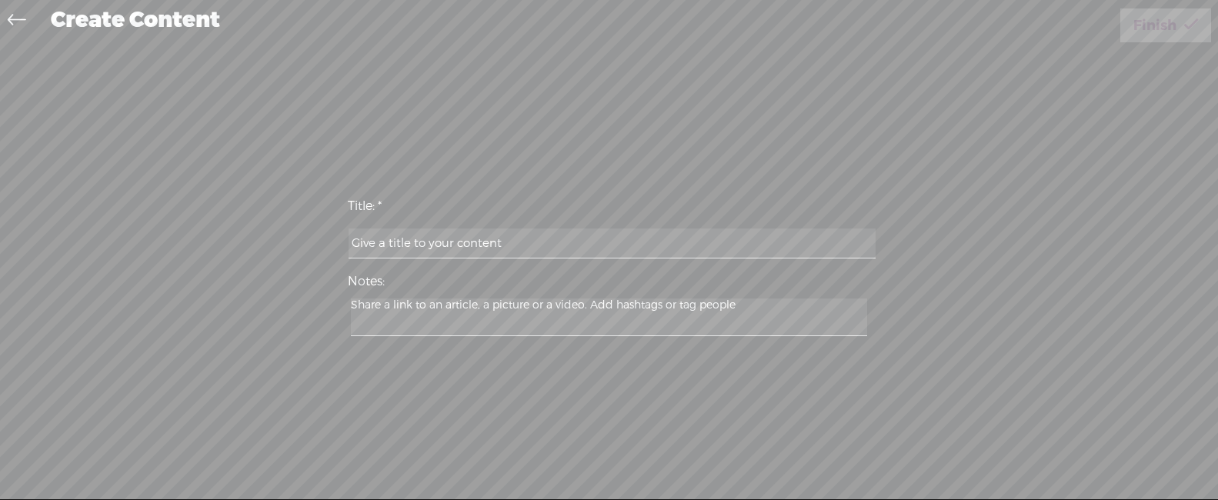
click at [566, 251] on input "text" at bounding box center [611, 243] width 527 height 30
type input "prueba"
click at [1185, 40] on icon at bounding box center [1191, 25] width 14 height 39
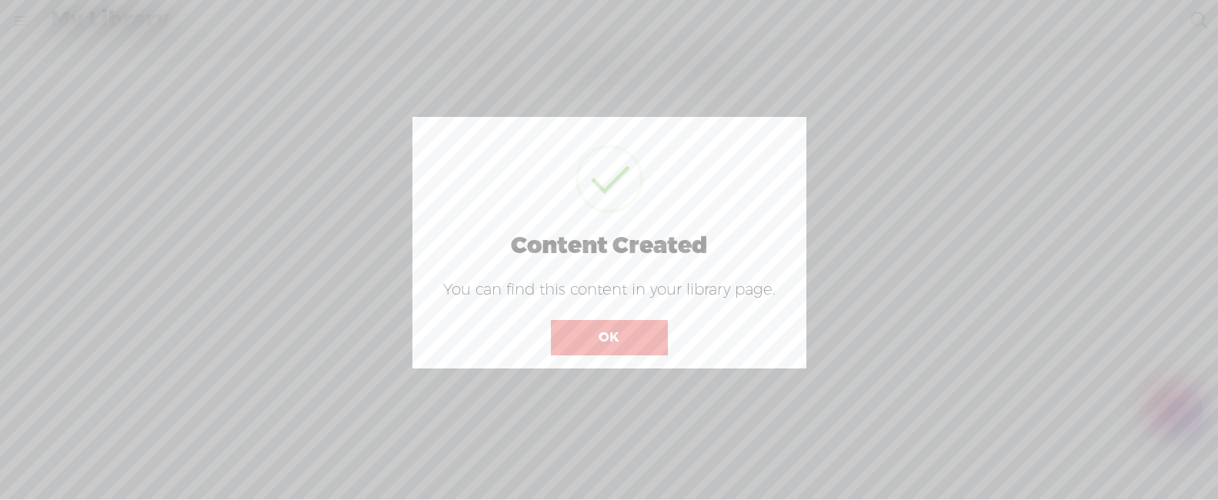
click at [638, 328] on button "OK" at bounding box center [609, 337] width 117 height 35
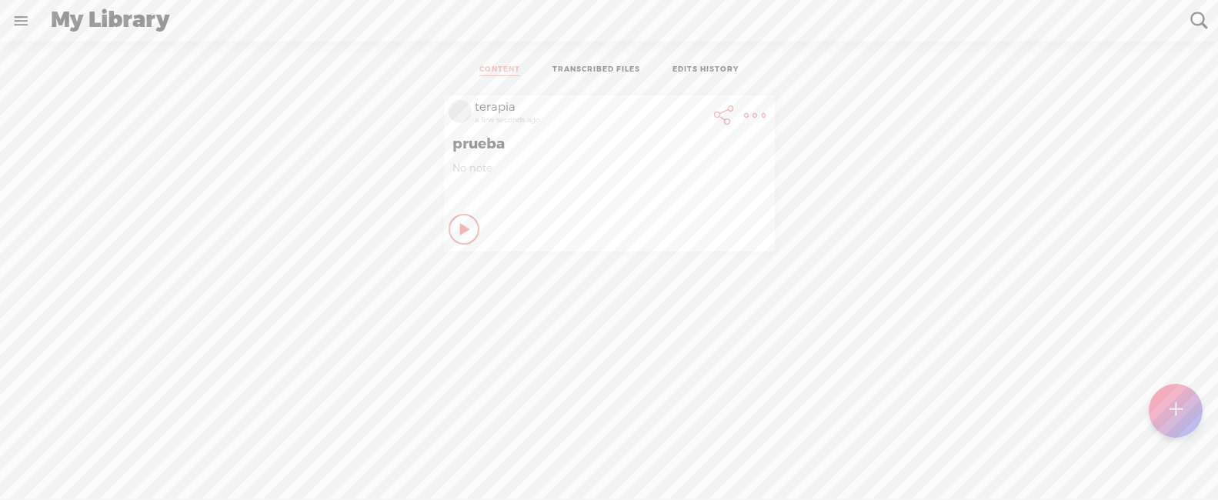
click at [458, 229] on icon at bounding box center [465, 229] width 15 height 15
click at [464, 228] on icon at bounding box center [464, 229] width 15 height 15
click at [470, 227] on div "Play Content" at bounding box center [463, 229] width 31 height 31
click at [462, 225] on icon at bounding box center [464, 229] width 15 height 15
click at [753, 115] on t at bounding box center [755, 116] width 22 height 22
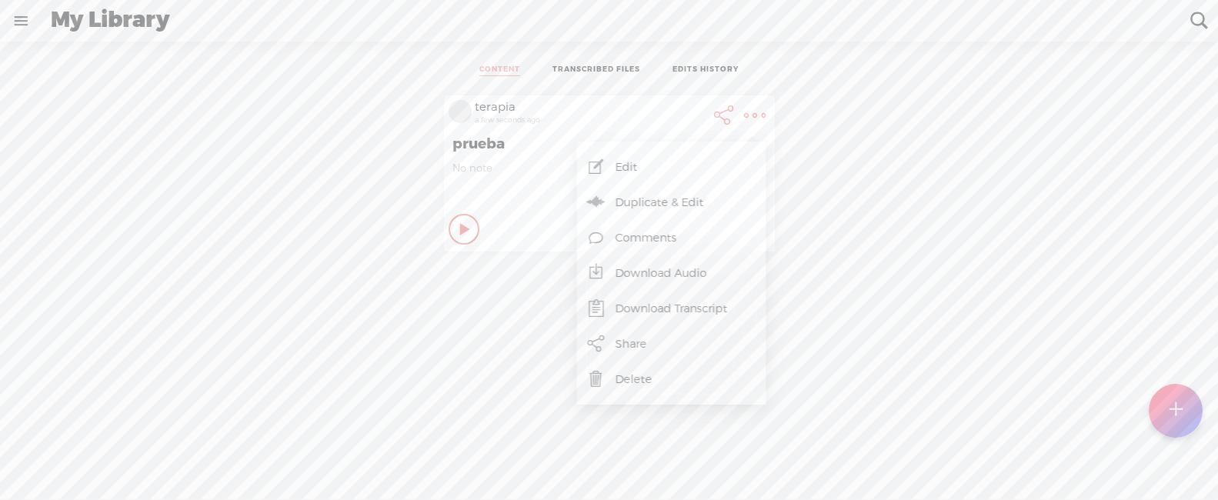
click at [605, 70] on link "TRANSCRIBED FILES" at bounding box center [596, 71] width 88 height 12
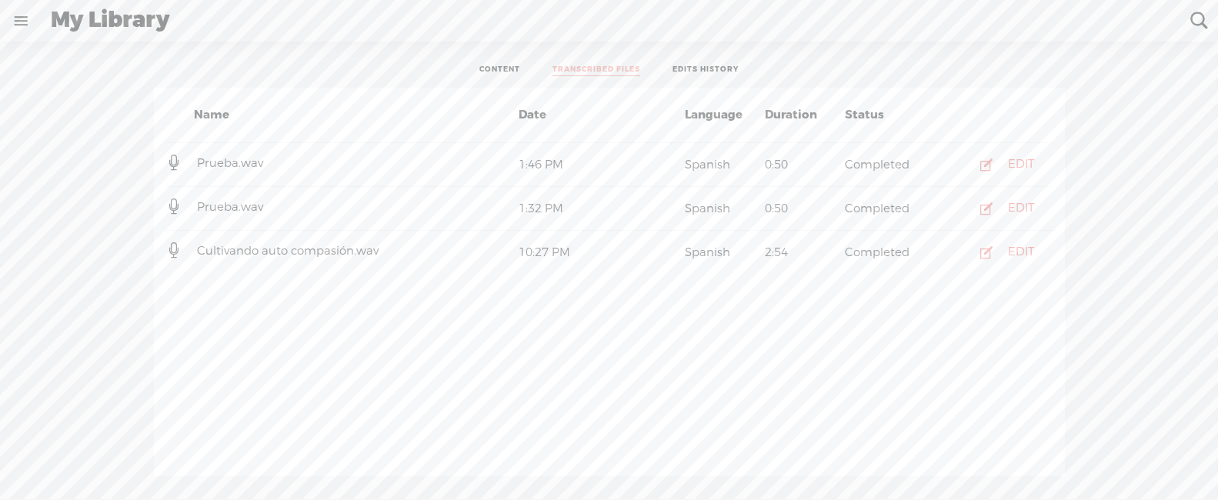
click at [516, 67] on link "CONTENT" at bounding box center [499, 71] width 41 height 12
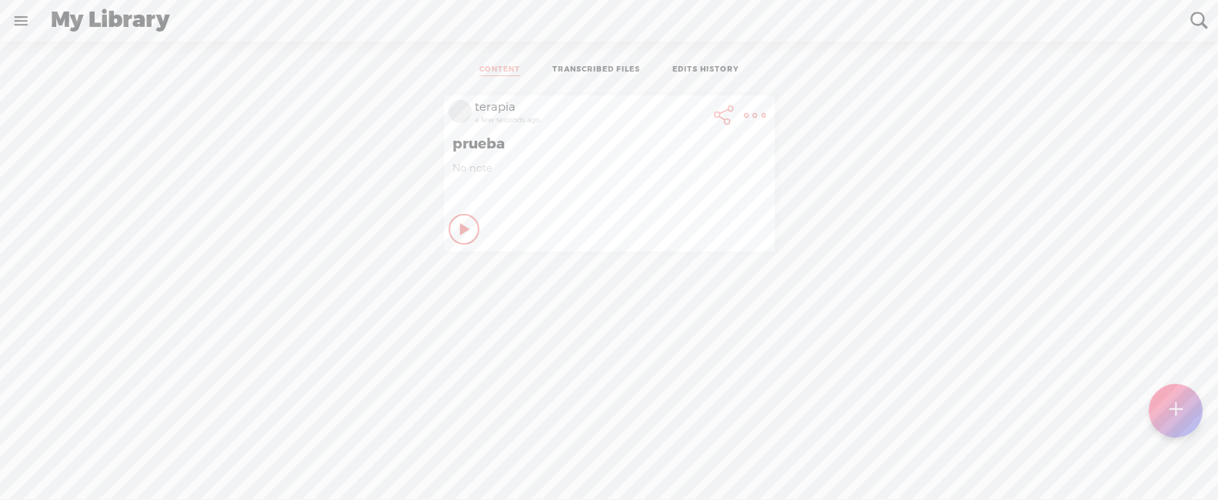
click at [755, 112] on t at bounding box center [755, 116] width 22 height 22
click at [666, 313] on link "Download Transcript" at bounding box center [672, 308] width 174 height 35
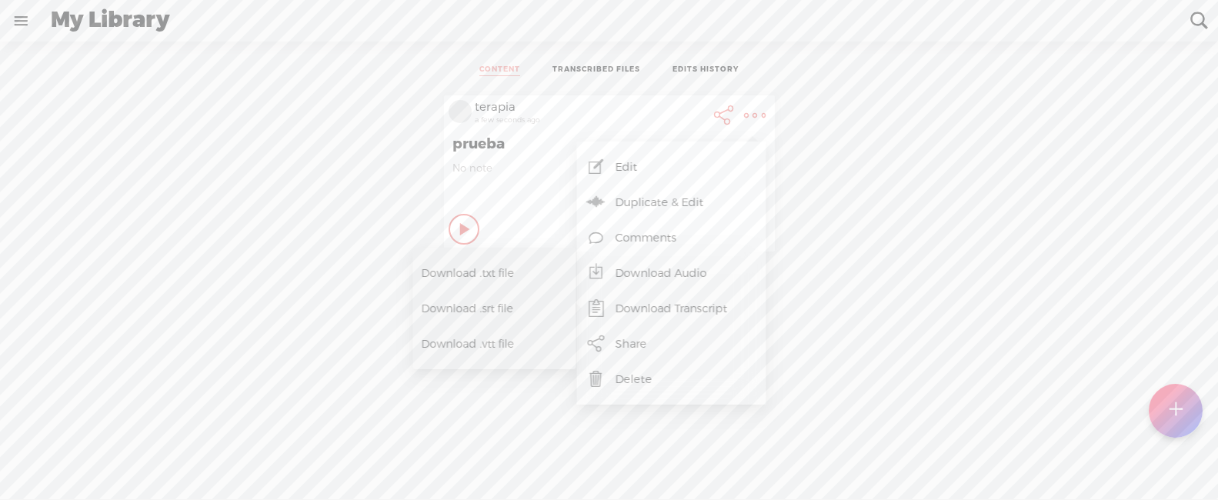
click at [506, 272] on span "Download .txt file" at bounding box center [483, 273] width 123 height 35
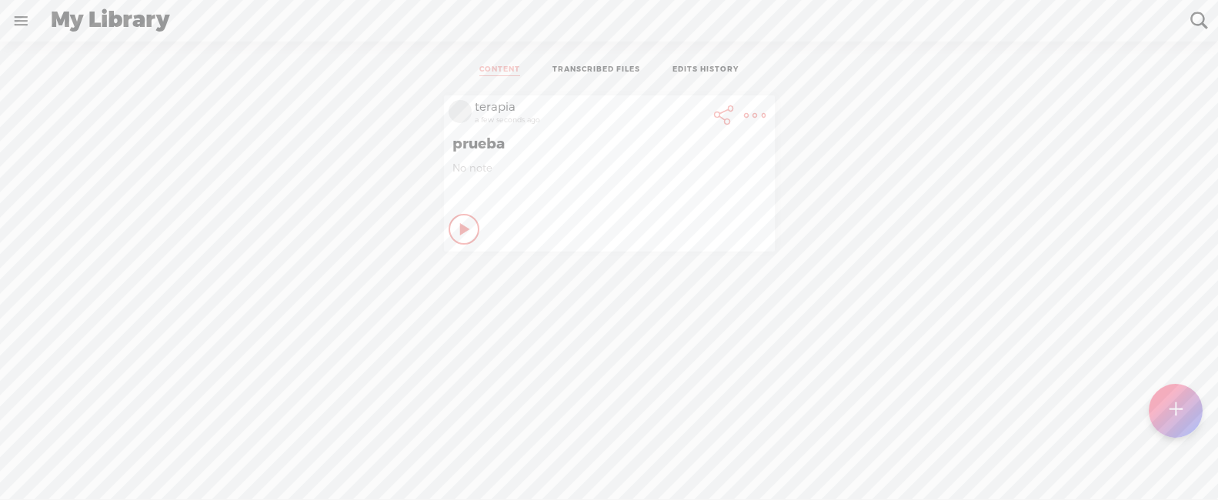
click at [701, 68] on link "EDITS HISTORY" at bounding box center [705, 71] width 66 height 12
click at [489, 67] on link "CONTENT" at bounding box center [499, 71] width 41 height 12
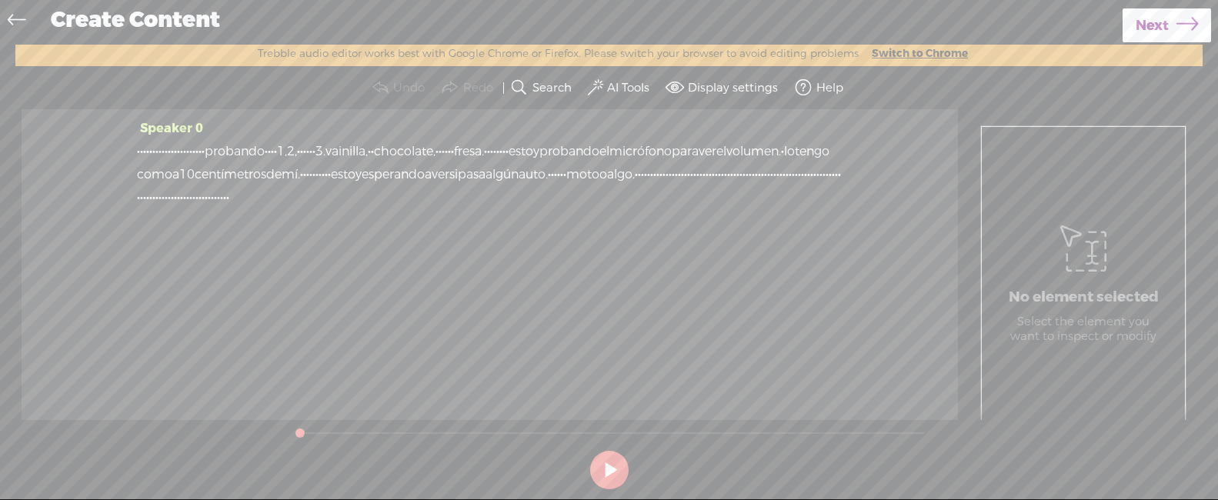
drag, startPoint x: 759, startPoint y: 192, endPoint x: 168, endPoint y: 130, distance: 594.8
click at [168, 130] on div "Speaker 0 · · · · · · · · · · · · · · · · · · · · · · probando · · · · 1, 2, · …" at bounding box center [489, 169] width 705 height 104
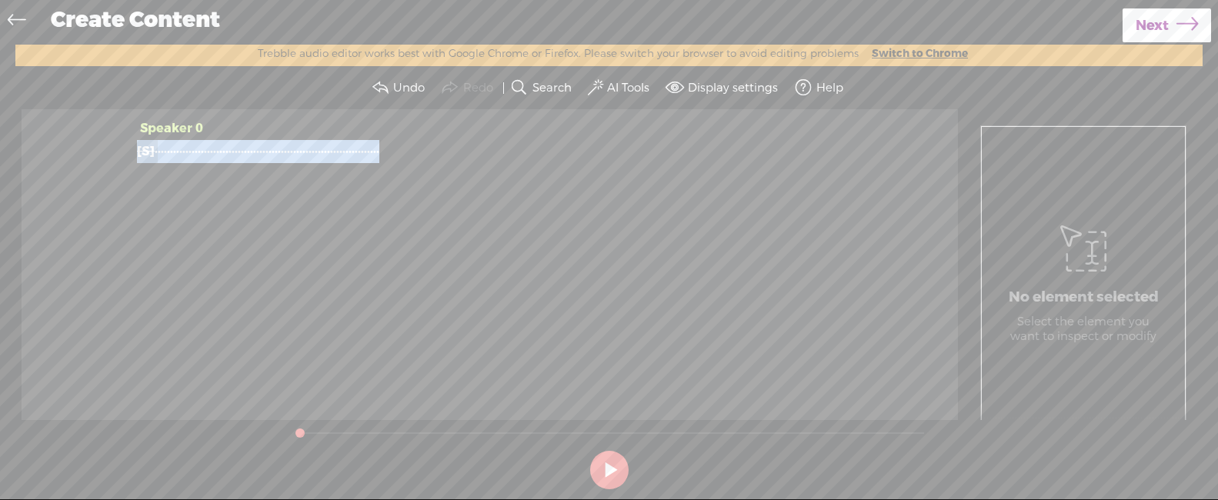
drag, startPoint x: 791, startPoint y: 152, endPoint x: 78, endPoint y: 139, distance: 713.1
click at [78, 139] on div "Speaker 0 [S] · · · · · · · · · · · · · · · · · · · · · · probando · · · · 1, 2…" at bounding box center [490, 264] width 936 height 310
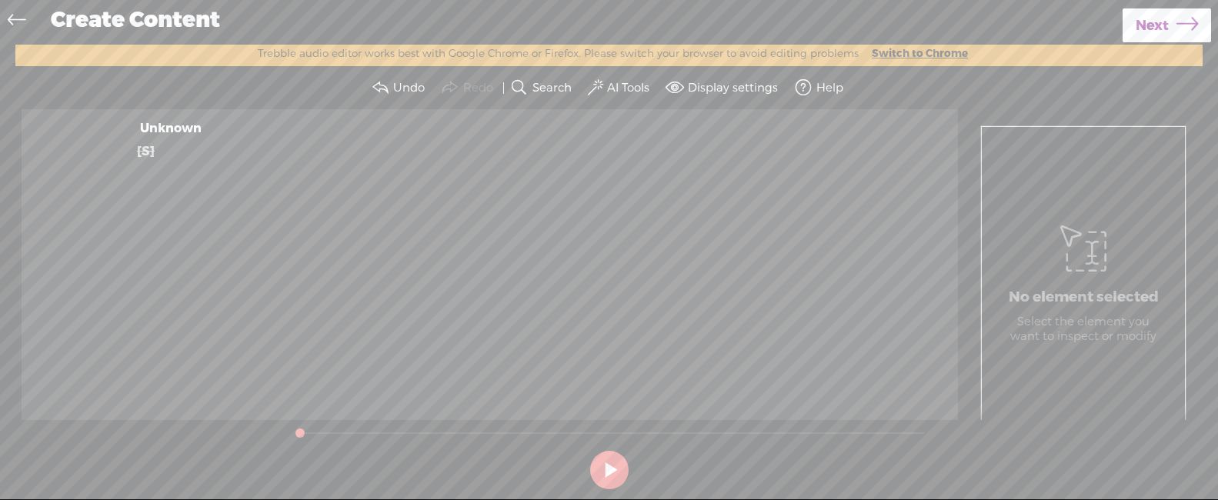
click at [175, 17] on div "Create Content" at bounding box center [581, 21] width 1082 height 40
click at [21, 18] on icon at bounding box center [17, 22] width 18 height 35
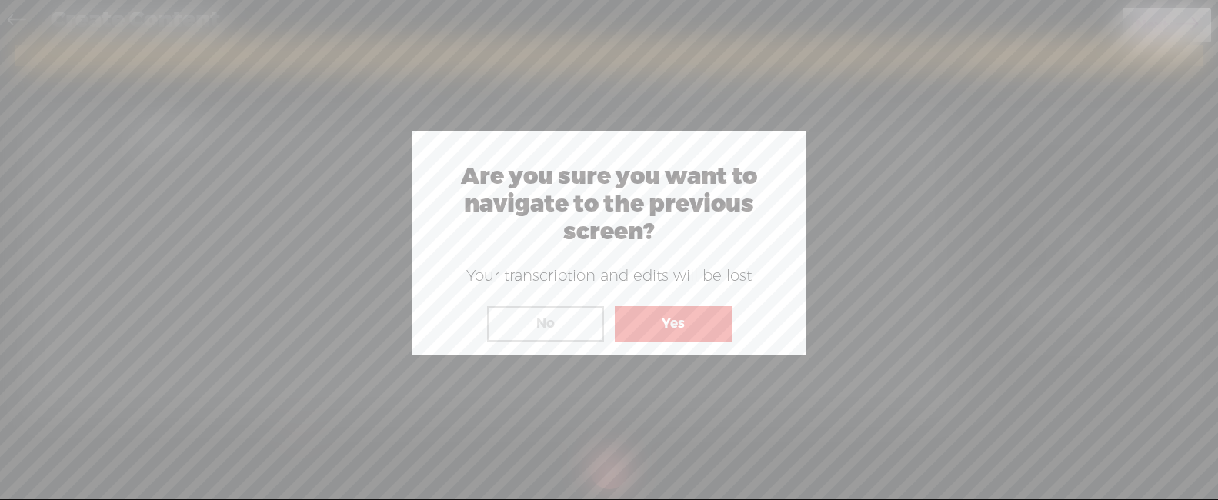
click at [684, 315] on button "Yes" at bounding box center [673, 323] width 117 height 35
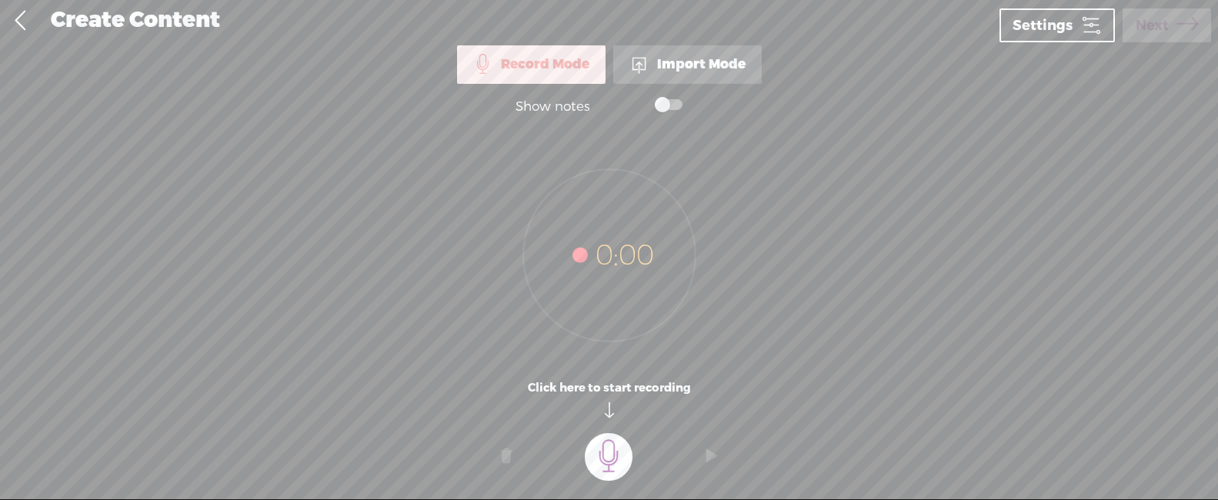
click at [708, 69] on div "Import Mode" at bounding box center [687, 64] width 148 height 38
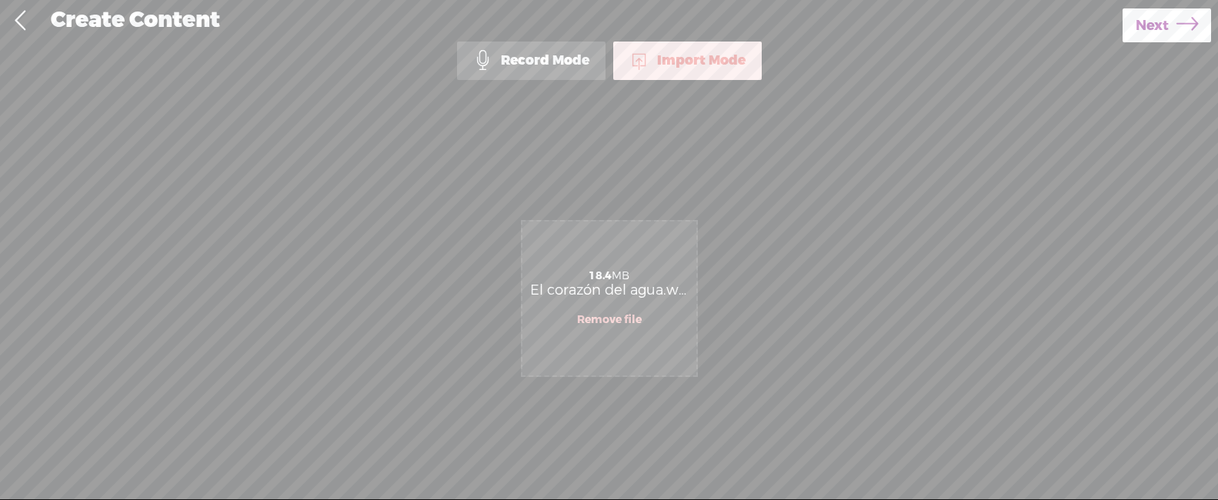
click at [1138, 25] on span "Next" at bounding box center [1151, 25] width 33 height 39
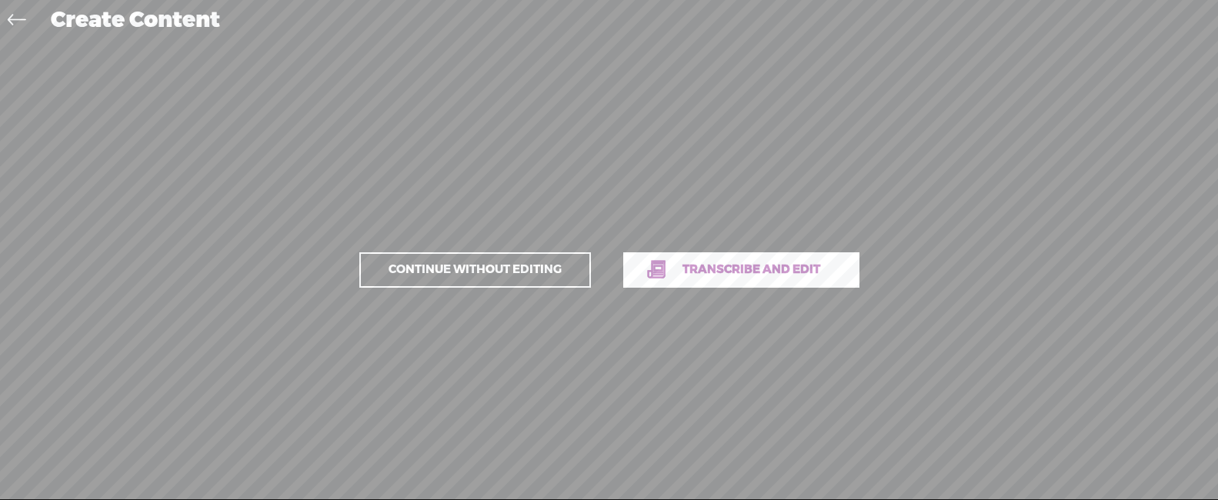
click at [797, 259] on link "Transcribe and edit" at bounding box center [741, 269] width 236 height 35
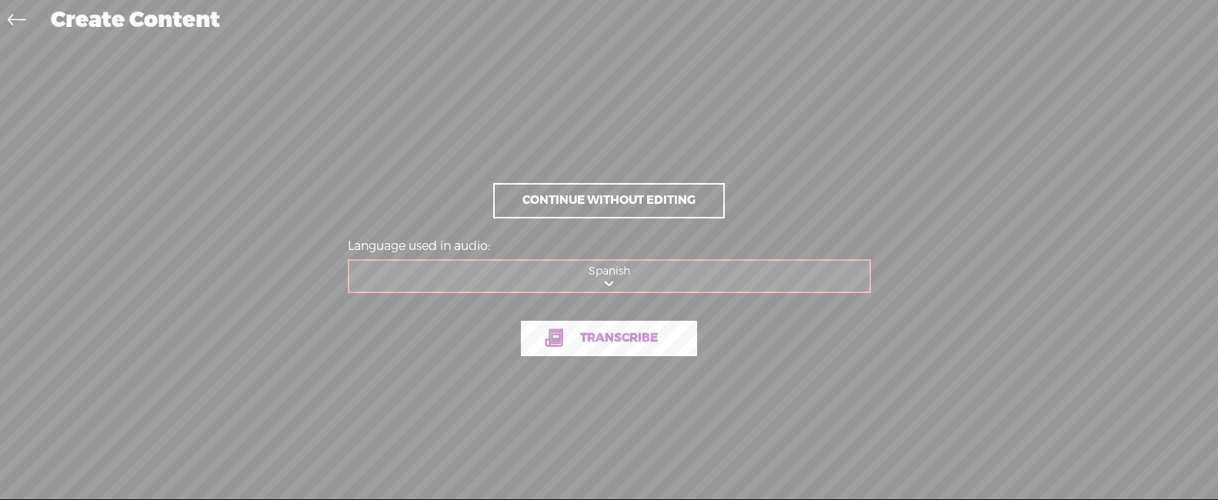
click at [653, 342] on span "Transcribe" at bounding box center [619, 338] width 110 height 18
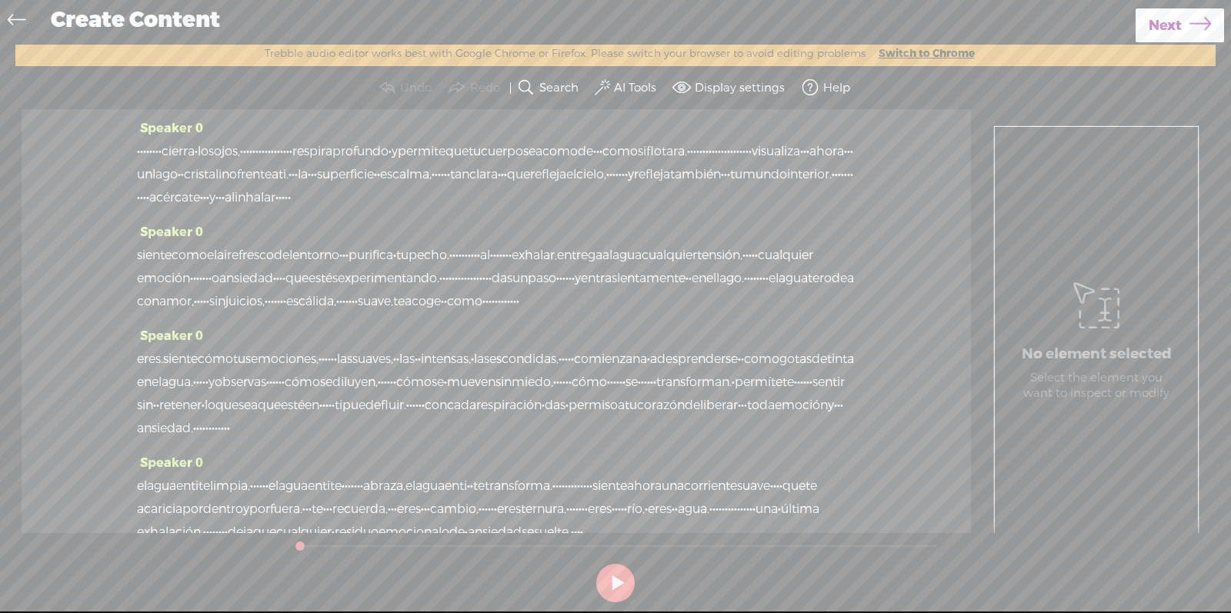
click at [195, 149] on span "cierra" at bounding box center [178, 151] width 33 height 23
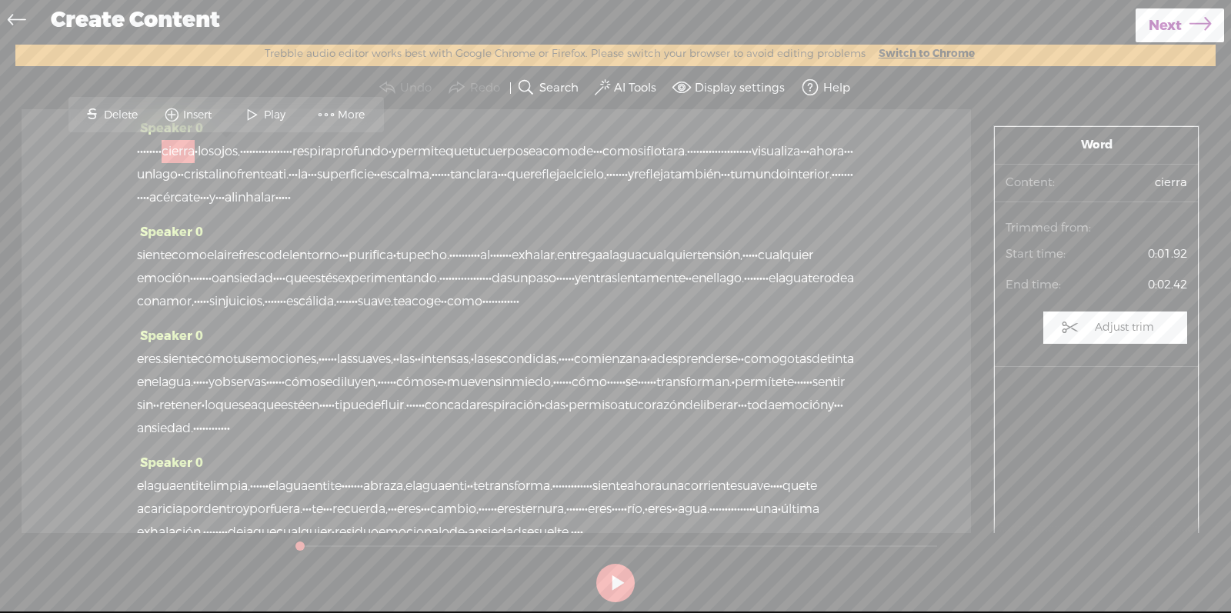
click at [255, 116] on span at bounding box center [252, 115] width 23 height 28
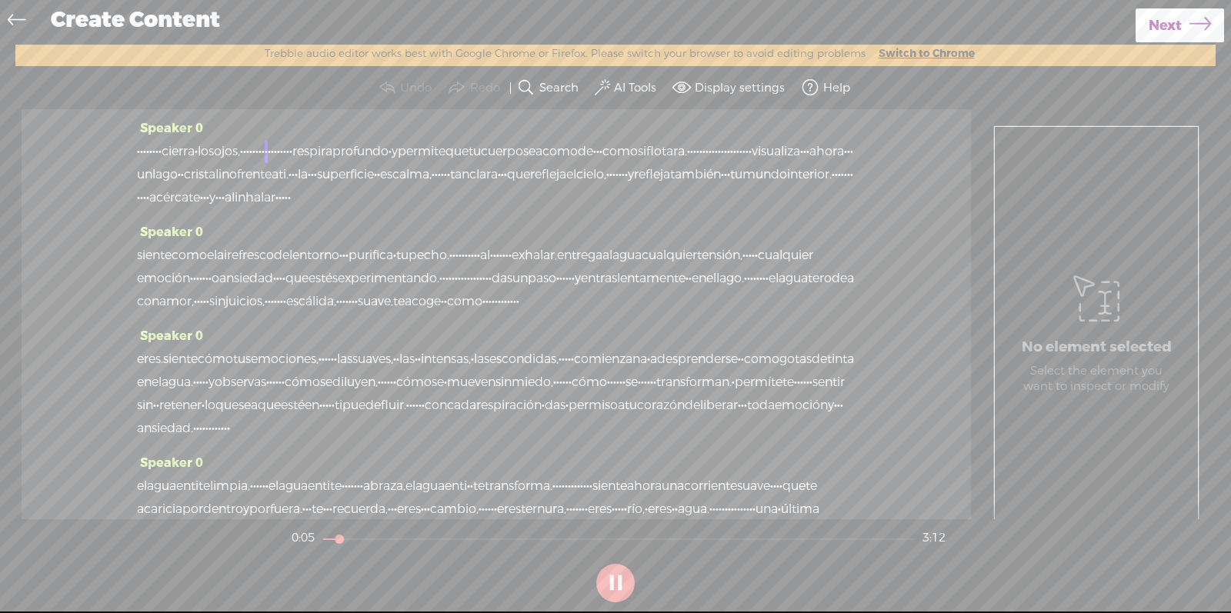
click at [602, 499] on button at bounding box center [615, 583] width 38 height 38
click at [610, 499] on section at bounding box center [615, 583] width 654 height 51
click at [617, 499] on button at bounding box center [615, 583] width 38 height 38
click at [608, 499] on button at bounding box center [615, 583] width 38 height 38
click at [606, 88] on span at bounding box center [602, 87] width 15 height 18
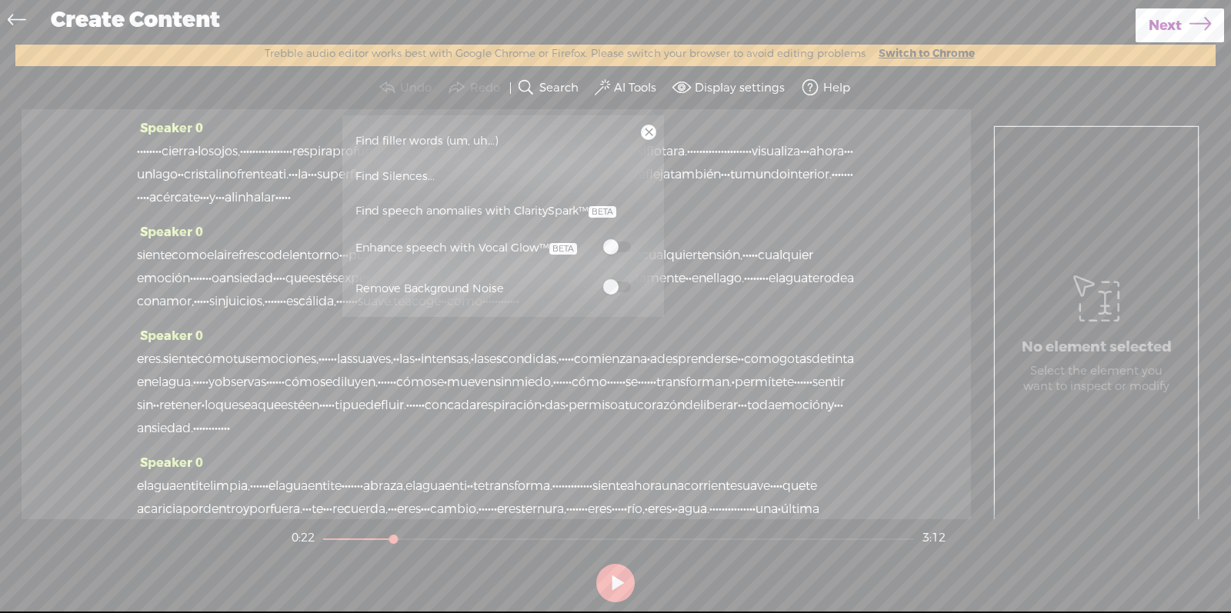
click at [648, 132] on link at bounding box center [648, 132] width 15 height 15
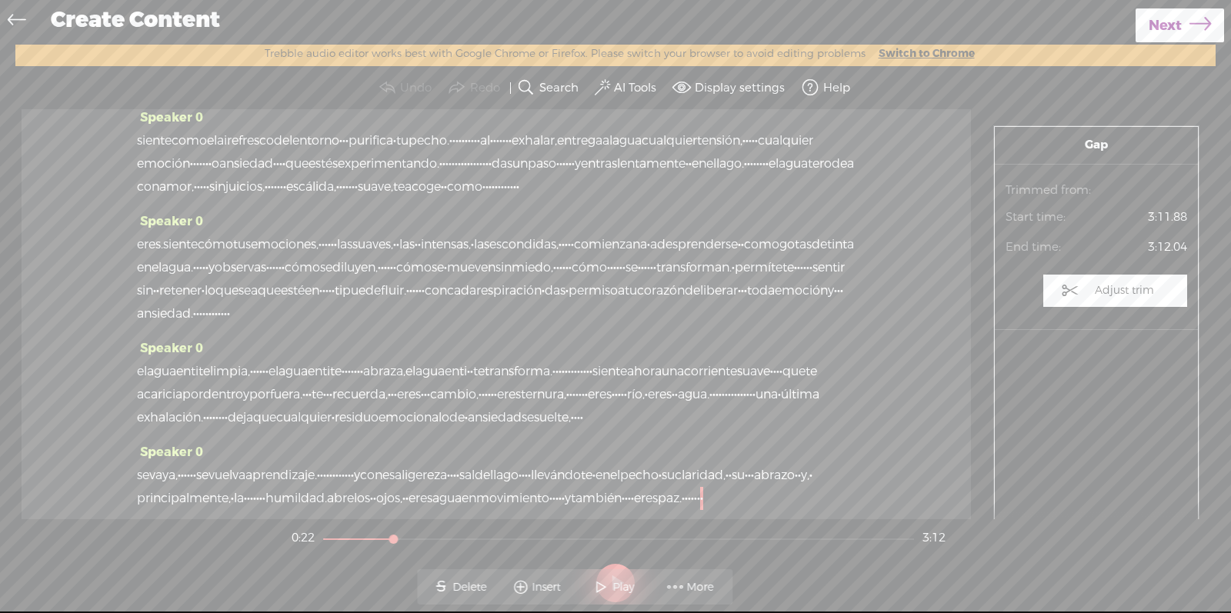
scroll to position [127, 0]
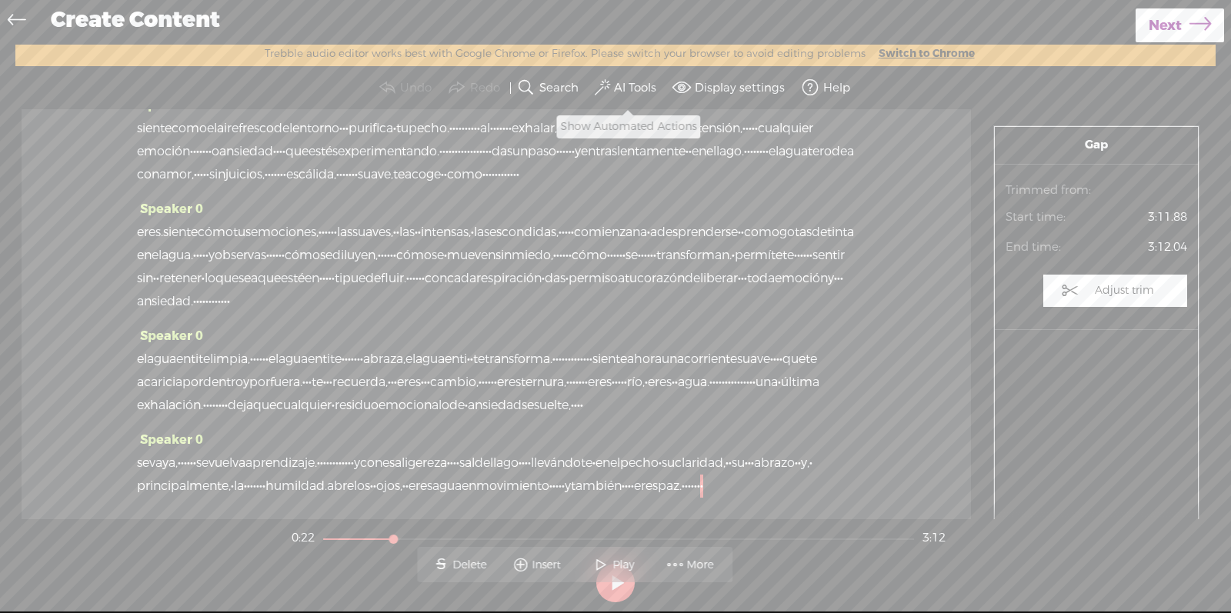
click at [619, 88] on label "AI Tools" at bounding box center [635, 88] width 42 height 15
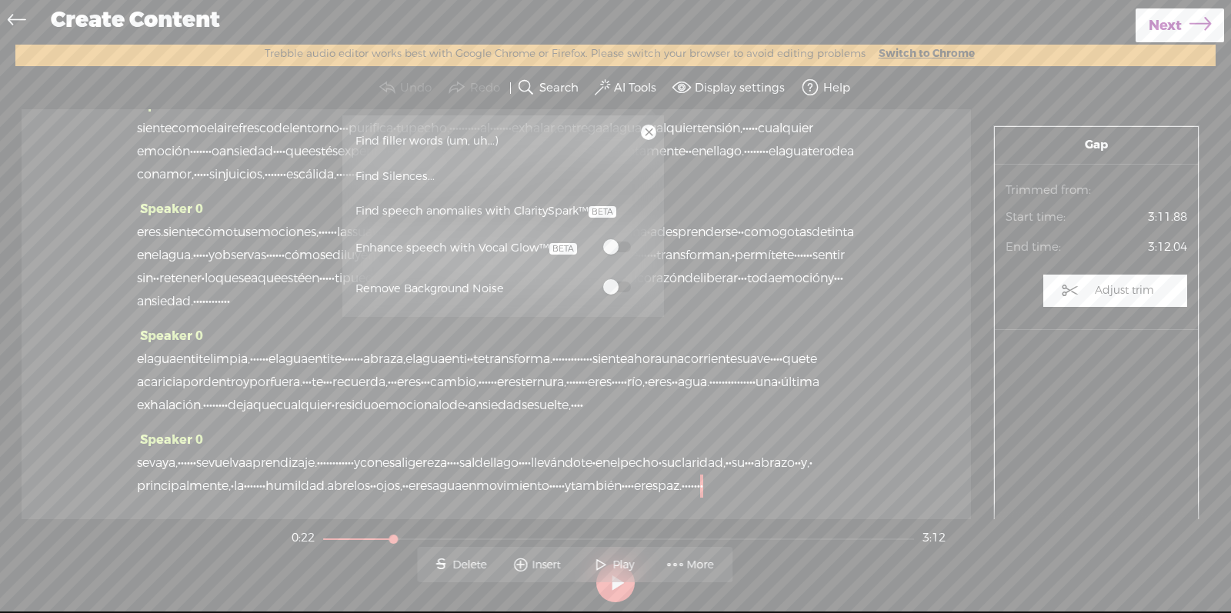
click at [465, 174] on link "Find Silences..." at bounding box center [503, 175] width 306 height 35
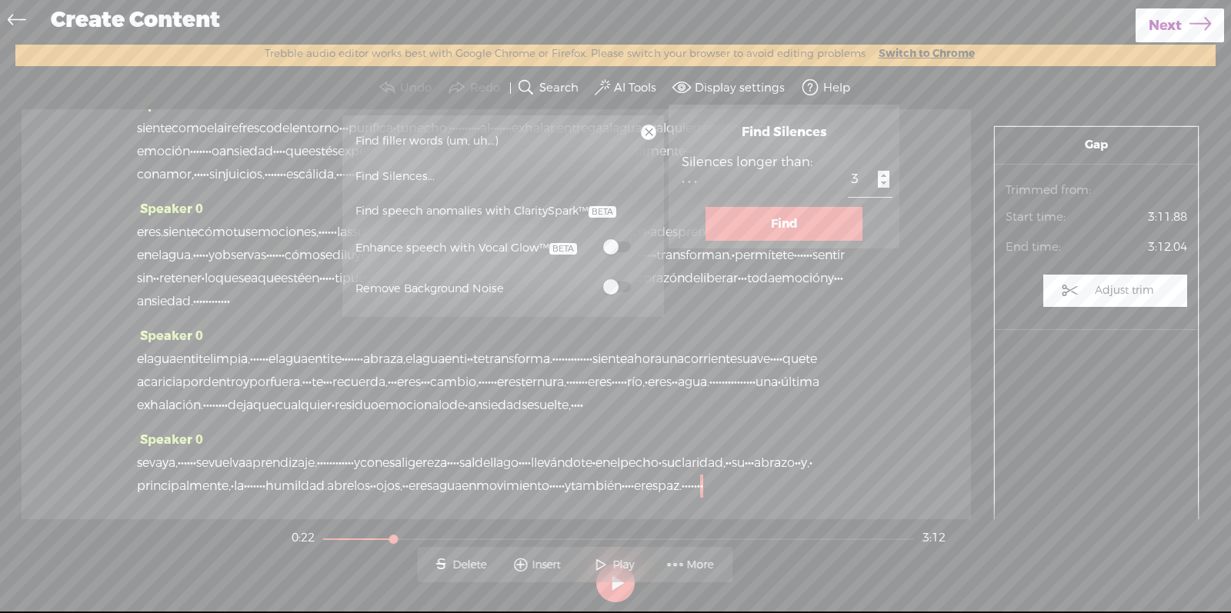
type input "2"
click at [885, 184] on input "2" at bounding box center [870, 179] width 45 height 35
click at [819, 214] on button "Find" at bounding box center [783, 224] width 157 height 34
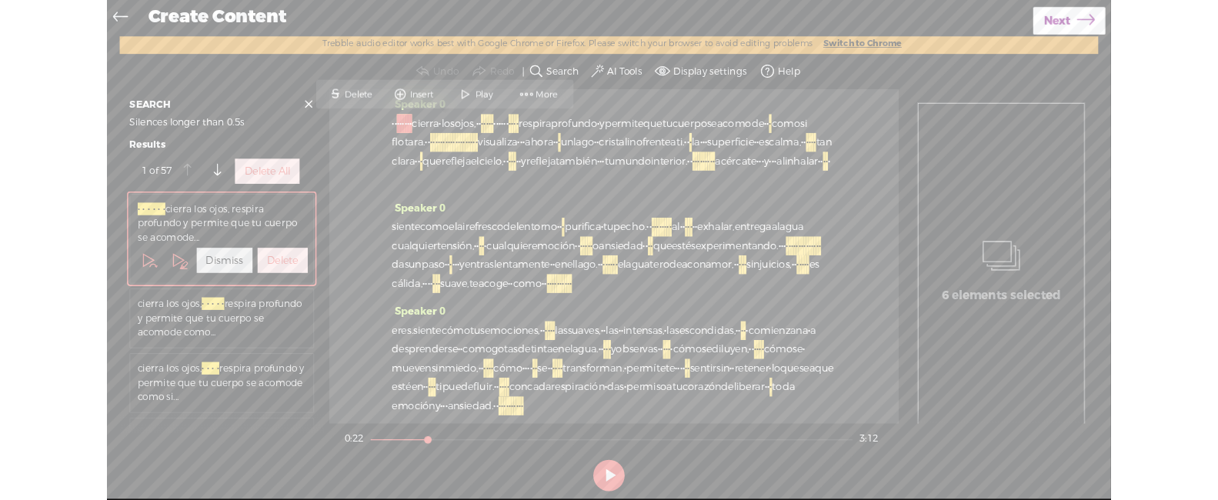
scroll to position [0, 0]
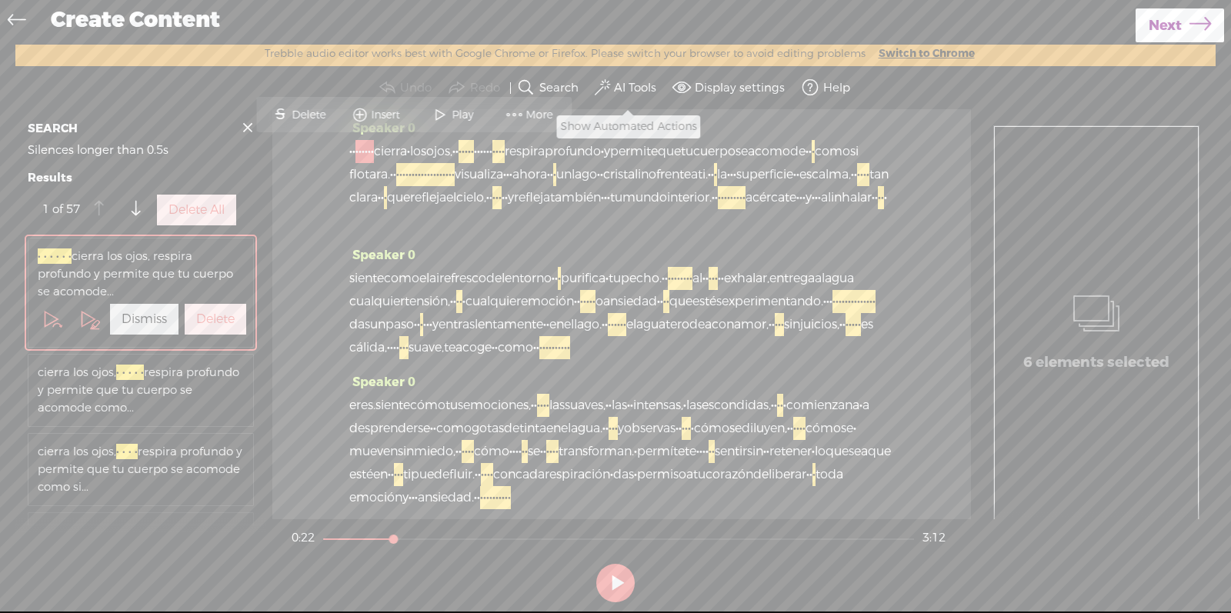
click at [627, 92] on label "AI Tools" at bounding box center [635, 88] width 42 height 15
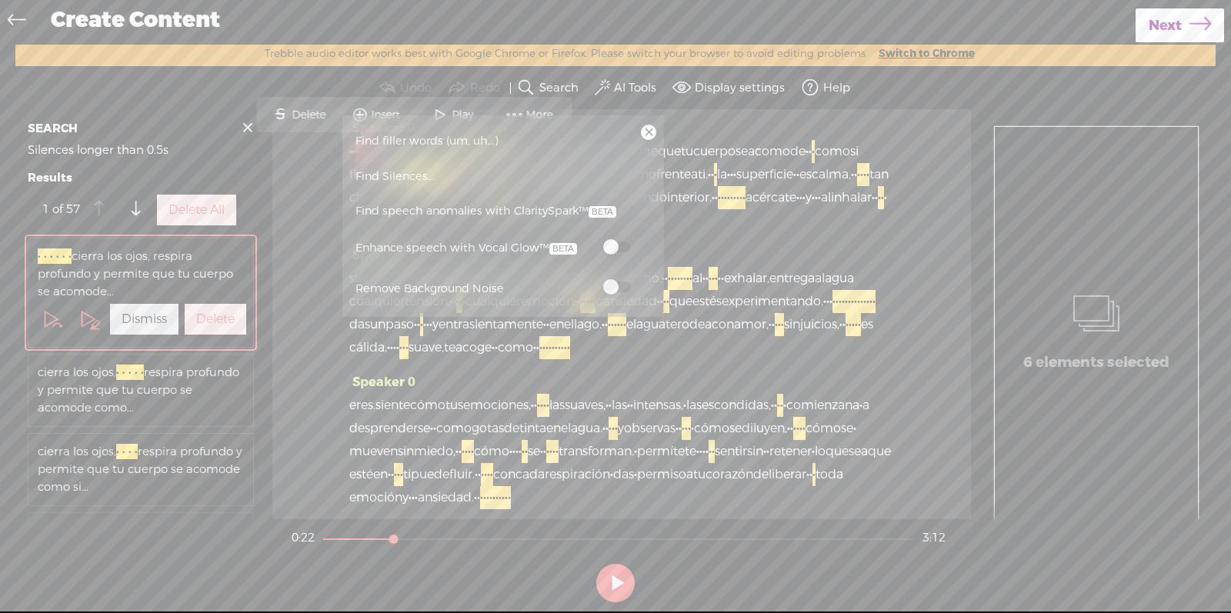
click at [608, 245] on span at bounding box center [617, 247] width 28 height 11
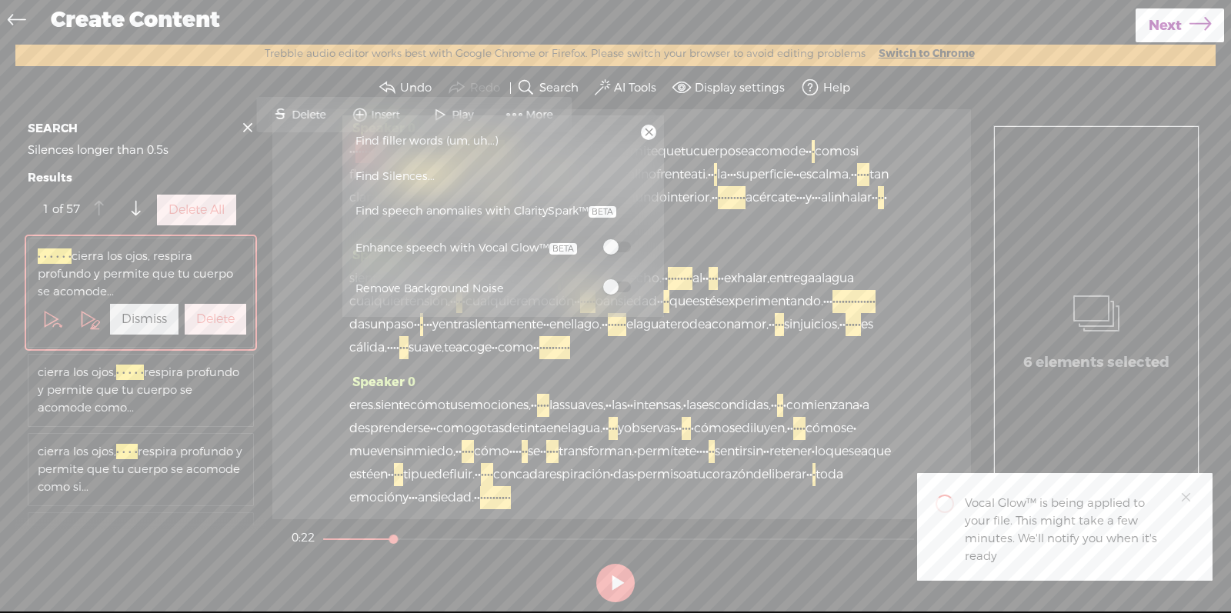
click at [773, 232] on div "· · · · · · · · [GEOGRAPHIC_DATA] · los ojos, · · · · · · · · · · · · · · · · ·…" at bounding box center [621, 186] width 545 height 92
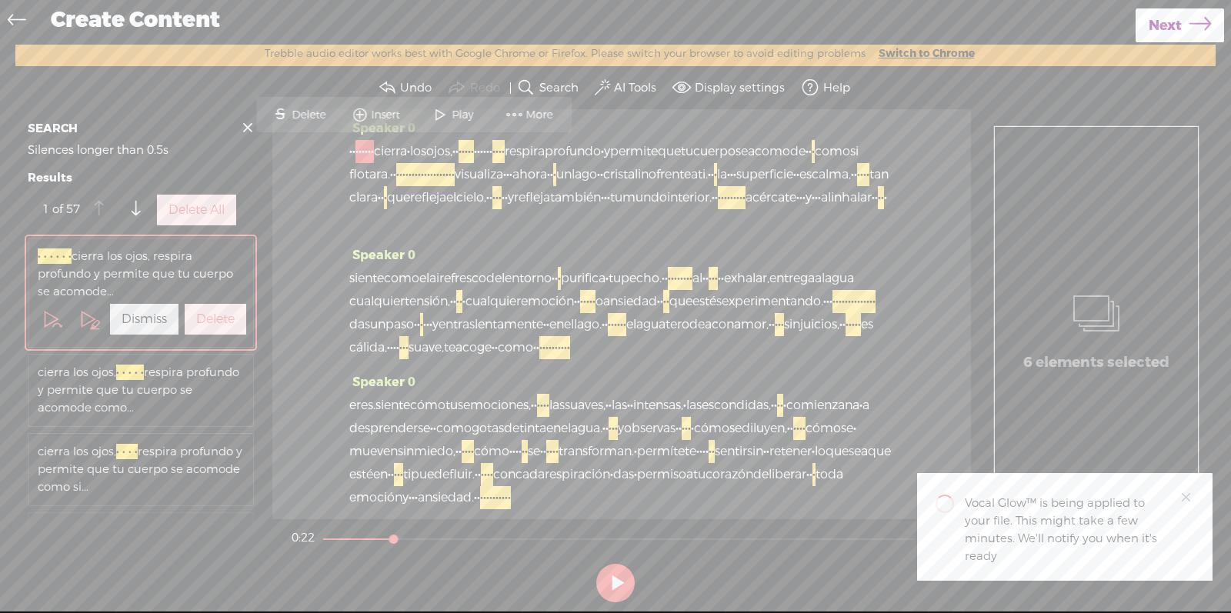
click at [371, 148] on span "·" at bounding box center [369, 151] width 3 height 23
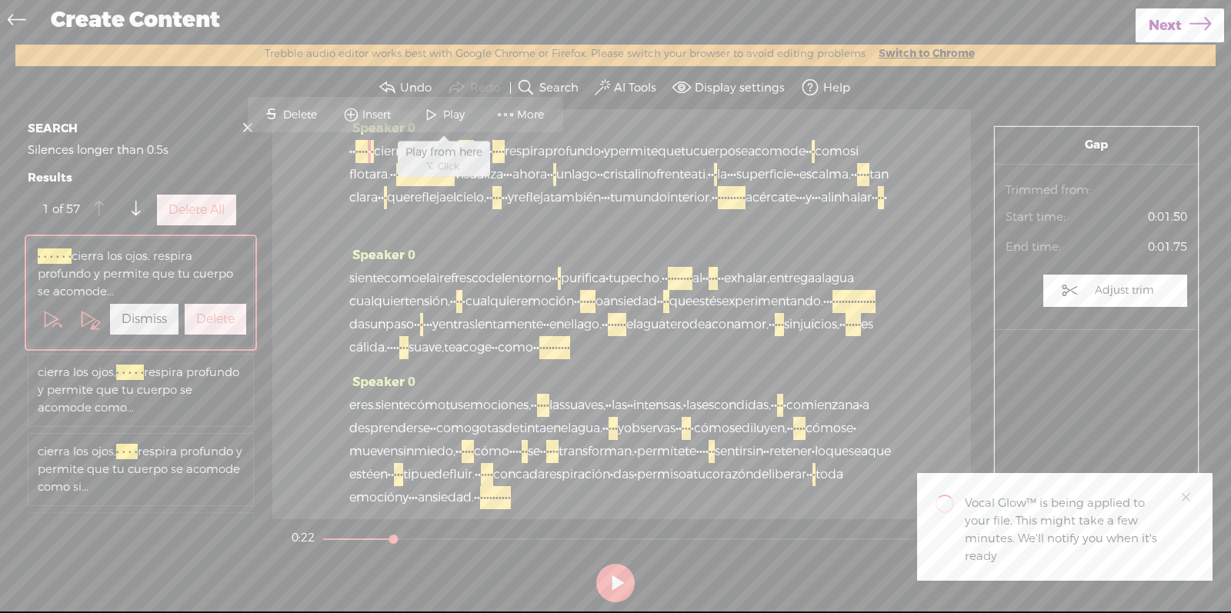
click at [430, 121] on span at bounding box center [431, 115] width 23 height 28
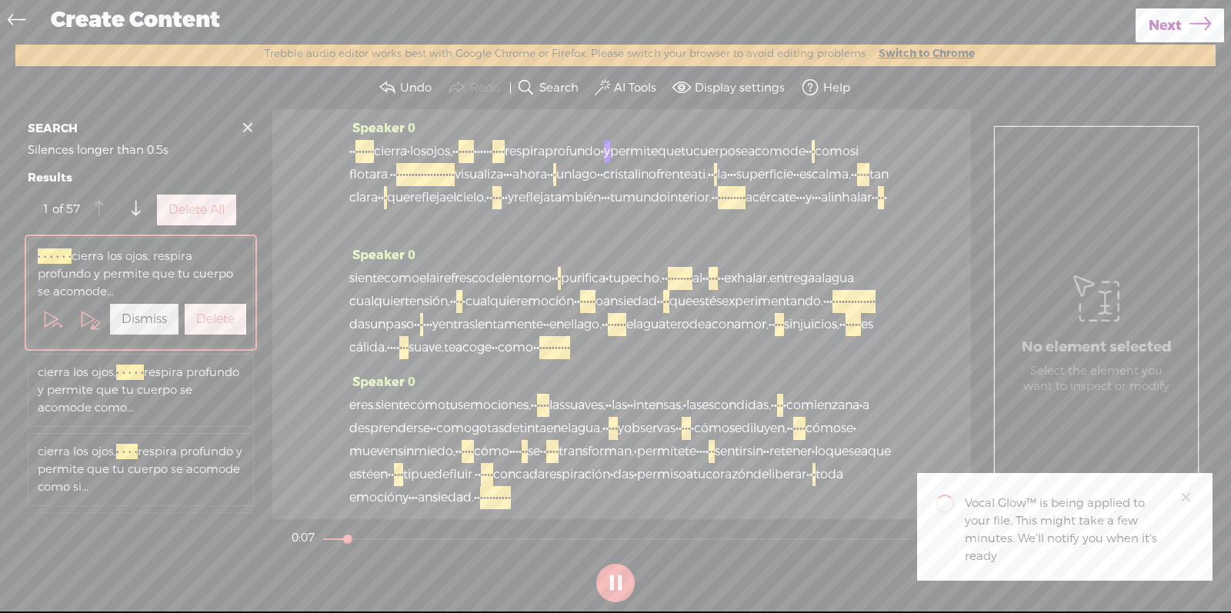
click at [615, 499] on button at bounding box center [615, 583] width 38 height 38
click at [352, 146] on span "·" at bounding box center [350, 151] width 3 height 23
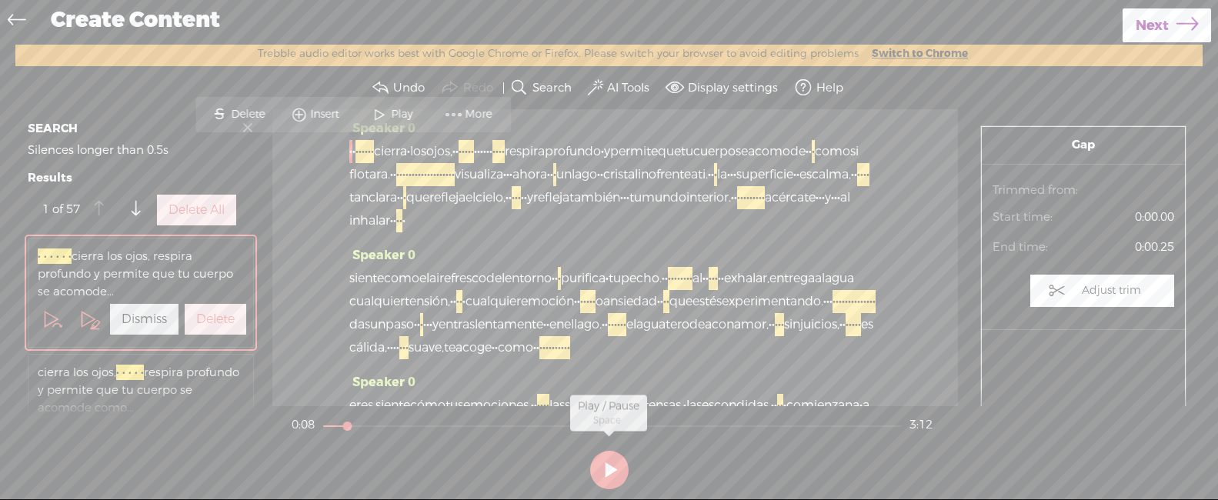
click at [608, 472] on button at bounding box center [609, 470] width 38 height 38
click at [608, 465] on button at bounding box center [609, 470] width 38 height 38
click at [444, 115] on span at bounding box center [453, 115] width 23 height 28
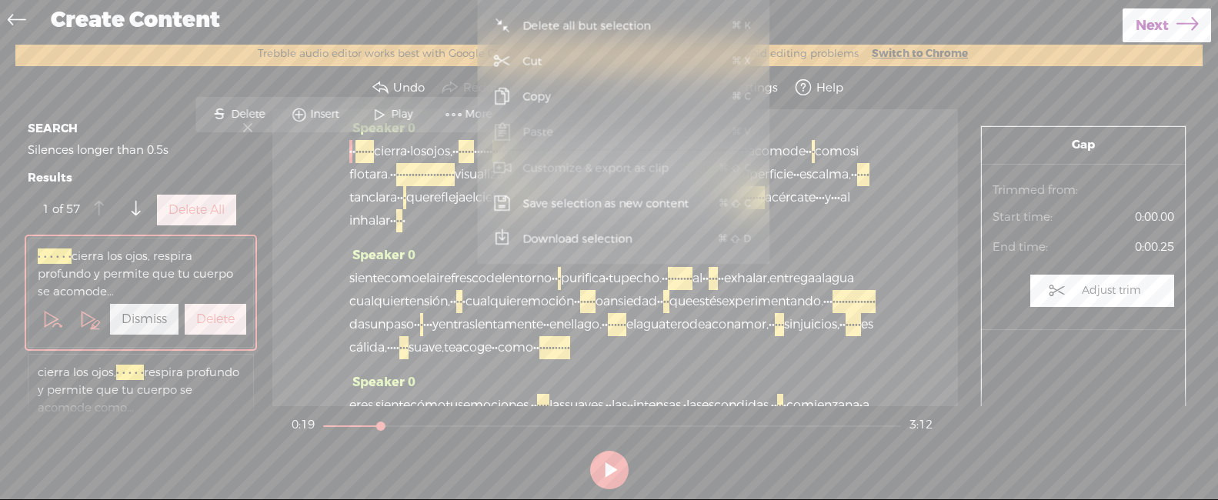
click at [352, 78] on section "Undo Redo Search Remove Background Noise AI Tools Configure Magic Sound Enhance…" at bounding box center [608, 87] width 1187 height 43
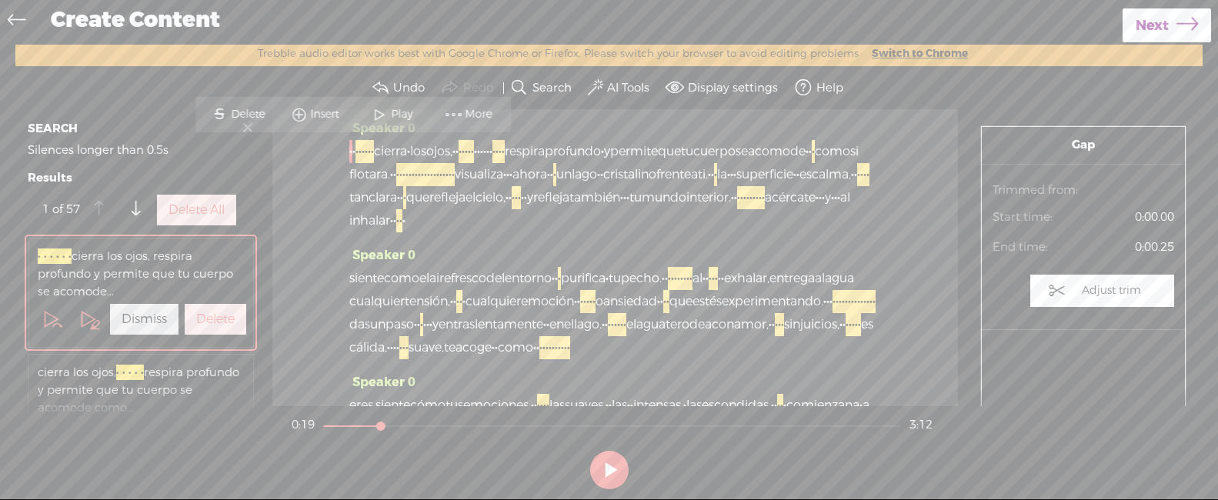
click at [585, 82] on section "Undo Redo Search Remove Background Noise AI Tools Configure Magic Sound Enhance…" at bounding box center [608, 87] width 1187 height 43
click at [591, 83] on span at bounding box center [595, 87] width 15 height 18
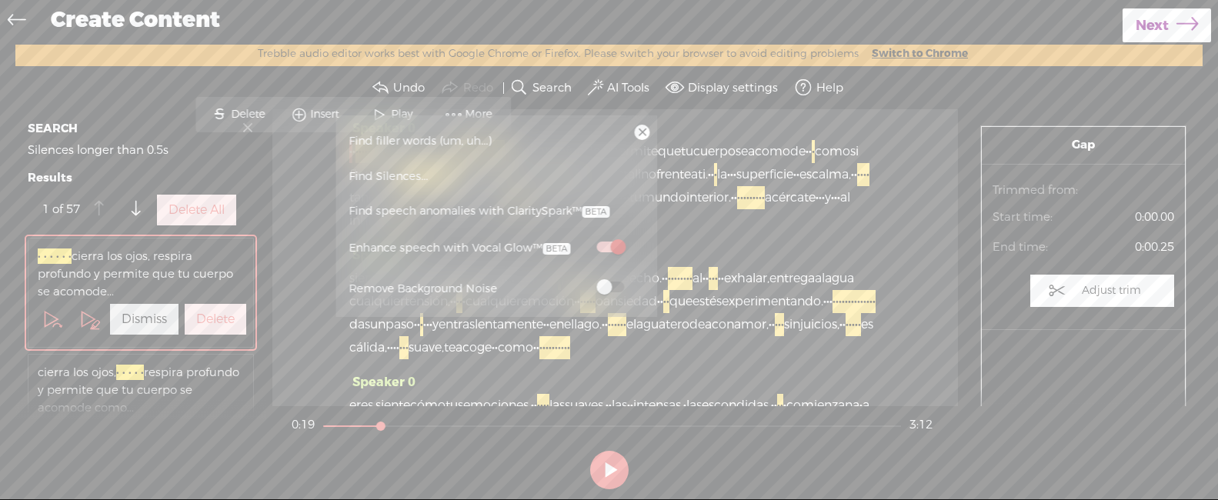
click at [635, 130] on link at bounding box center [642, 132] width 15 height 15
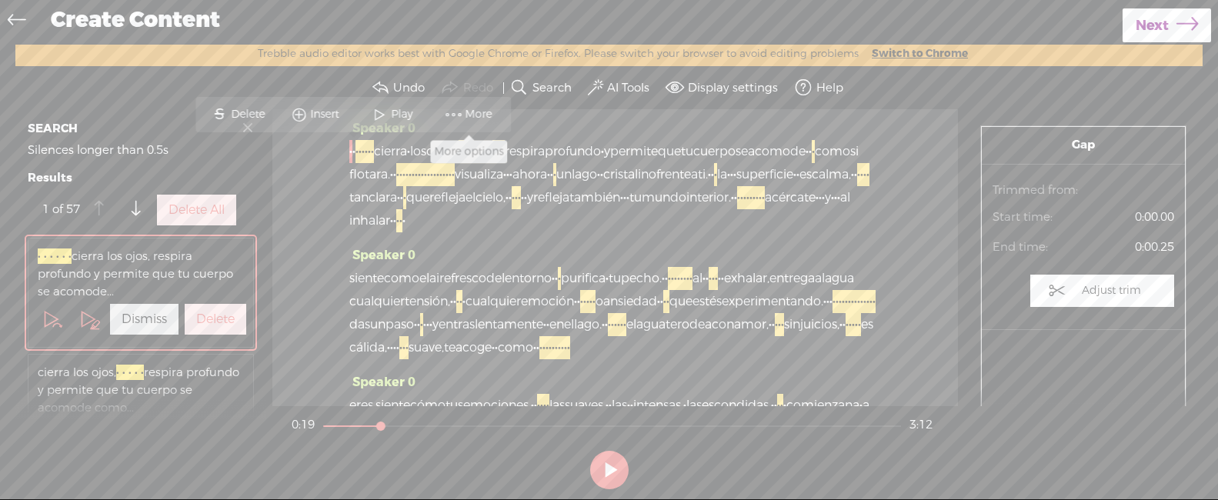
click at [465, 118] on span "More" at bounding box center [480, 114] width 31 height 15
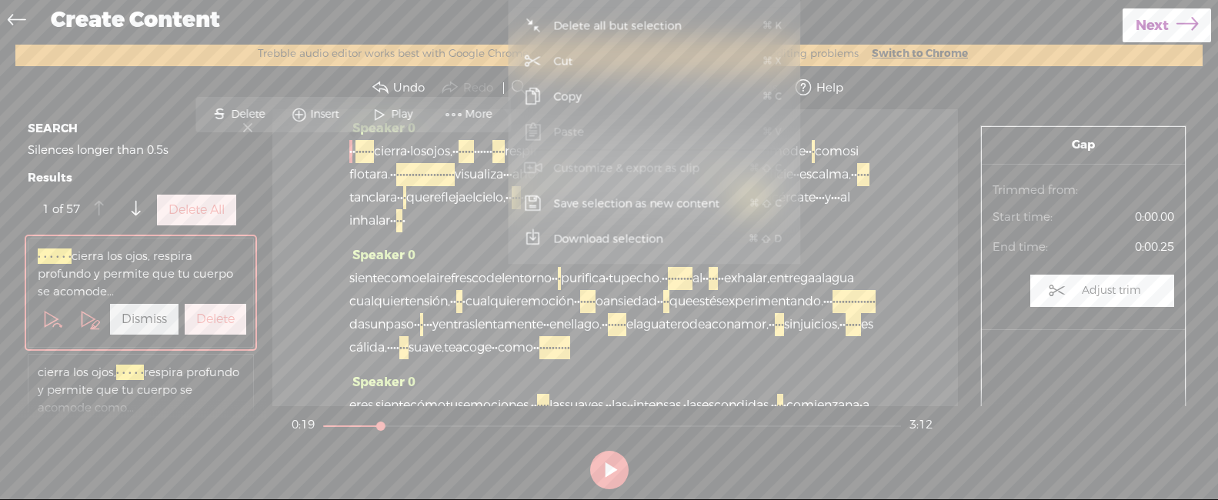
click at [882, 85] on section "Undo Redo Search Remove Background Noise AI Tools Configure Magic Sound Enhance…" at bounding box center [608, 87] width 1187 height 43
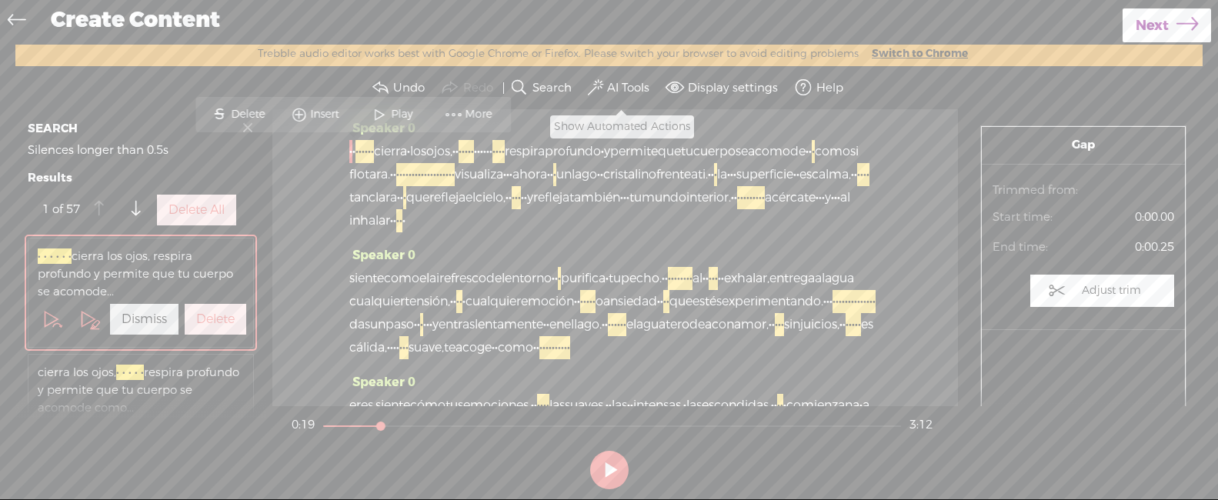
click at [644, 88] on label "AI Tools" at bounding box center [628, 88] width 42 height 15
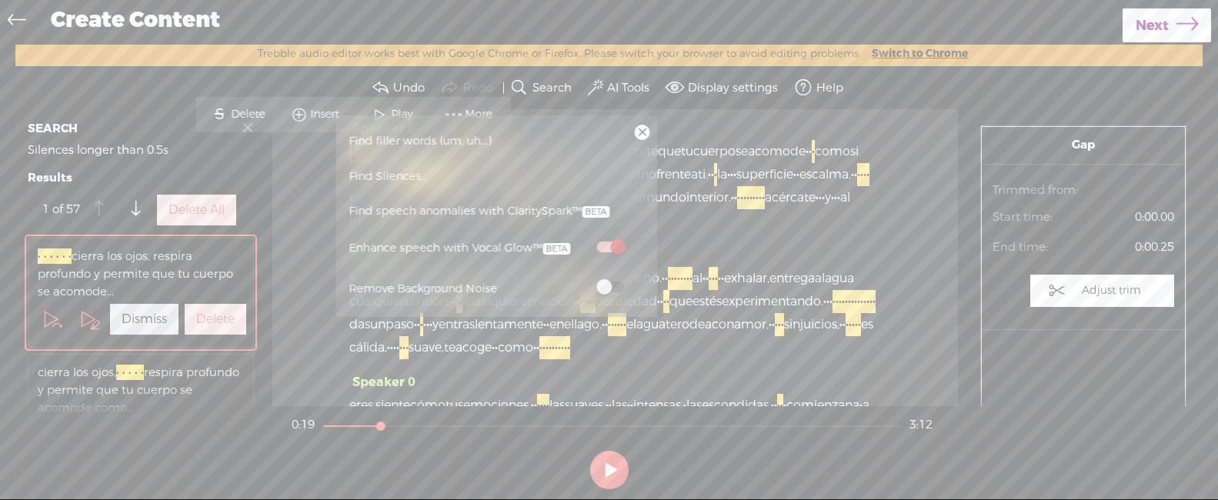
click at [562, 168] on link "Find Silences..." at bounding box center [496, 175] width 306 height 35
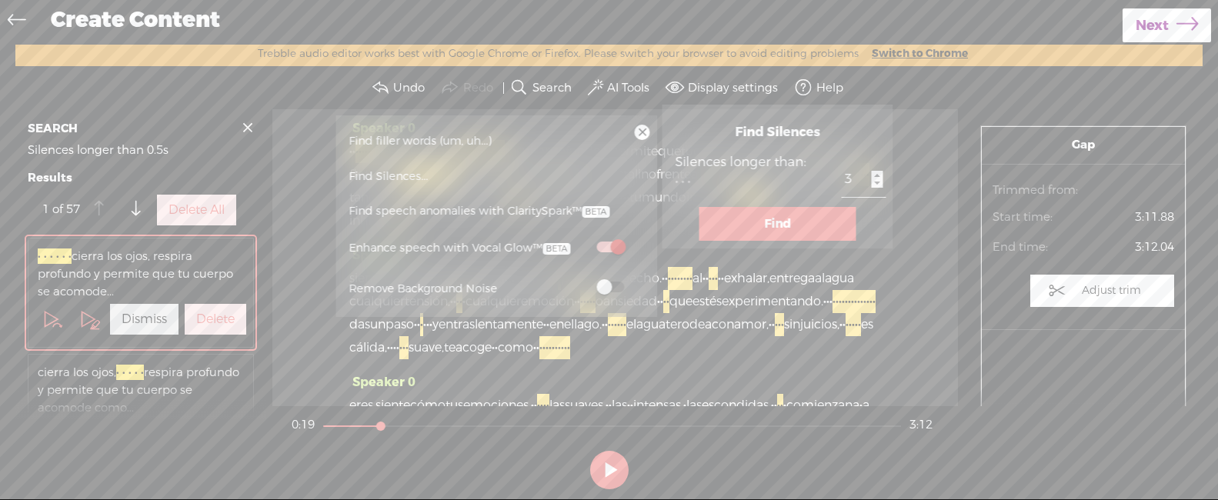
click at [918, 238] on div "Speaker 0 · · · · · · · · [GEOGRAPHIC_DATA] · los ojos, · · · · · · · · · · · ·…" at bounding box center [614, 257] width 685 height 296
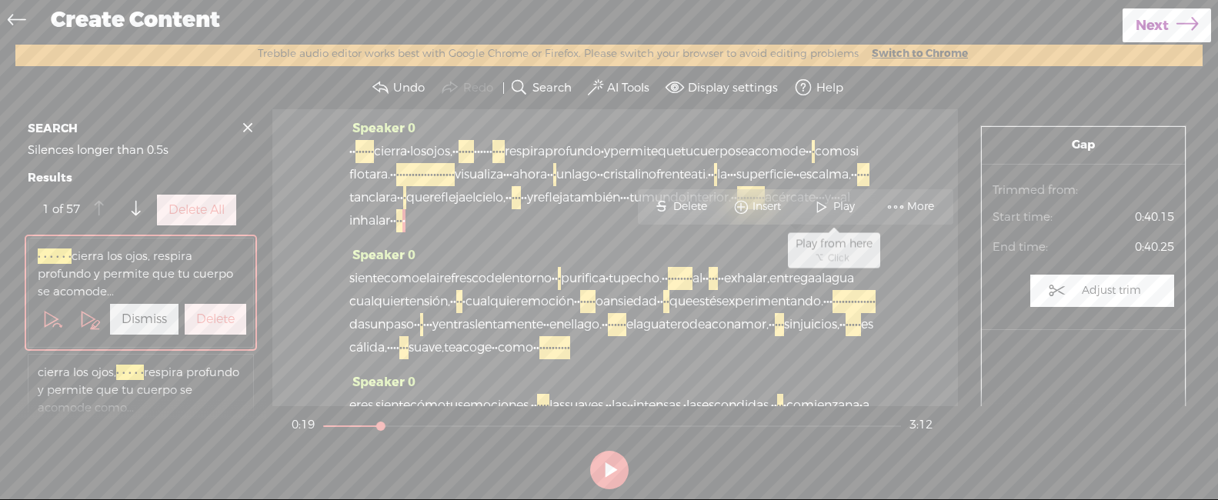
click at [839, 208] on span "Play" at bounding box center [845, 206] width 25 height 15
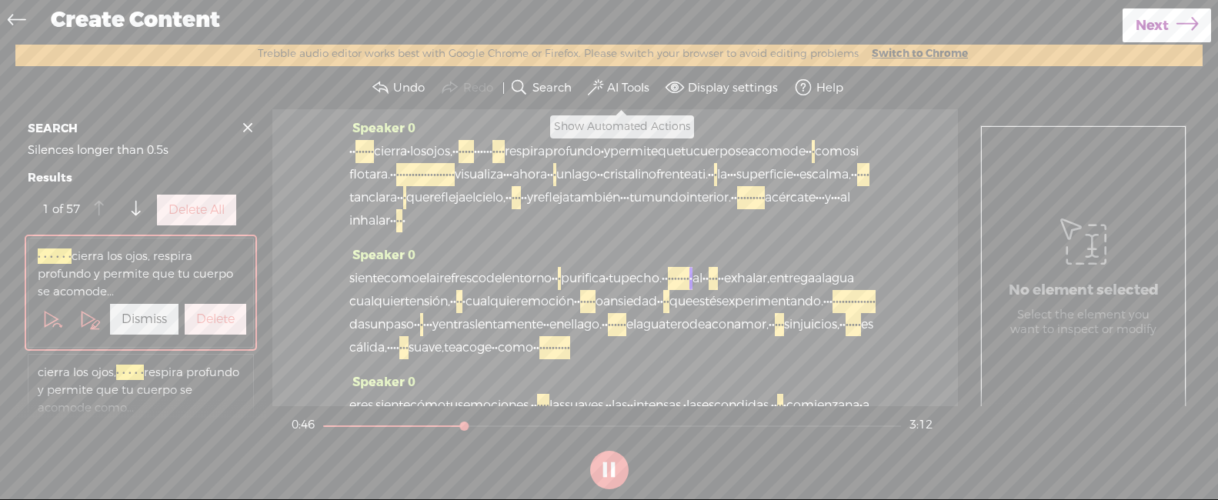
click at [636, 91] on label "AI Tools" at bounding box center [628, 88] width 42 height 15
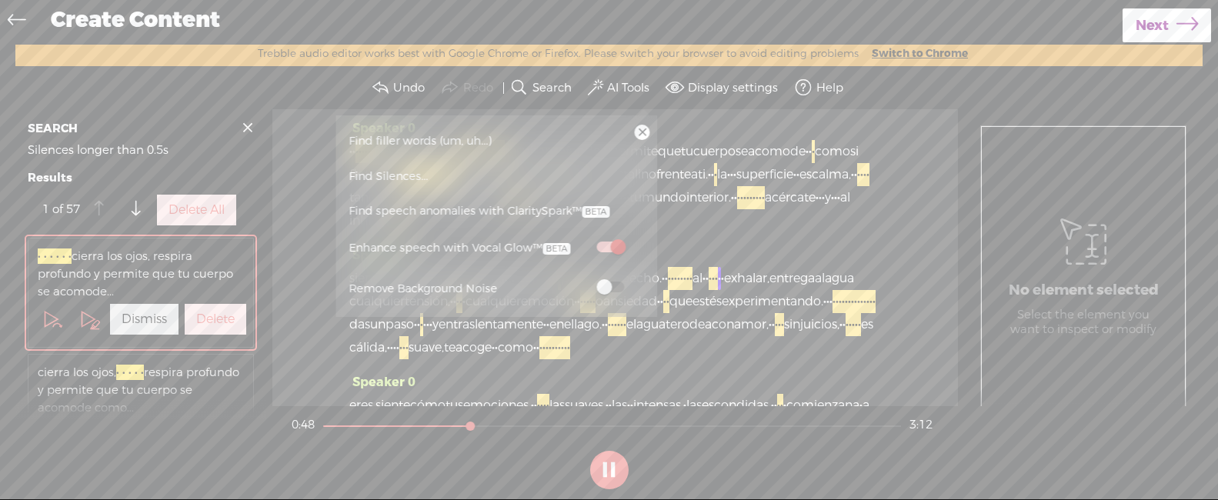
click at [608, 242] on span at bounding box center [610, 247] width 28 height 11
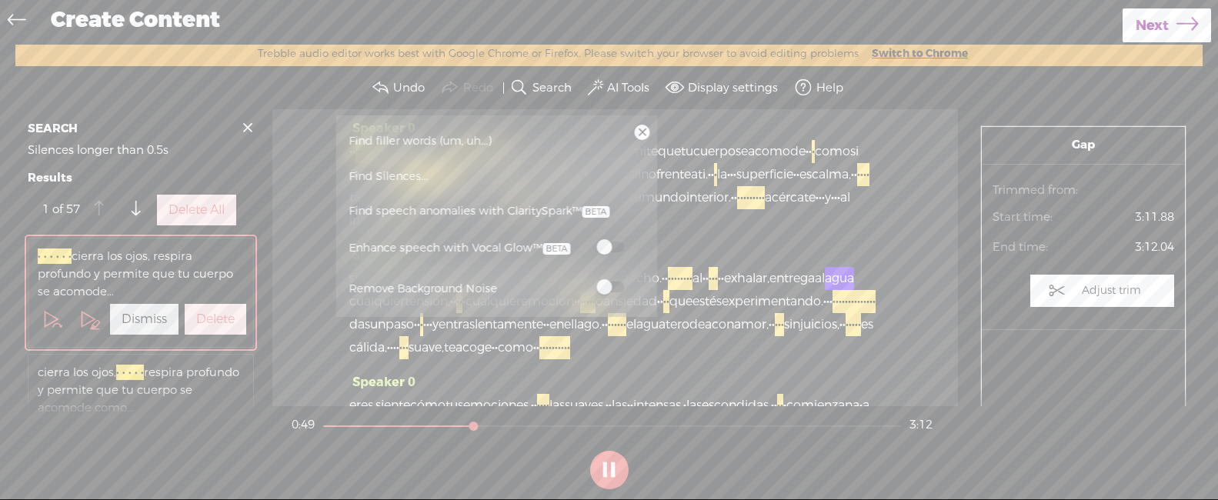
click at [641, 129] on link at bounding box center [642, 132] width 15 height 15
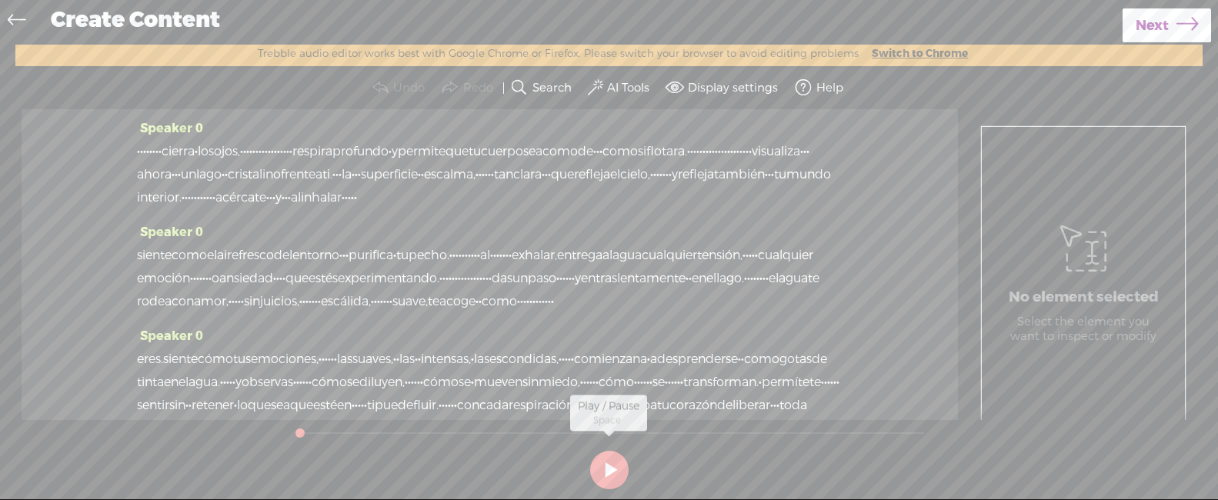
click at [605, 471] on button at bounding box center [609, 470] width 38 height 38
click at [610, 482] on button at bounding box center [609, 470] width 38 height 38
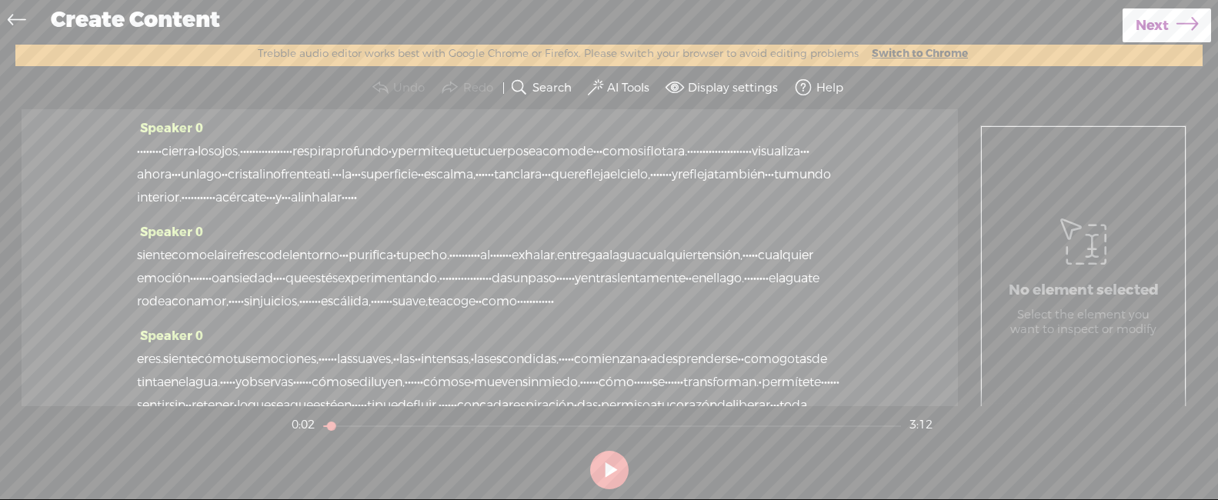
click at [623, 84] on label "AI Tools" at bounding box center [628, 88] width 42 height 15
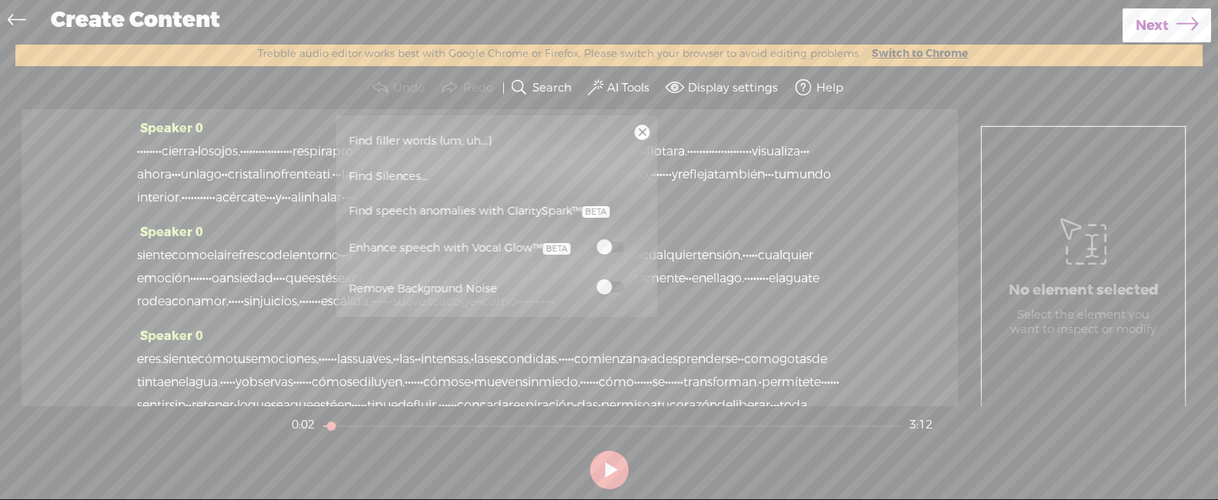
click at [600, 250] on span at bounding box center [610, 247] width 28 height 11
click at [607, 465] on button at bounding box center [609, 470] width 38 height 38
click at [608, 462] on button at bounding box center [609, 470] width 38 height 38
click at [637, 136] on link at bounding box center [642, 132] width 15 height 15
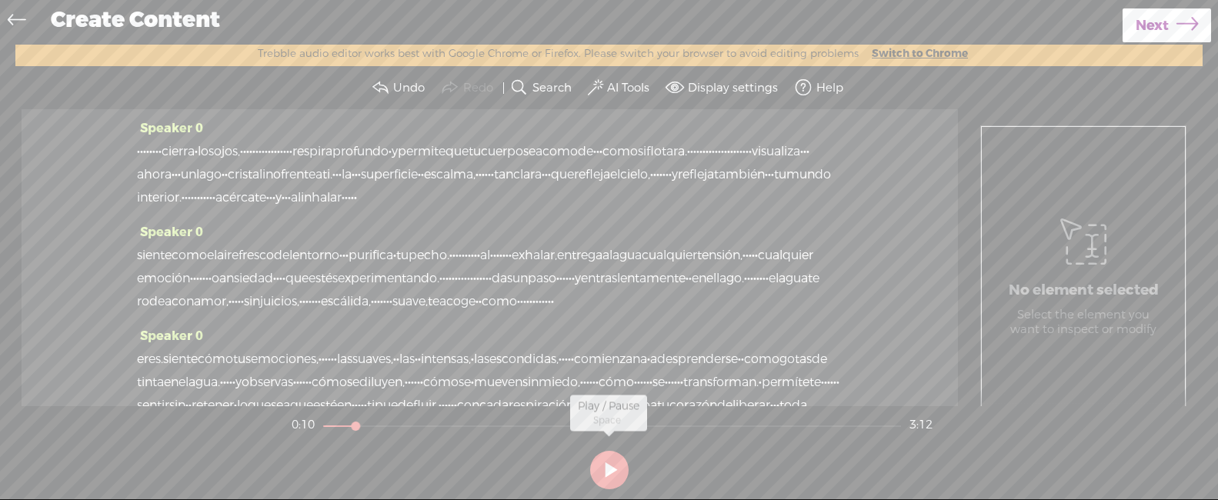
click at [603, 462] on button at bounding box center [609, 470] width 38 height 38
click at [651, 91] on button "AI Tools" at bounding box center [621, 87] width 72 height 31
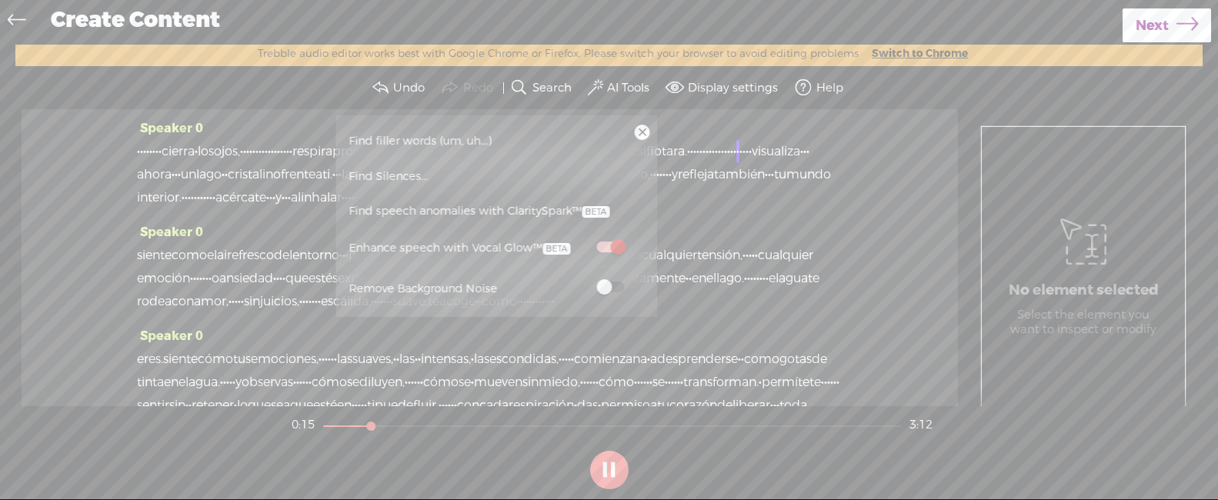
click at [834, 209] on div "· · · · · · · · [GEOGRAPHIC_DATA] · los ojos, · · · · · · · · · · · · · · · · ·…" at bounding box center [489, 174] width 705 height 69
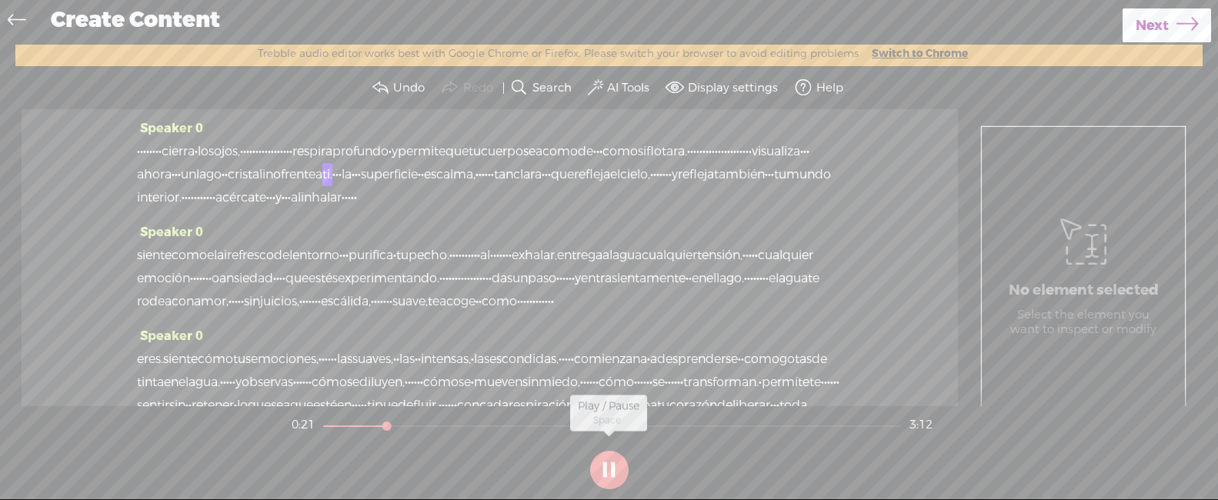
click at [607, 458] on button at bounding box center [609, 470] width 38 height 38
click at [751, 163] on span "visualiza" at bounding box center [775, 151] width 48 height 23
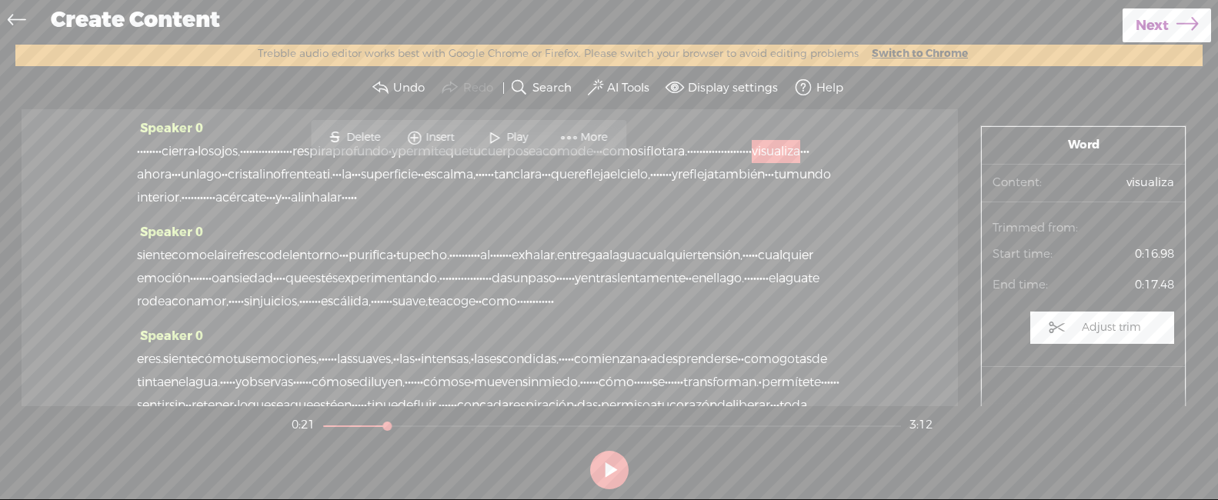
click at [615, 92] on label "AI Tools" at bounding box center [628, 88] width 42 height 15
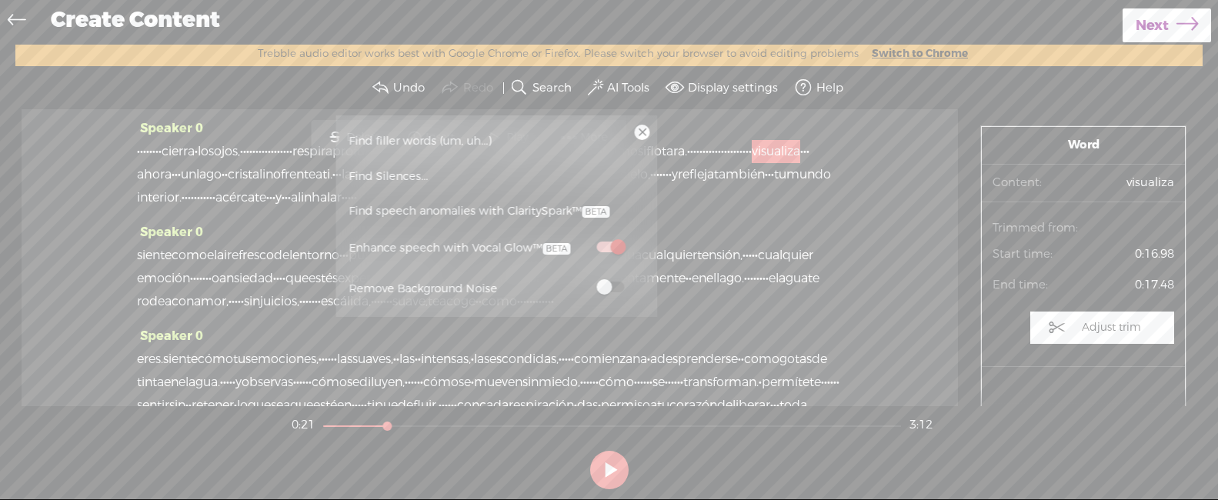
click at [605, 251] on span at bounding box center [610, 247] width 28 height 11
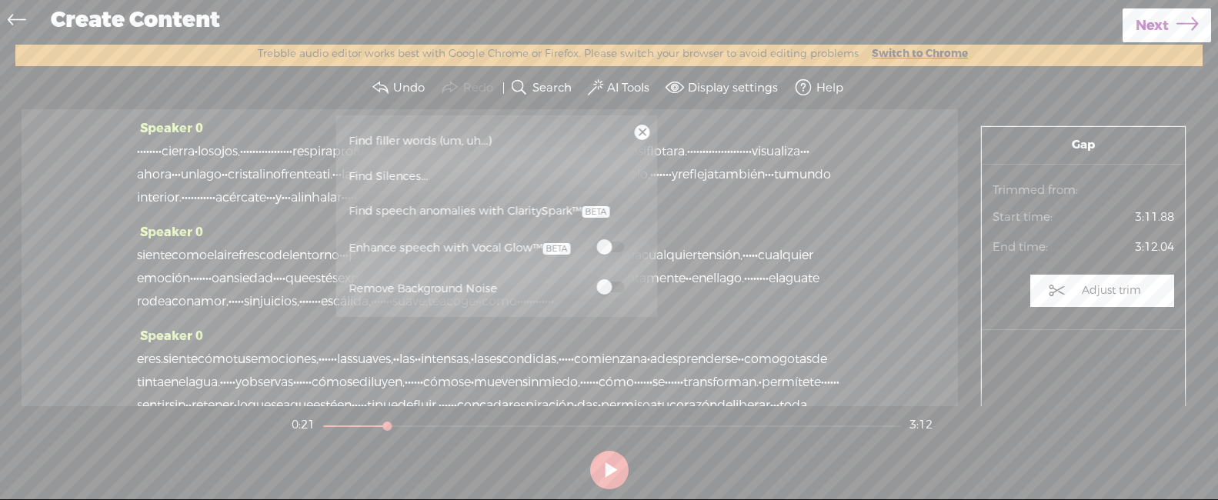
click at [240, 160] on span "ojos," at bounding box center [227, 151] width 26 height 23
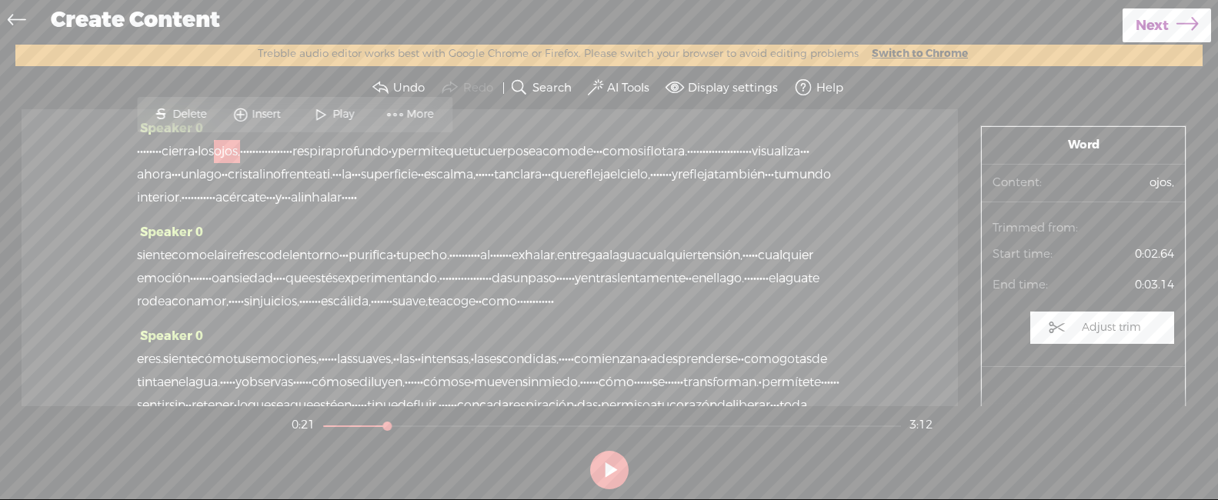
click at [751, 163] on span "visualiza" at bounding box center [775, 151] width 48 height 23
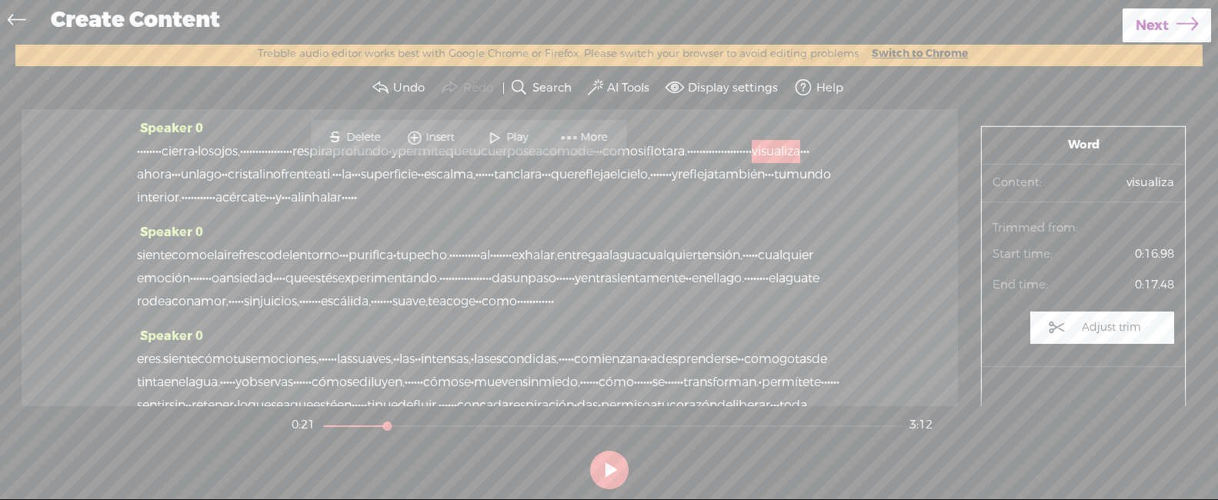
click at [748, 163] on span "·" at bounding box center [749, 151] width 3 height 23
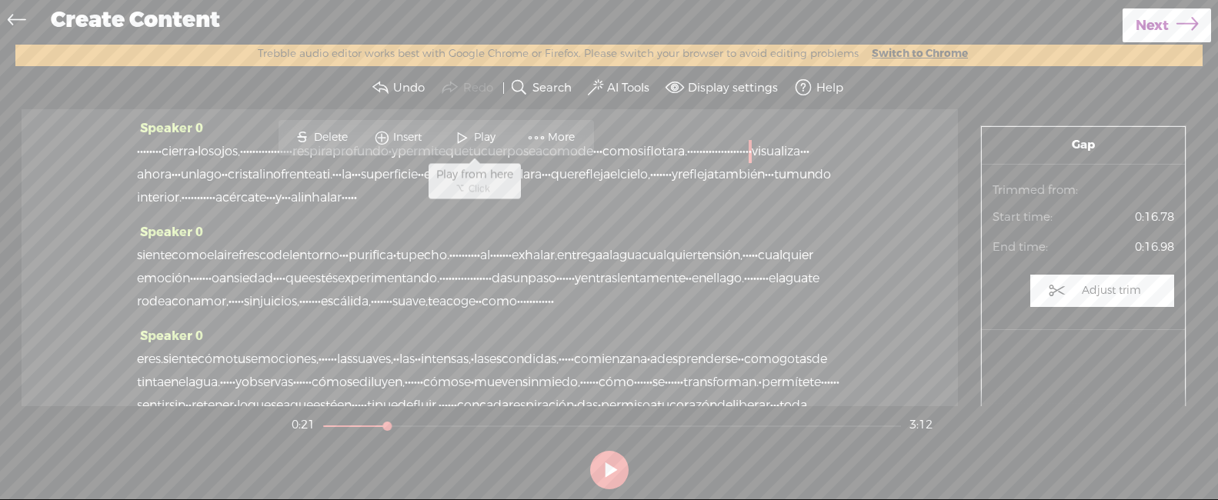
click at [465, 135] on span at bounding box center [462, 138] width 23 height 28
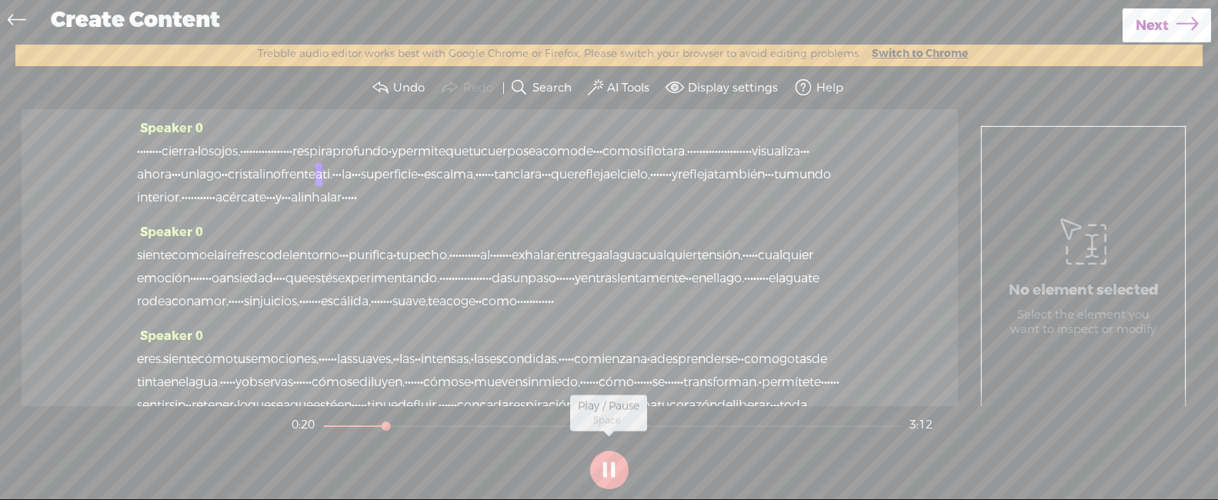
click at [618, 465] on button at bounding box center [609, 470] width 38 height 38
click at [748, 163] on span "·" at bounding box center [749, 151] width 3 height 23
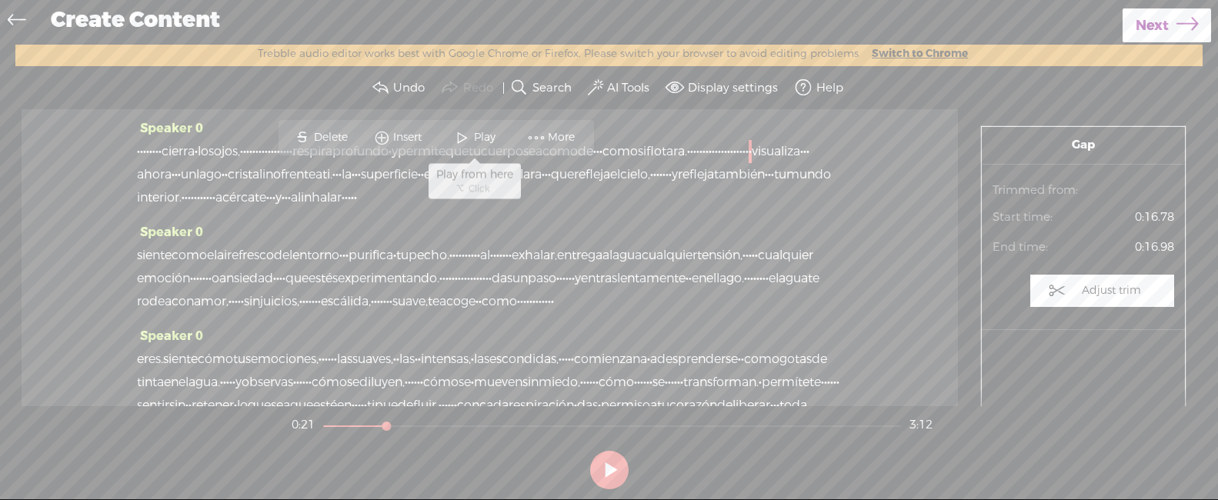
click at [466, 145] on span at bounding box center [462, 138] width 23 height 28
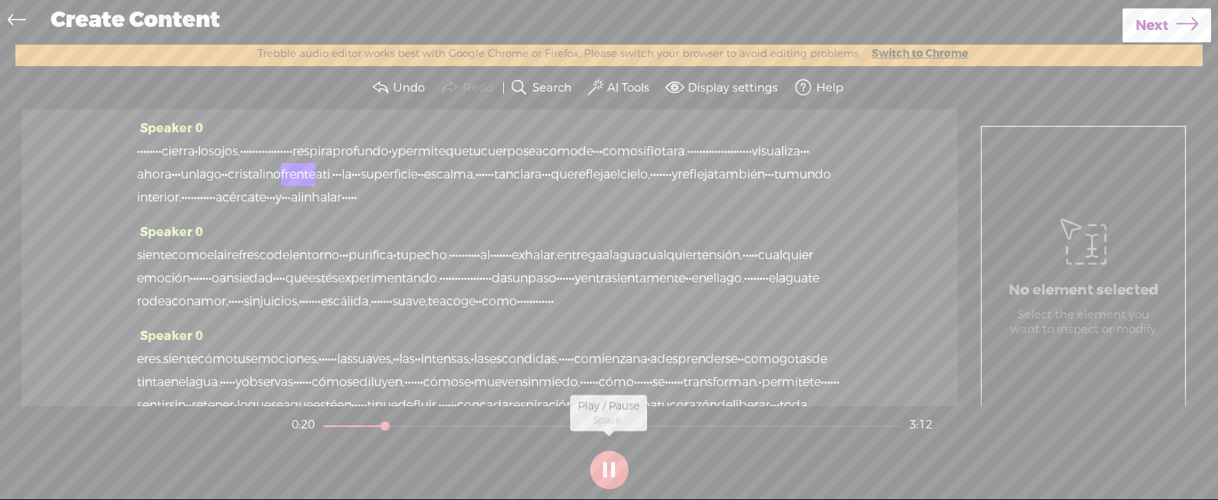
click at [608, 472] on button at bounding box center [609, 470] width 38 height 38
click at [748, 163] on span "·" at bounding box center [749, 151] width 3 height 23
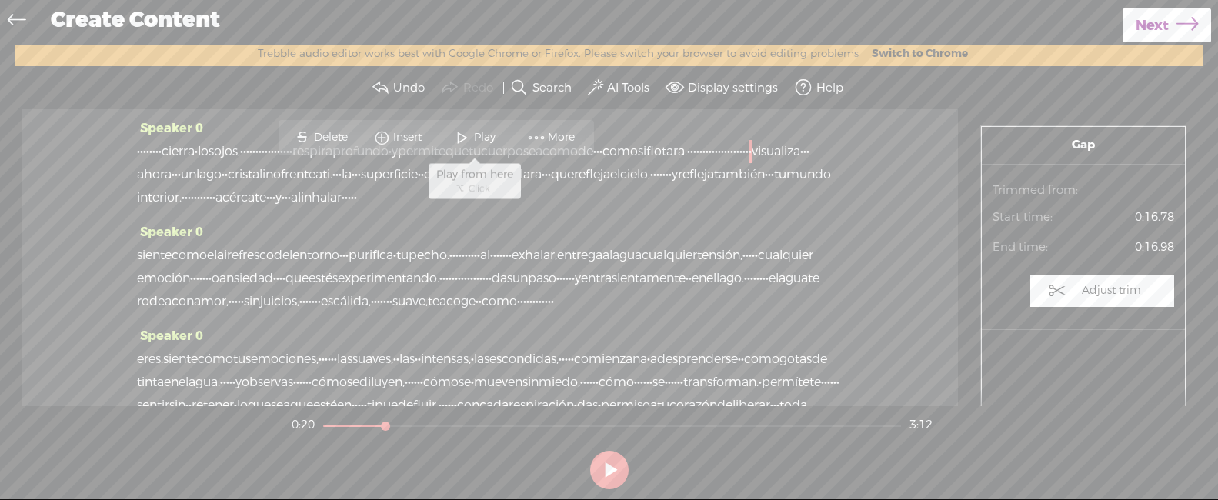
click at [480, 145] on span "Play" at bounding box center [486, 137] width 25 height 15
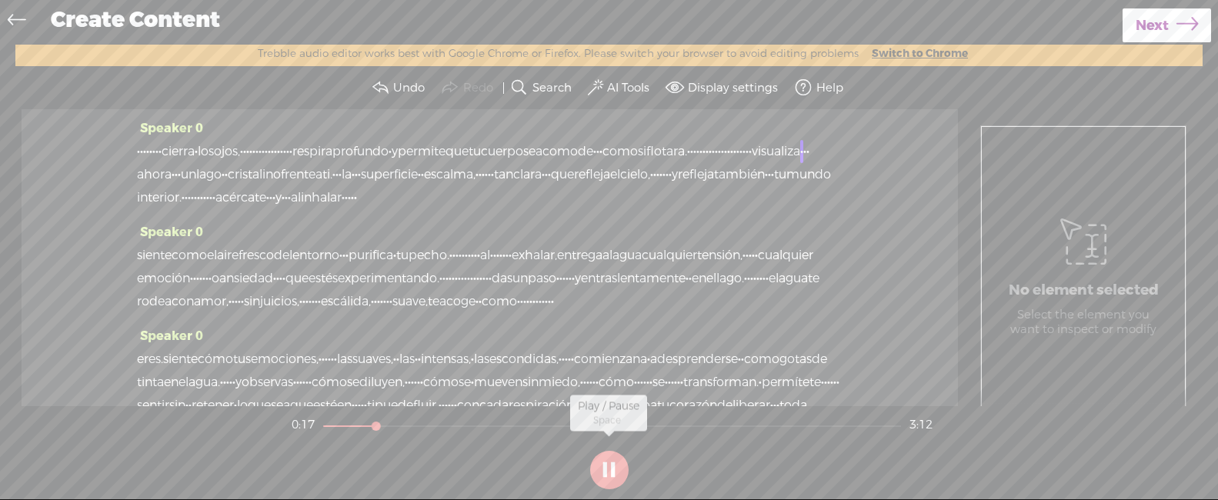
drag, startPoint x: 590, startPoint y: 460, endPoint x: 586, endPoint y: 408, distance: 52.4
click at [590, 458] on section at bounding box center [608, 470] width 641 height 51
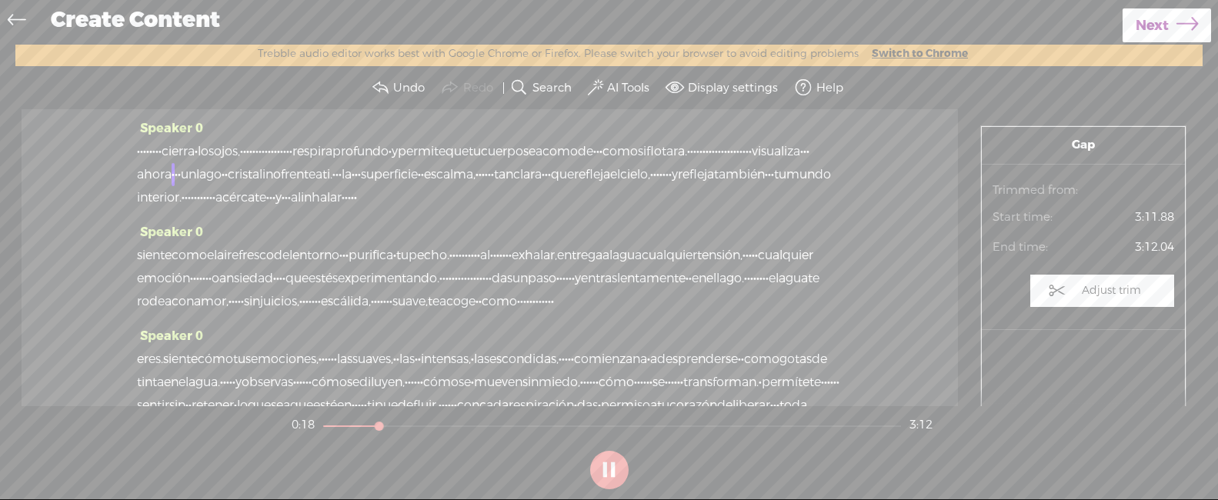
click at [748, 162] on span "·" at bounding box center [749, 151] width 3 height 23
click at [610, 465] on button at bounding box center [609, 470] width 38 height 38
click at [522, 133] on span "More" at bounding box center [551, 138] width 77 height 28
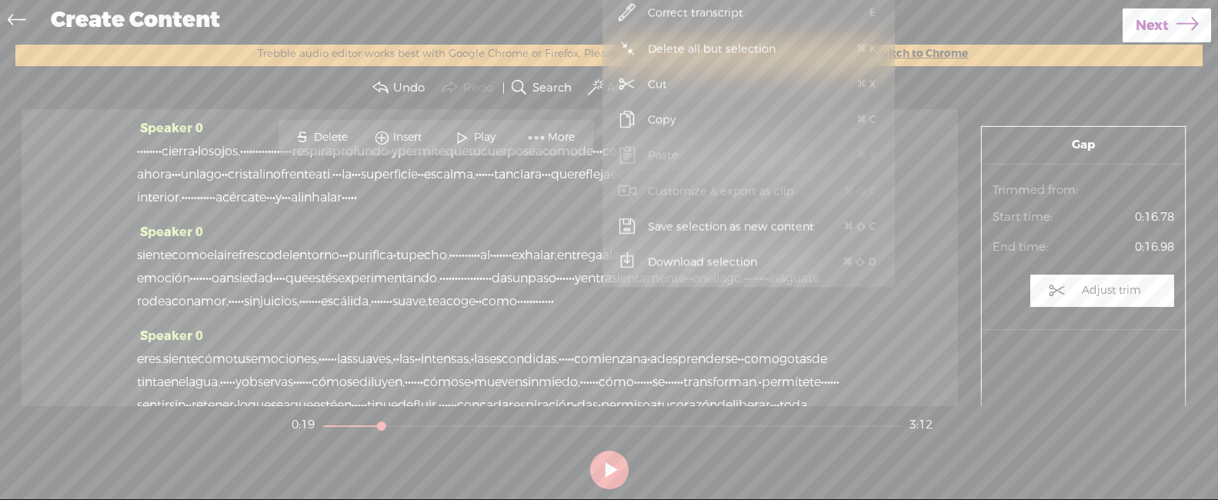
click at [565, 62] on header "Trebble audio editor works best with Google Chrome or Firefox. Please switch yo…" at bounding box center [608, 56] width 1187 height 22
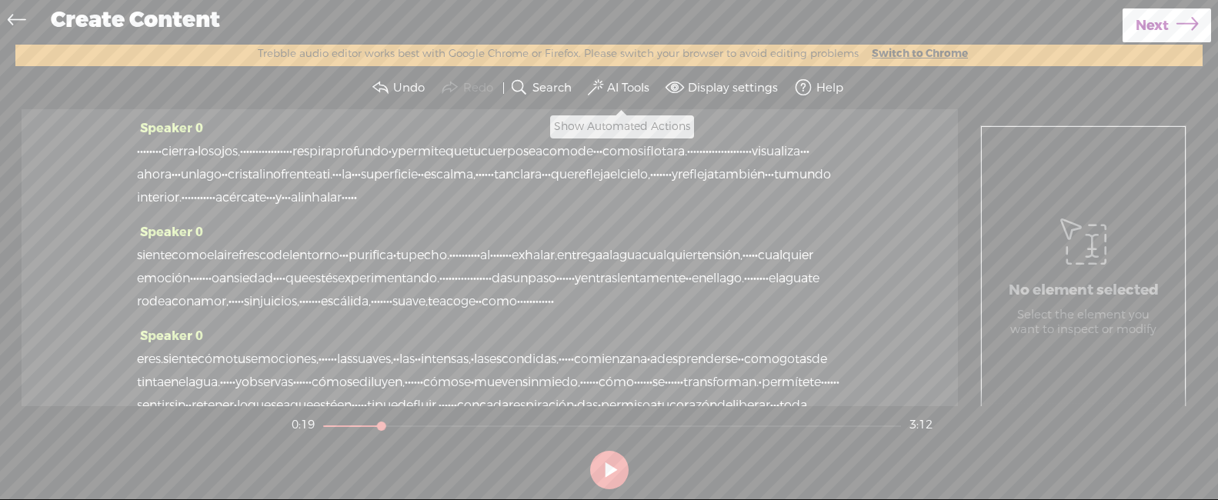
click at [635, 81] on label "AI Tools" at bounding box center [628, 88] width 42 height 15
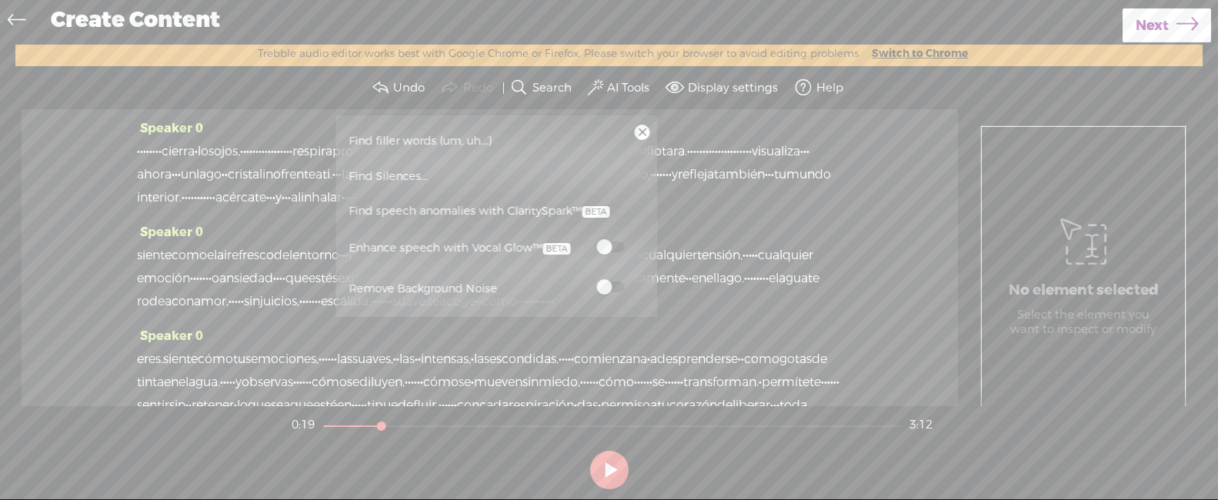
click at [615, 248] on span at bounding box center [610, 247] width 28 height 11
drag, startPoint x: 704, startPoint y: 230, endPoint x: 686, endPoint y: 228, distance: 17.8
click at [704, 209] on div "· · · · · · · · [GEOGRAPHIC_DATA] · los ojos, · · · · · · · · · · · · · · · · ·…" at bounding box center [489, 174] width 705 height 69
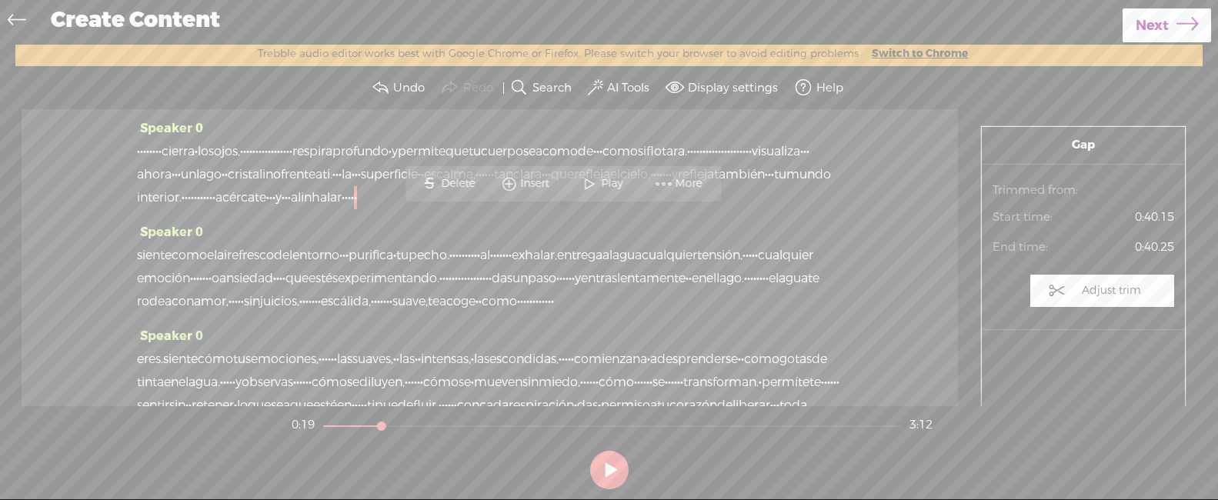
click at [733, 163] on span "·" at bounding box center [734, 151] width 3 height 23
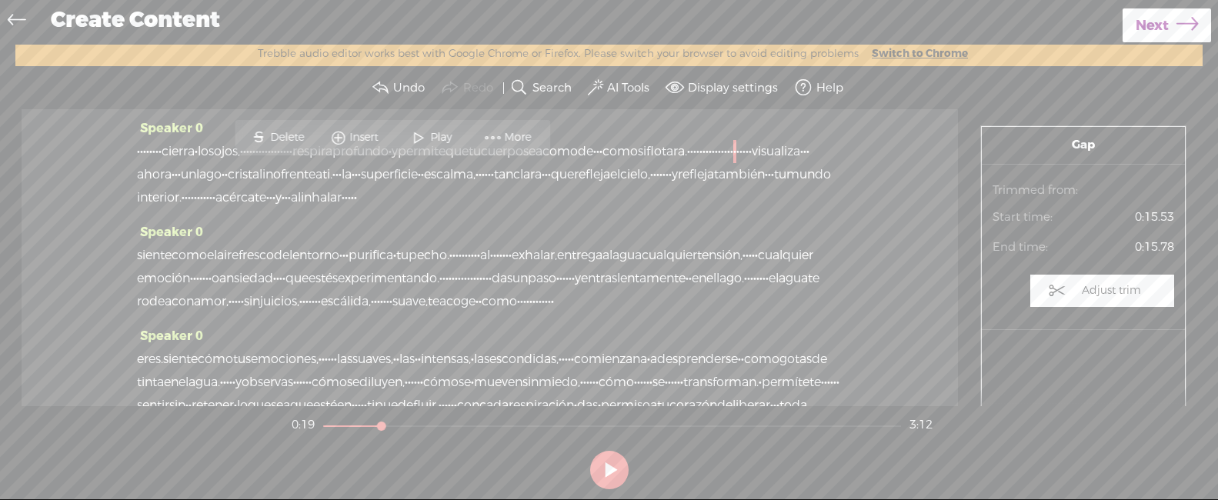
click at [745, 163] on span "·" at bounding box center [746, 151] width 3 height 23
click at [456, 137] on span at bounding box center [453, 138] width 23 height 28
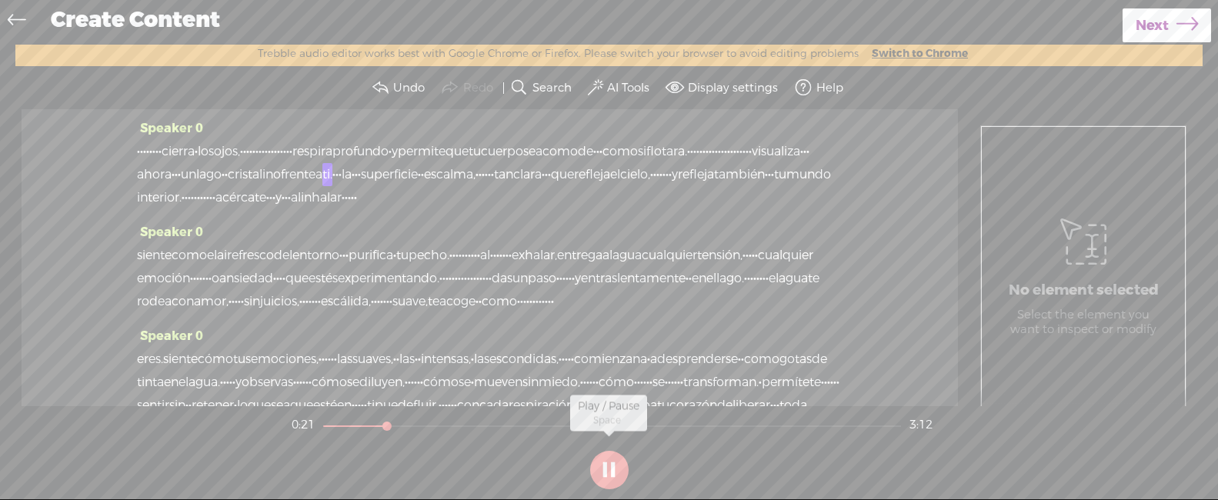
click at [605, 466] on button at bounding box center [609, 470] width 38 height 38
click at [352, 170] on span "la" at bounding box center [347, 174] width 10 height 23
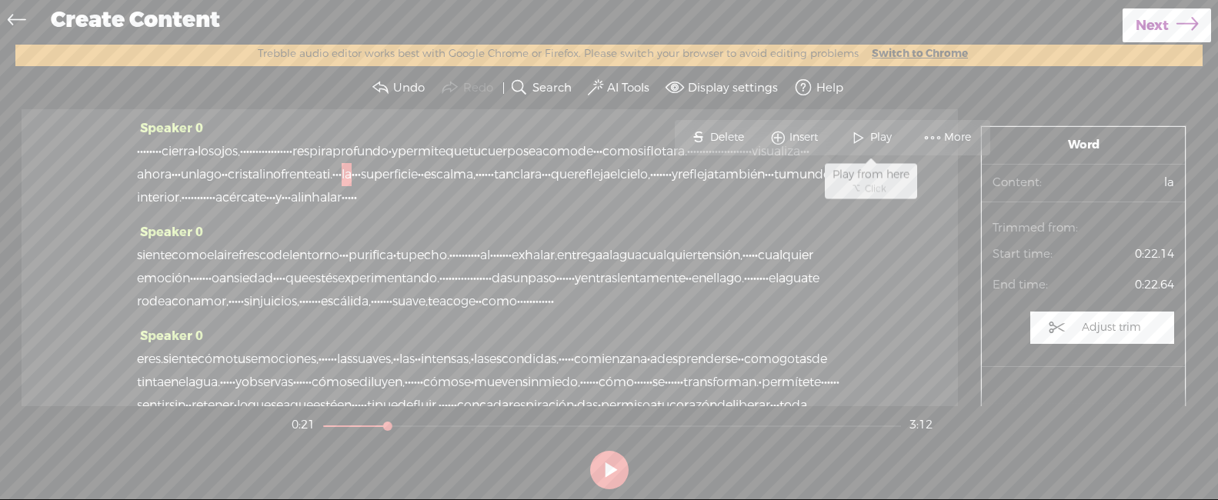
click at [881, 137] on span "Play" at bounding box center [882, 137] width 25 height 15
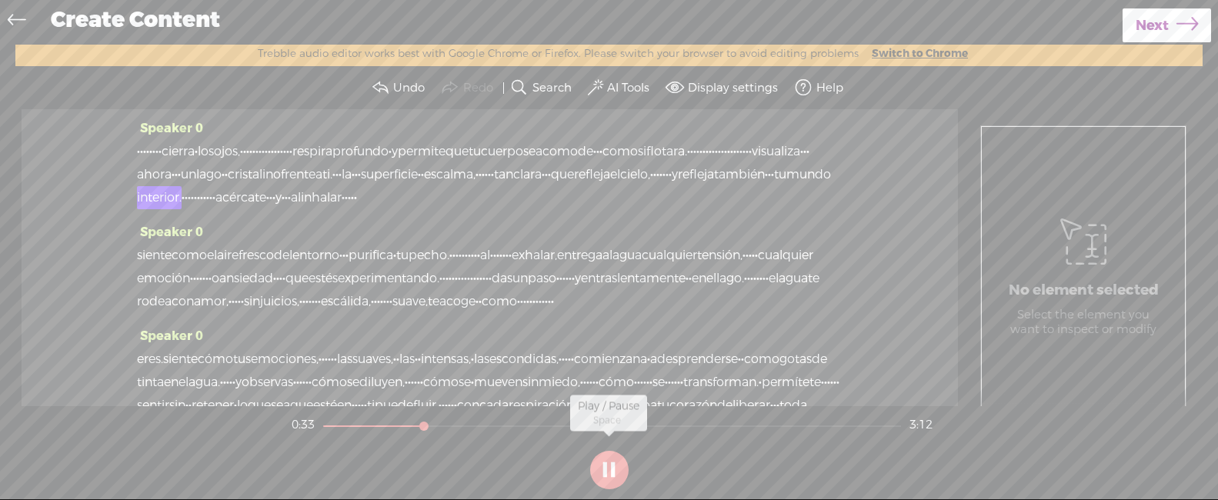
click at [614, 466] on button at bounding box center [609, 470] width 38 height 38
click at [609, 465] on button at bounding box center [609, 470] width 38 height 38
click at [600, 463] on button at bounding box center [609, 470] width 38 height 38
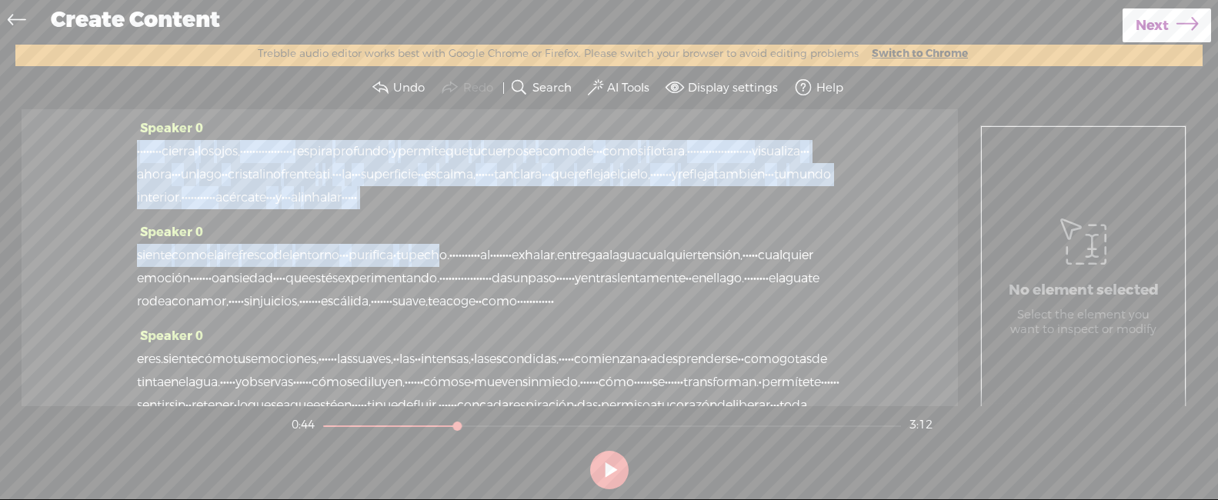
drag, startPoint x: 132, startPoint y: 86, endPoint x: 520, endPoint y: 271, distance: 429.4
click at [520, 271] on div "Trebble audio editor works best with Google Chrome or Firefox. Please switch yo…" at bounding box center [608, 270] width 1187 height 451
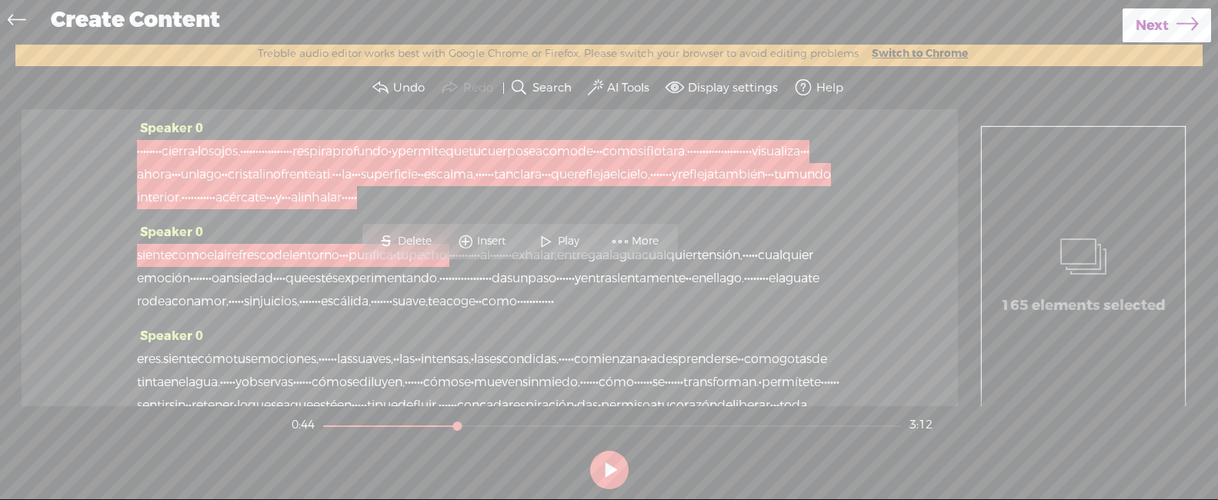
click at [782, 221] on div "Speaker 0 · · · · · · · · [GEOGRAPHIC_DATA] · los ojos, · · · · · · · · · · · ·…" at bounding box center [489, 169] width 705 height 104
click at [140, 151] on span "·" at bounding box center [138, 151] width 3 height 23
